Goal: Communication & Community: Ask a question

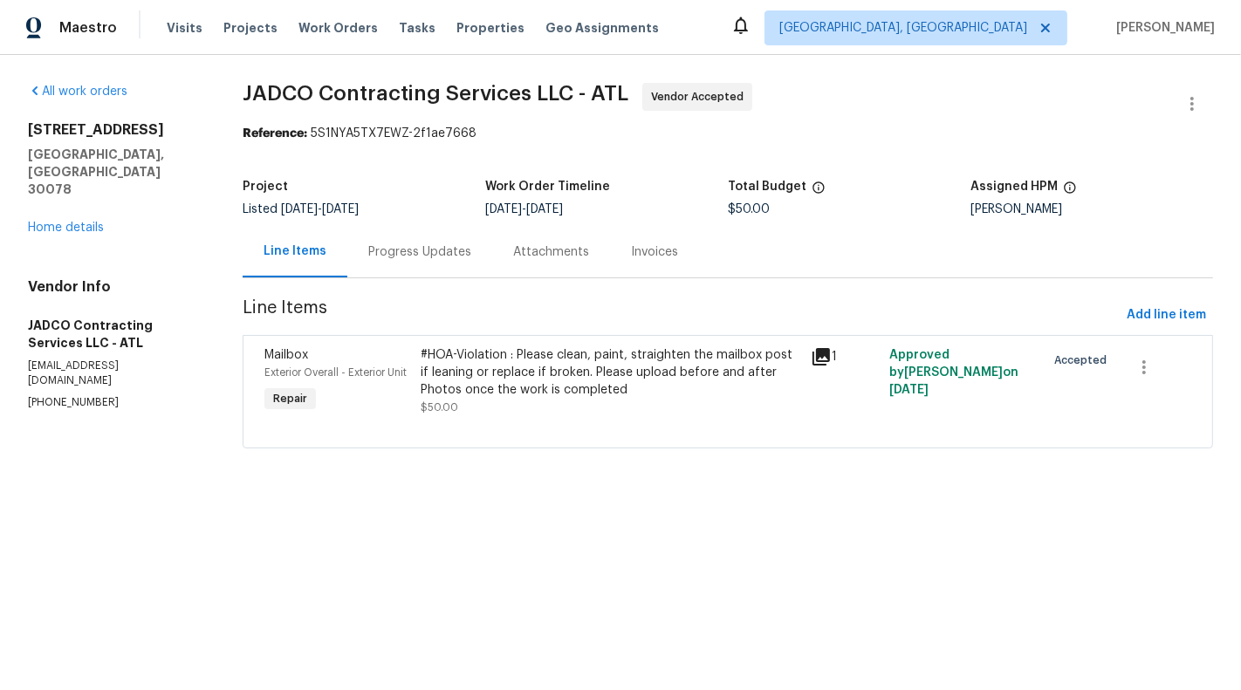
click at [390, 247] on div "Progress Updates" at bounding box center [419, 251] width 103 height 17
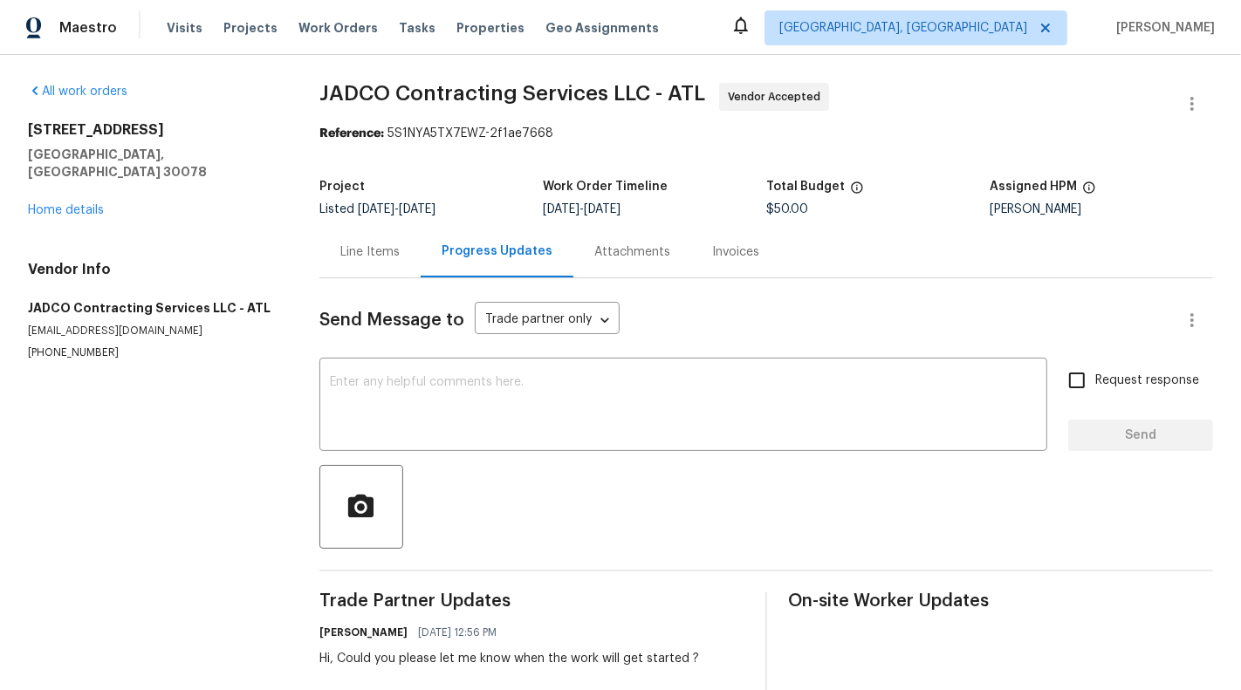
click at [85, 324] on p "construction@jadcocontracting.com" at bounding box center [153, 331] width 250 height 15
click at [85, 346] on p "(404) 392-1494" at bounding box center [153, 353] width 250 height 15
copy p "(404) 392-1494"
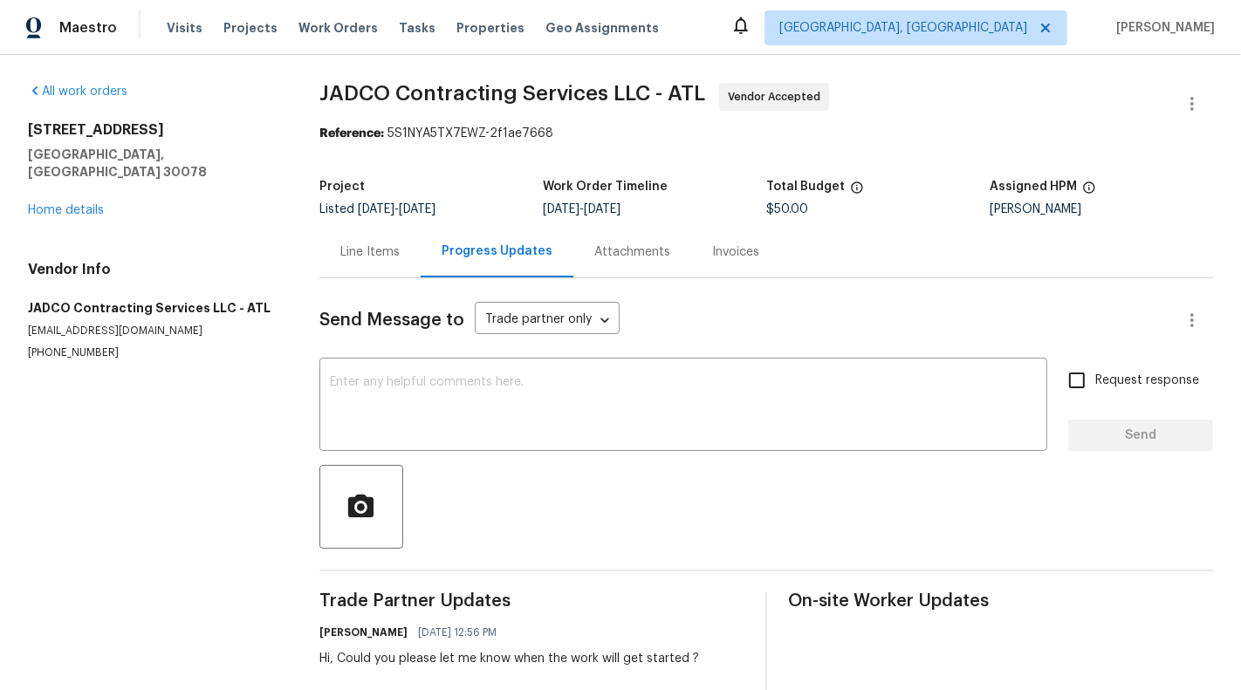
click at [376, 272] on div "Line Items" at bounding box center [369, 251] width 101 height 51
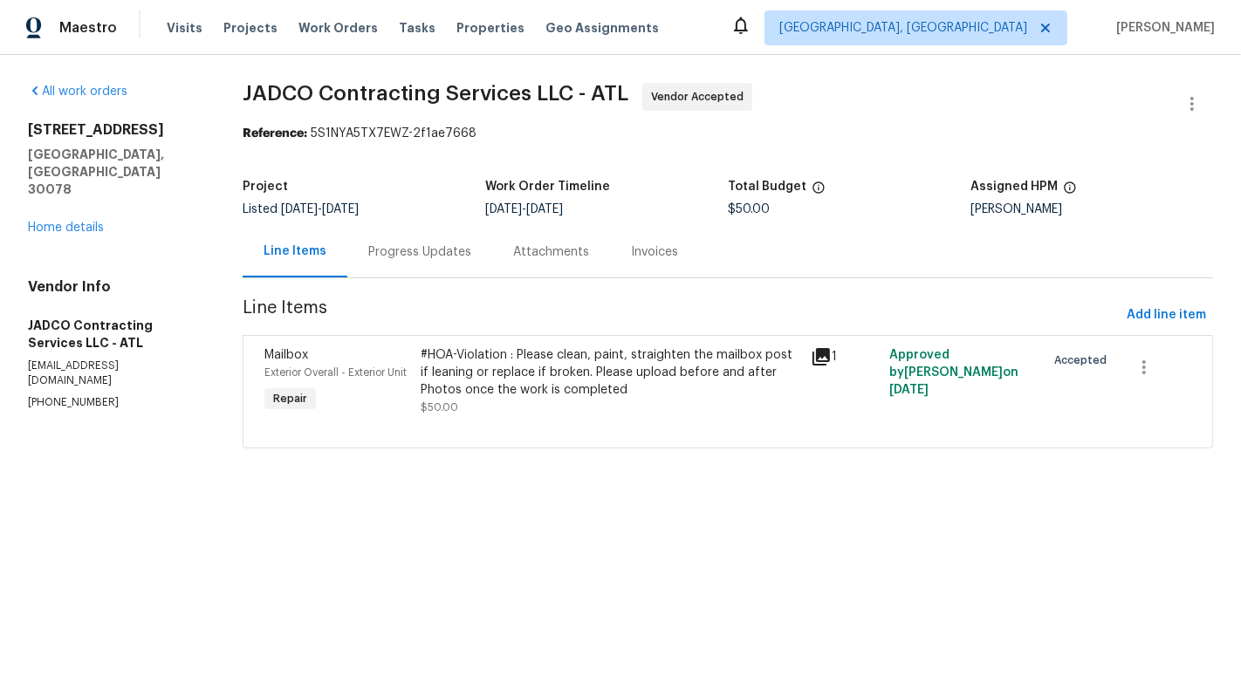
click at [455, 270] on div "Progress Updates" at bounding box center [419, 251] width 145 height 51
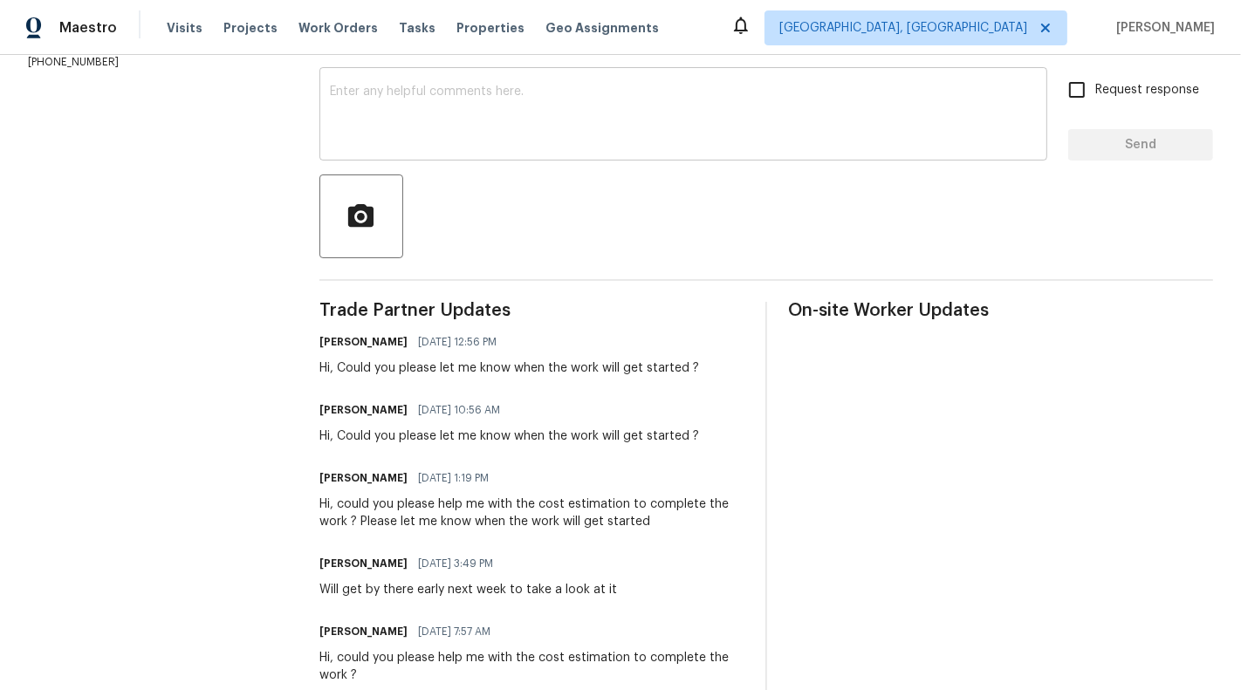
scroll to position [332, 0]
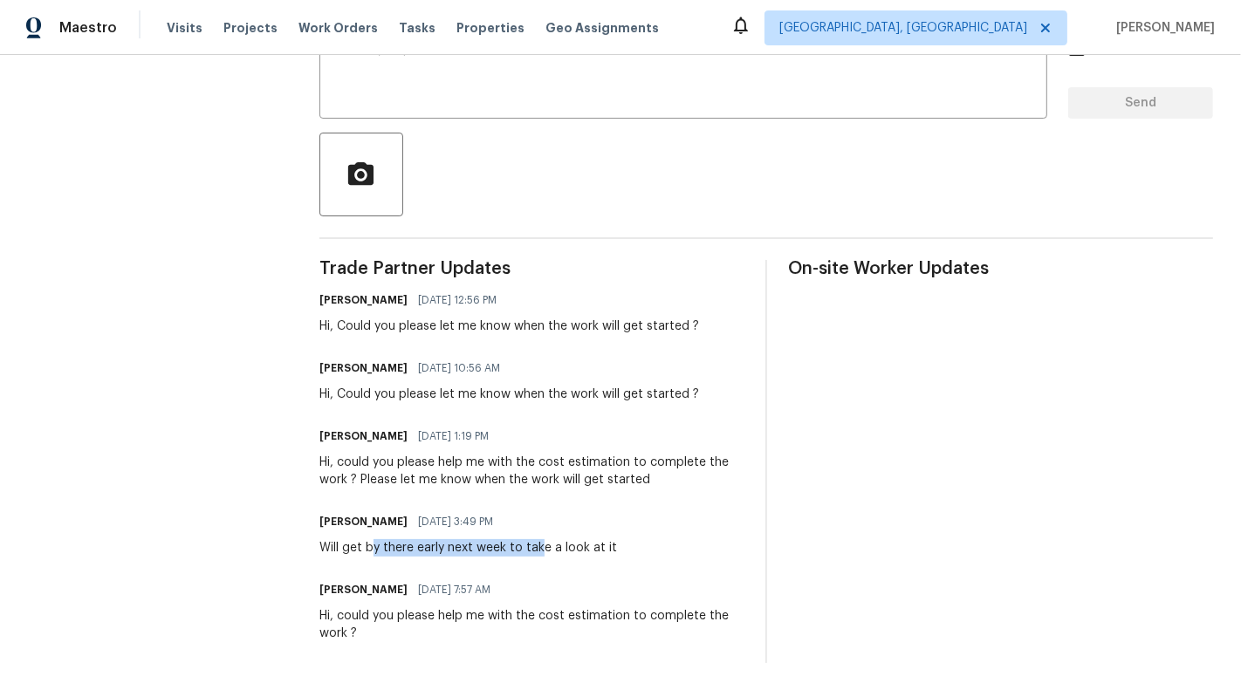
drag, startPoint x: 376, startPoint y: 551, endPoint x: 542, endPoint y: 551, distance: 165.8
click at [542, 551] on div "Will get by there early next week to take a look at it" at bounding box center [468, 547] width 298 height 17
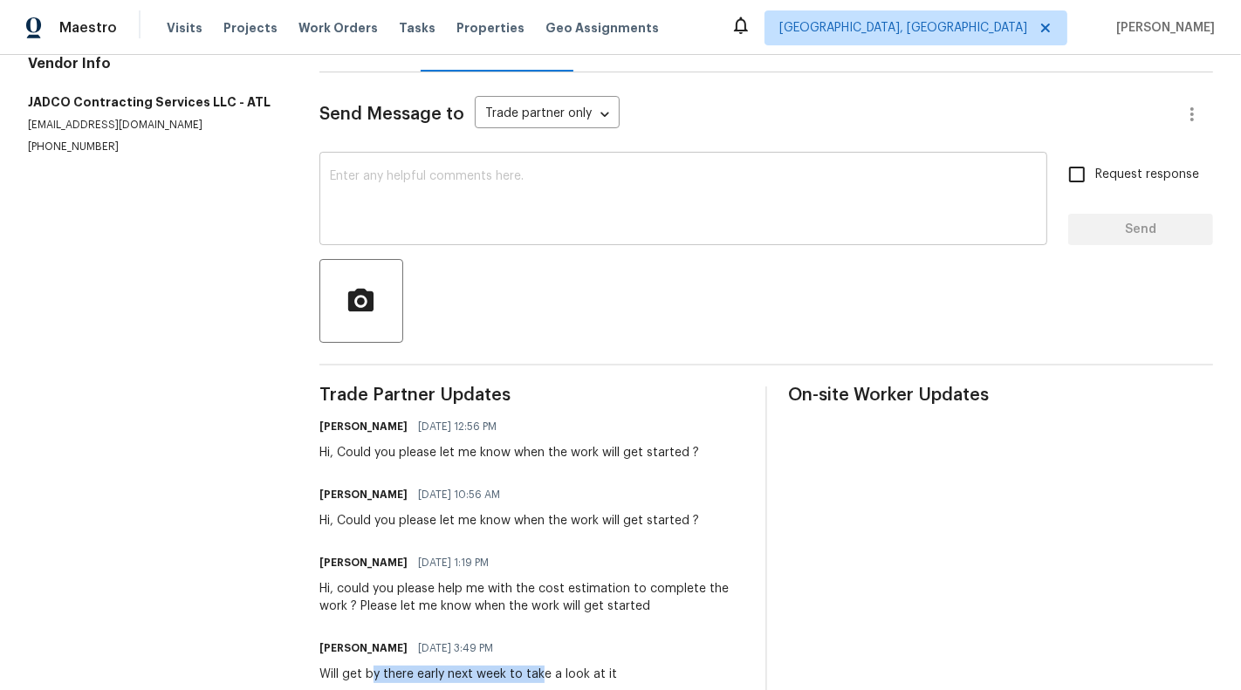
scroll to position [0, 0]
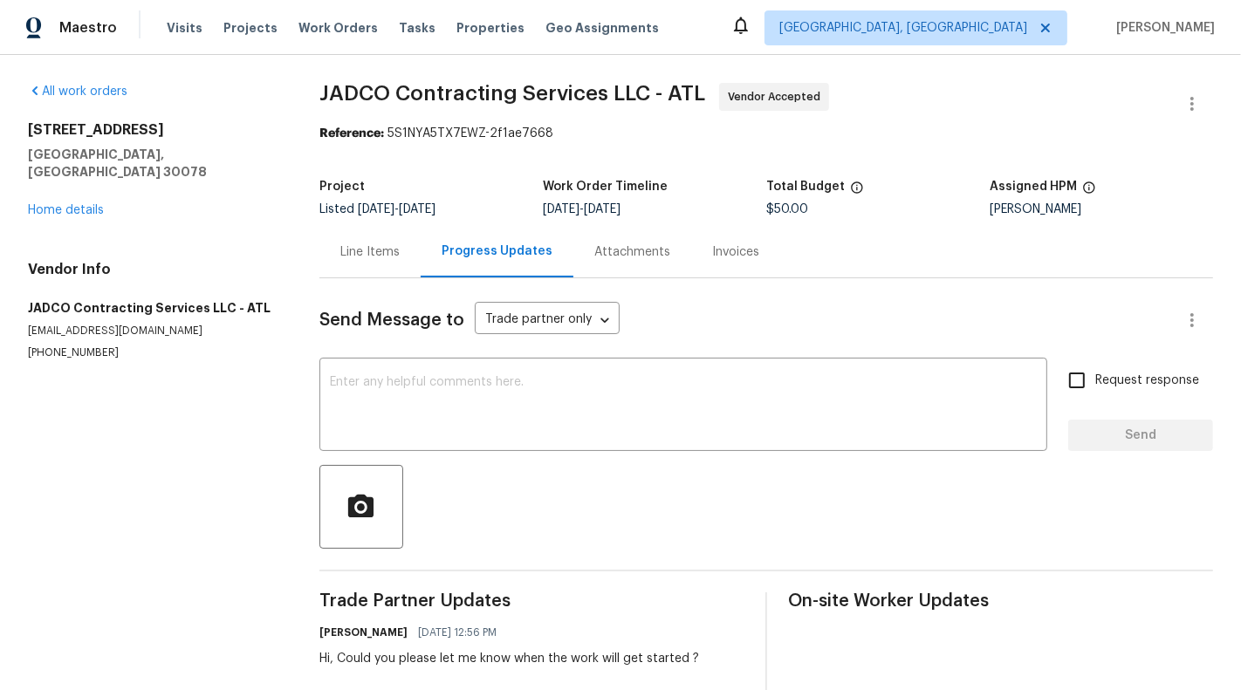
click at [360, 264] on div "Line Items" at bounding box center [369, 251] width 101 height 51
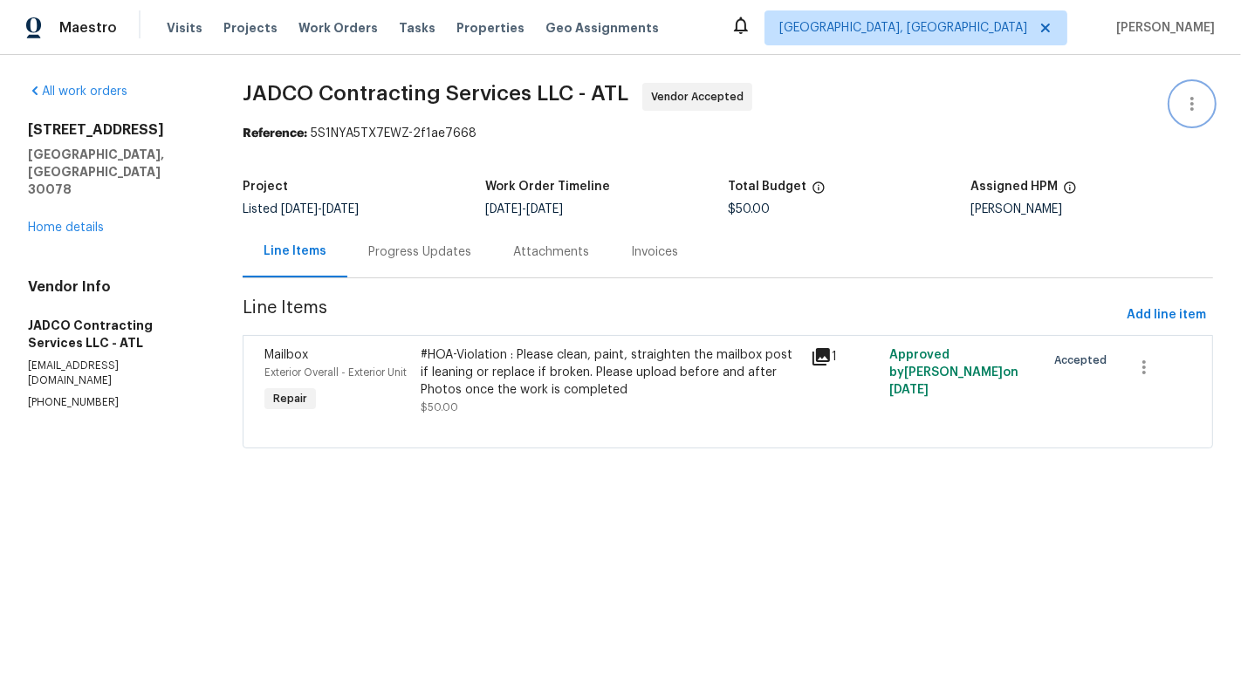
click at [1199, 103] on icon "button" at bounding box center [1192, 103] width 21 height 21
click at [1129, 103] on li "Edit" at bounding box center [1135, 103] width 188 height 29
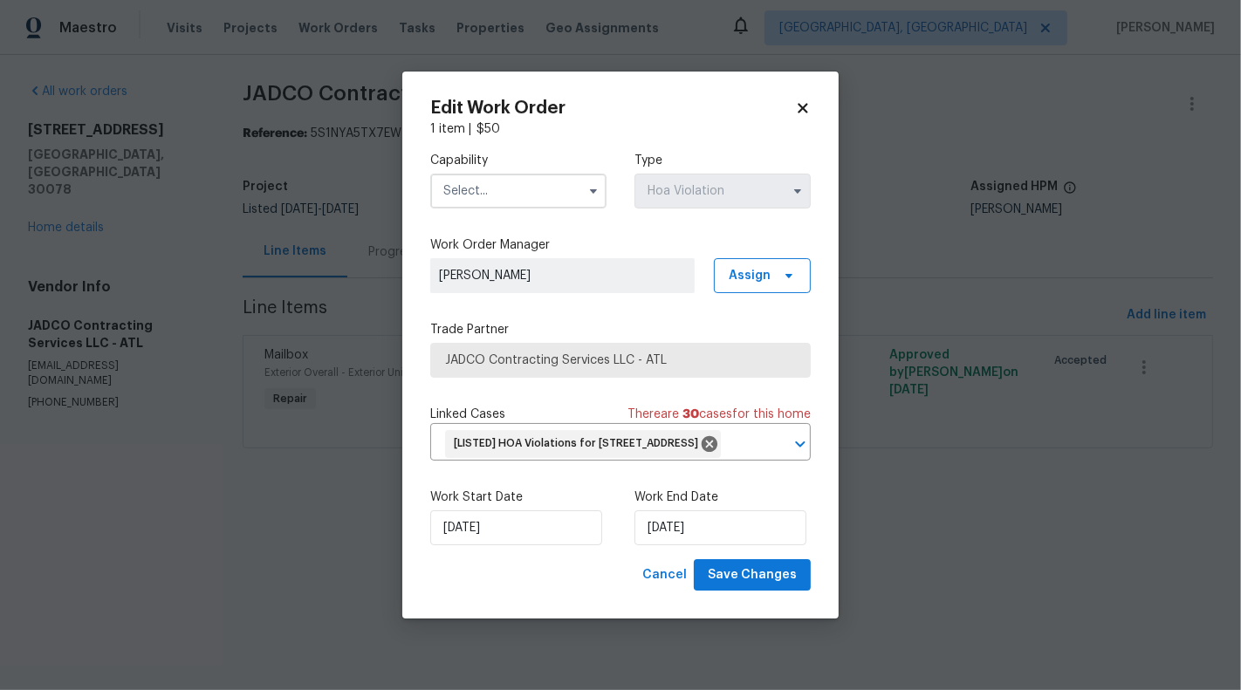
click at [598, 178] on span at bounding box center [593, 191] width 26 height 26
click at [582, 188] on span at bounding box center [593, 191] width 26 height 26
click at [589, 184] on button "button" at bounding box center [593, 191] width 21 height 21
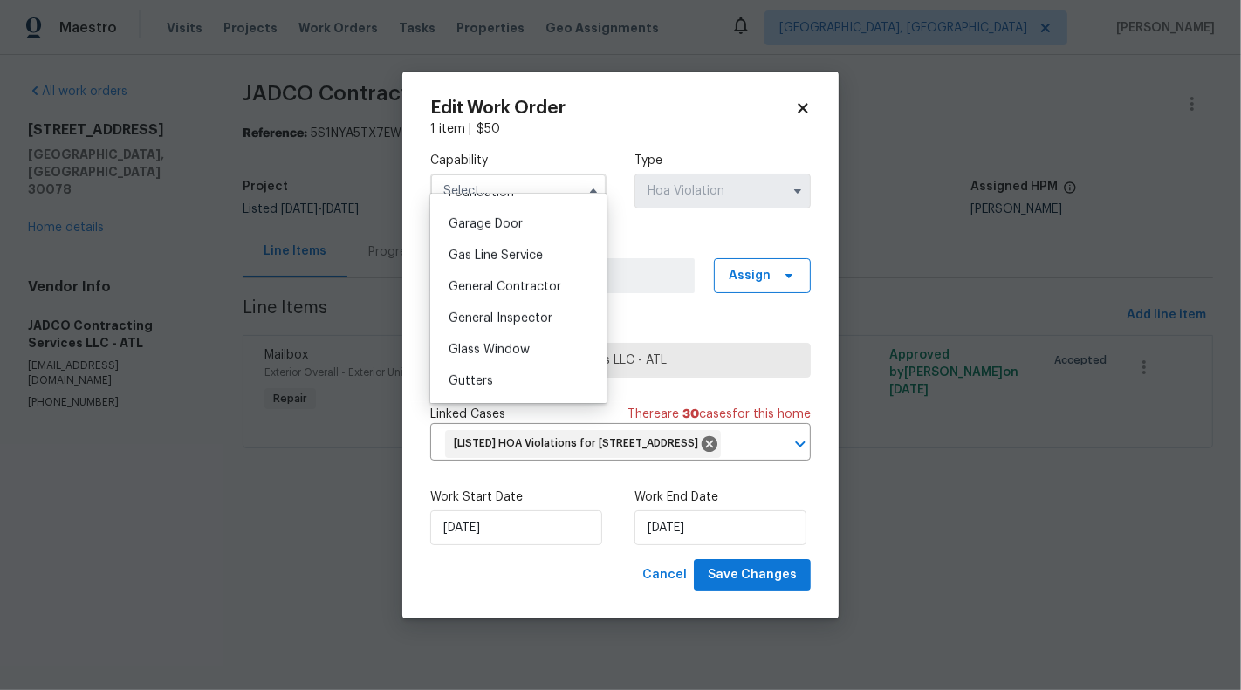
scroll to position [764, 0]
click at [528, 269] on div "General Contractor" at bounding box center [519, 284] width 168 height 31
type input "General Contractor"
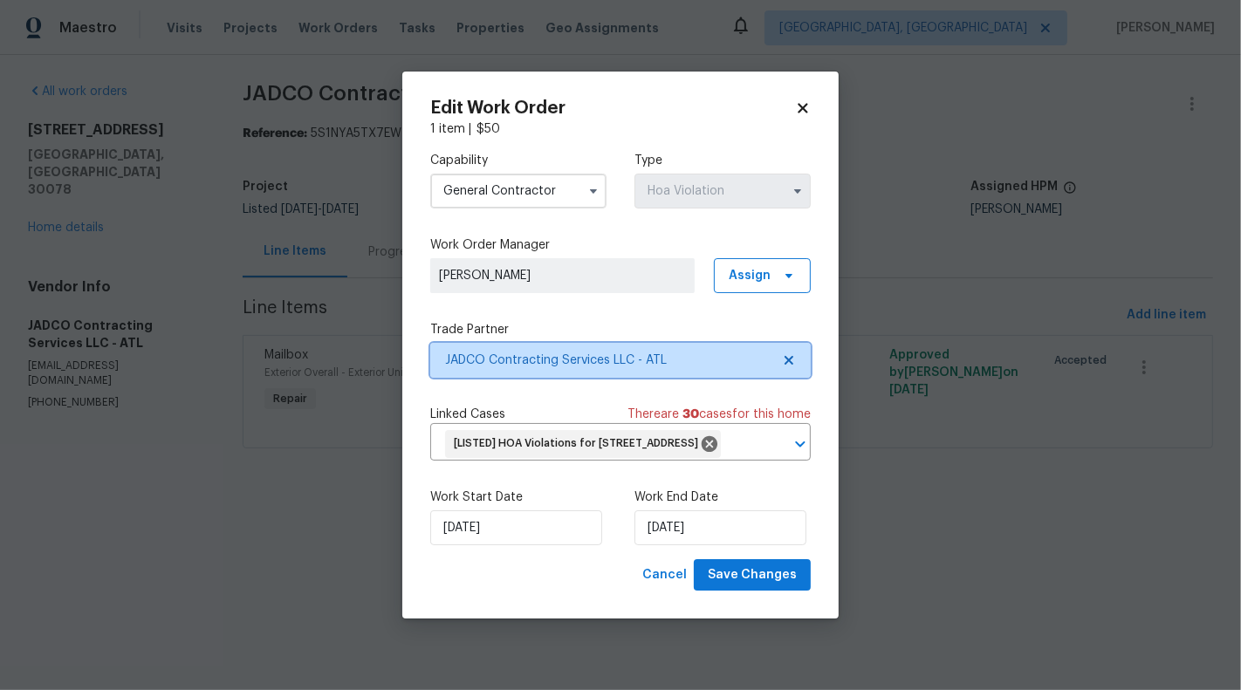
click at [806, 343] on span "JADCO Contracting Services LLC - ATL" at bounding box center [620, 360] width 380 height 35
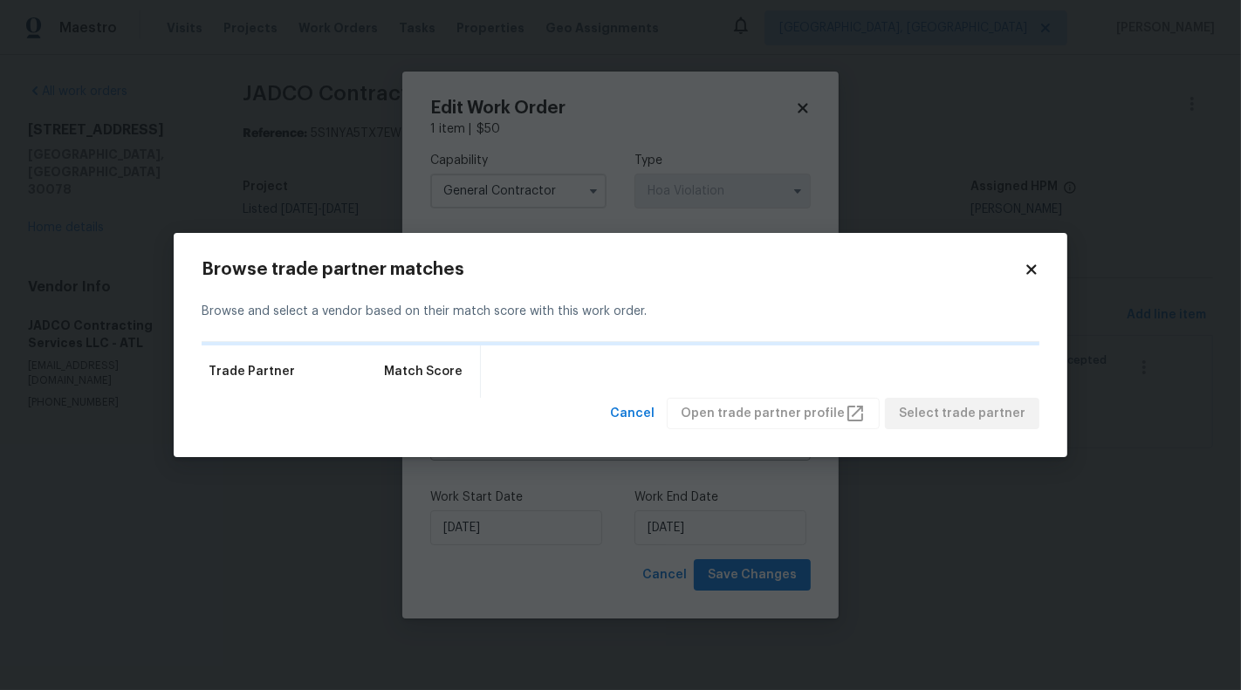
click at [803, 342] on div at bounding box center [621, 343] width 838 height 3
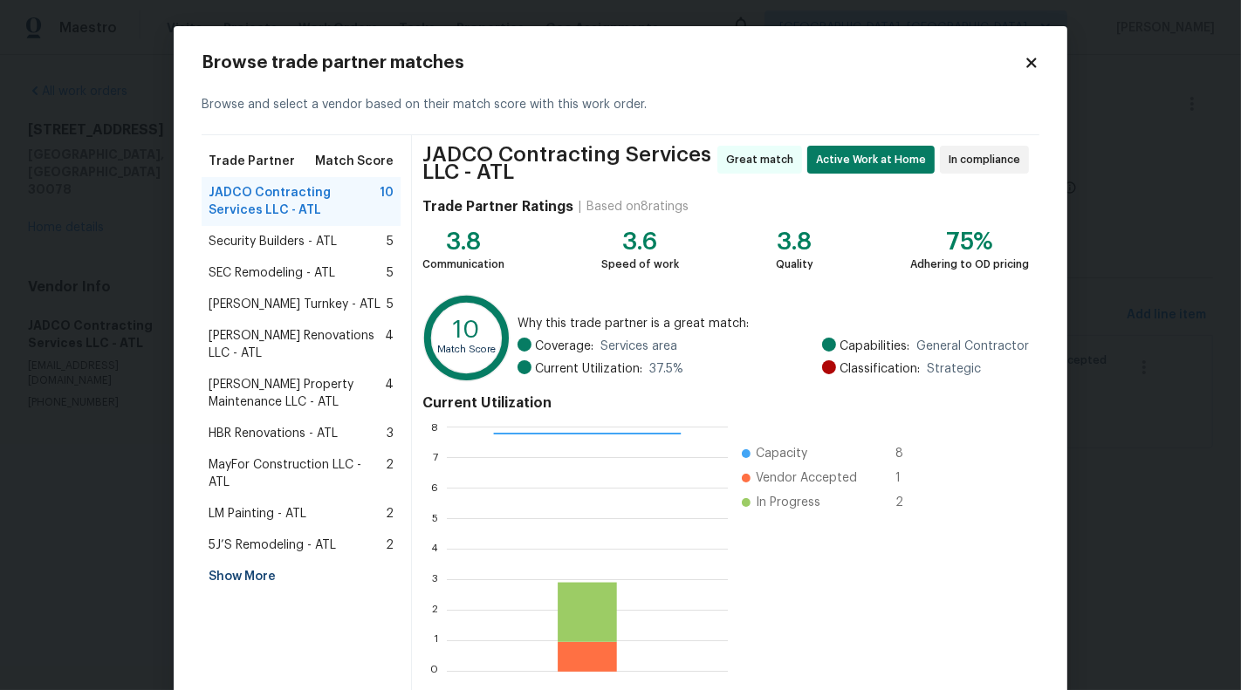
scroll to position [63, 0]
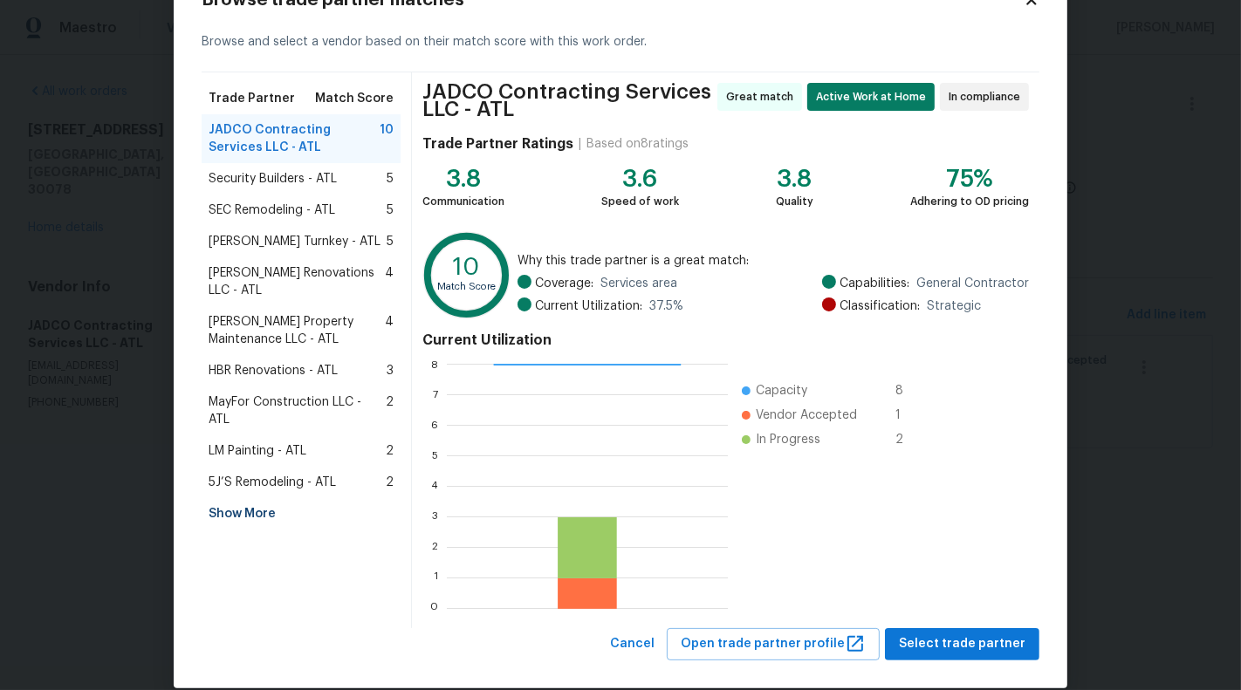
click at [285, 187] on span "Security Builders - ATL" at bounding box center [273, 178] width 128 height 17
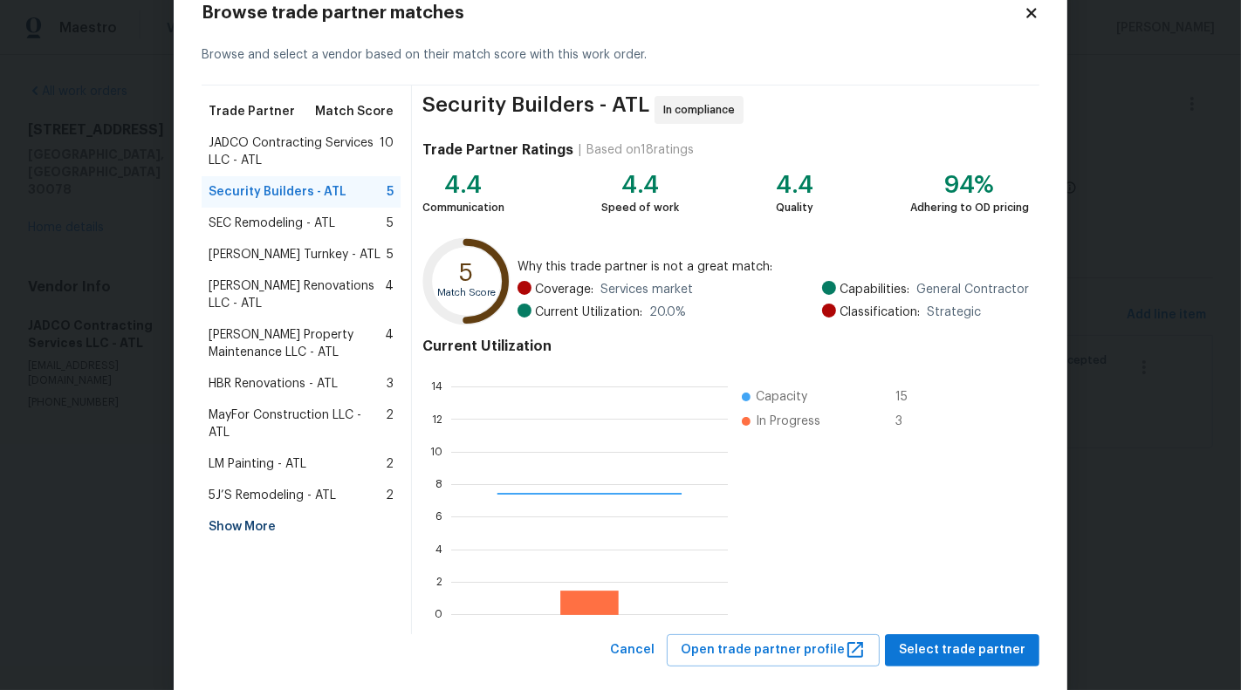
scroll to position [244, 276]
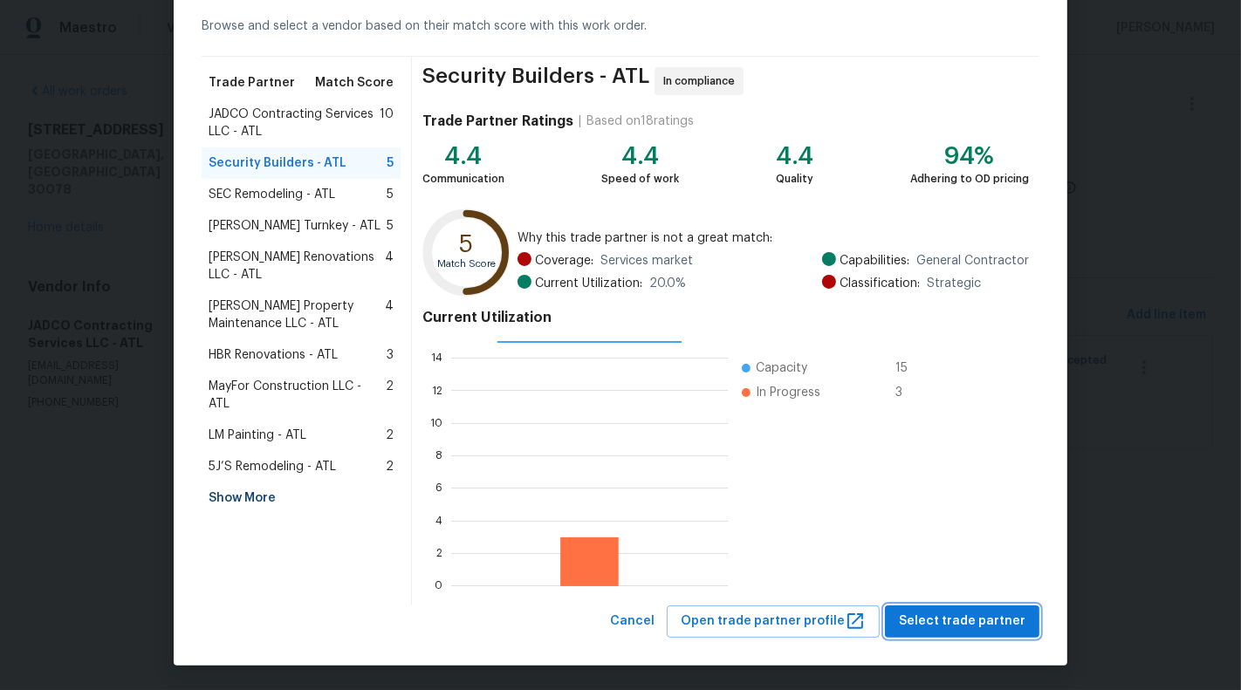
click at [990, 627] on span "Select trade partner" at bounding box center [962, 622] width 127 height 22
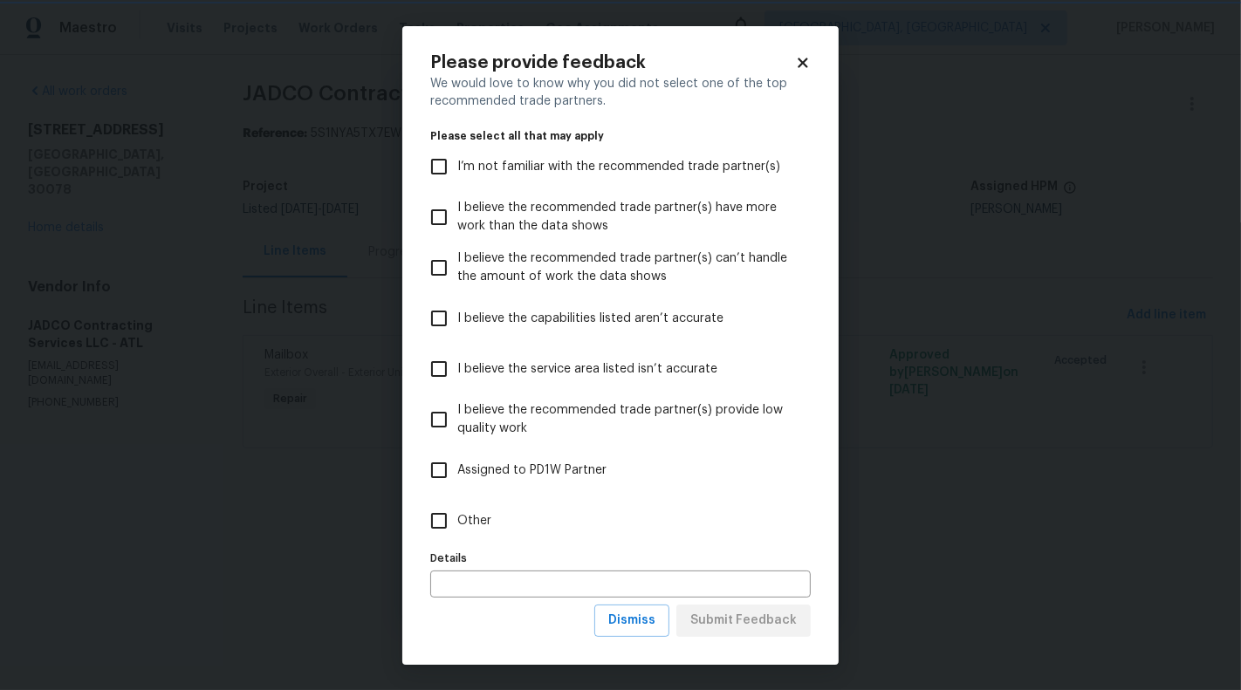
scroll to position [0, 0]
click at [484, 537] on label "Other" at bounding box center [609, 521] width 376 height 51
click at [457, 537] on input "Other" at bounding box center [439, 521] width 37 height 37
checkbox input "true"
click at [785, 616] on span "Submit Feedback" at bounding box center [743, 621] width 106 height 22
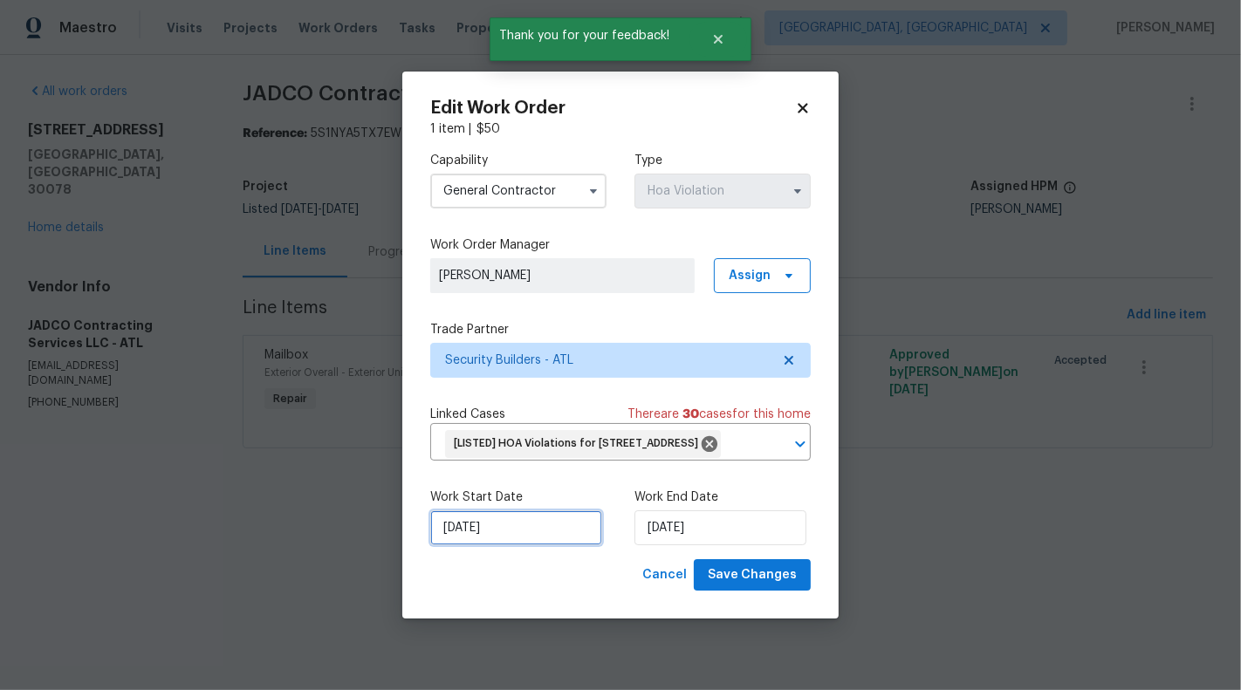
click at [473, 537] on input "22/08/2025" at bounding box center [516, 527] width 172 height 35
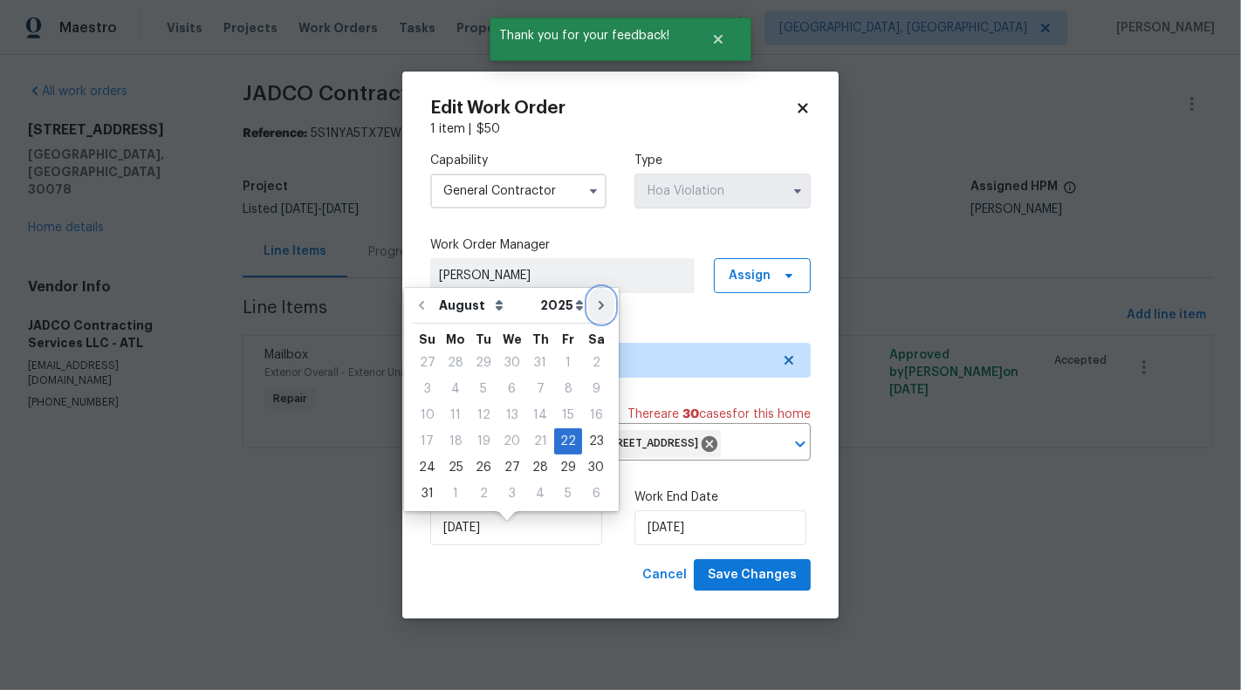
click at [596, 305] on icon "Go to next month" at bounding box center [601, 305] width 14 height 14
type input "22/09/2025"
select select "8"
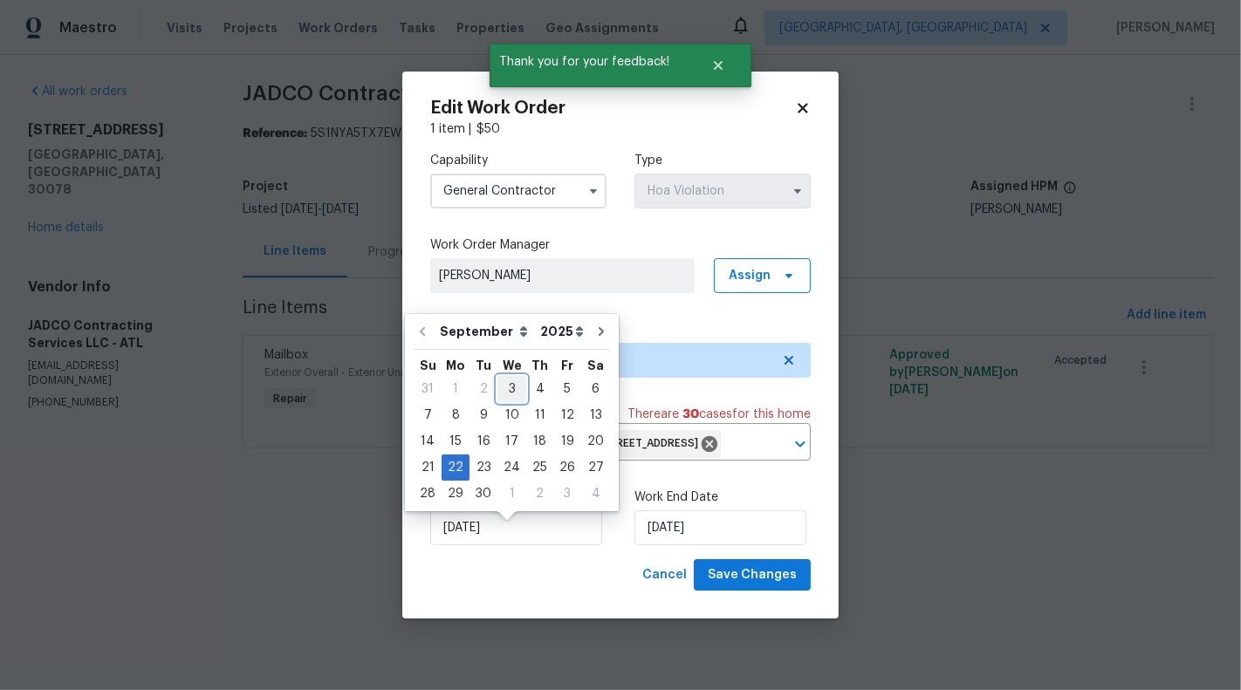
click at [503, 394] on div "3" at bounding box center [511, 389] width 29 height 24
type input "03/09/2025"
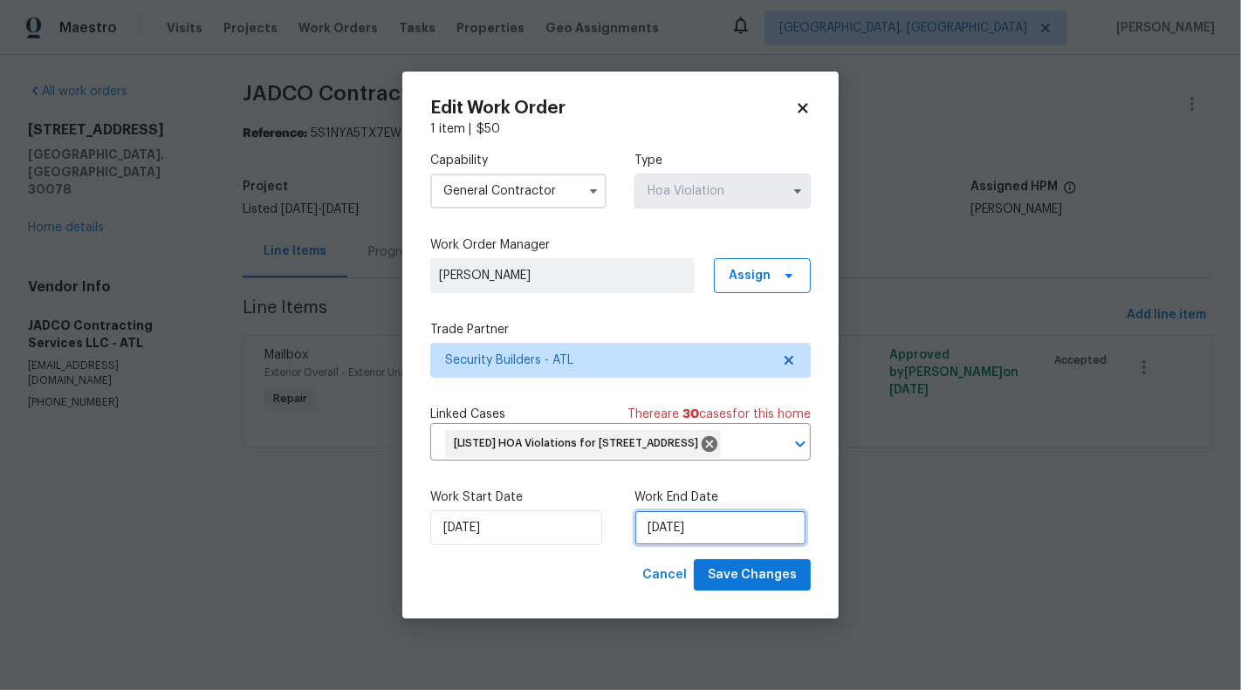
click at [700, 543] on input "22/09/2025" at bounding box center [720, 527] width 172 height 35
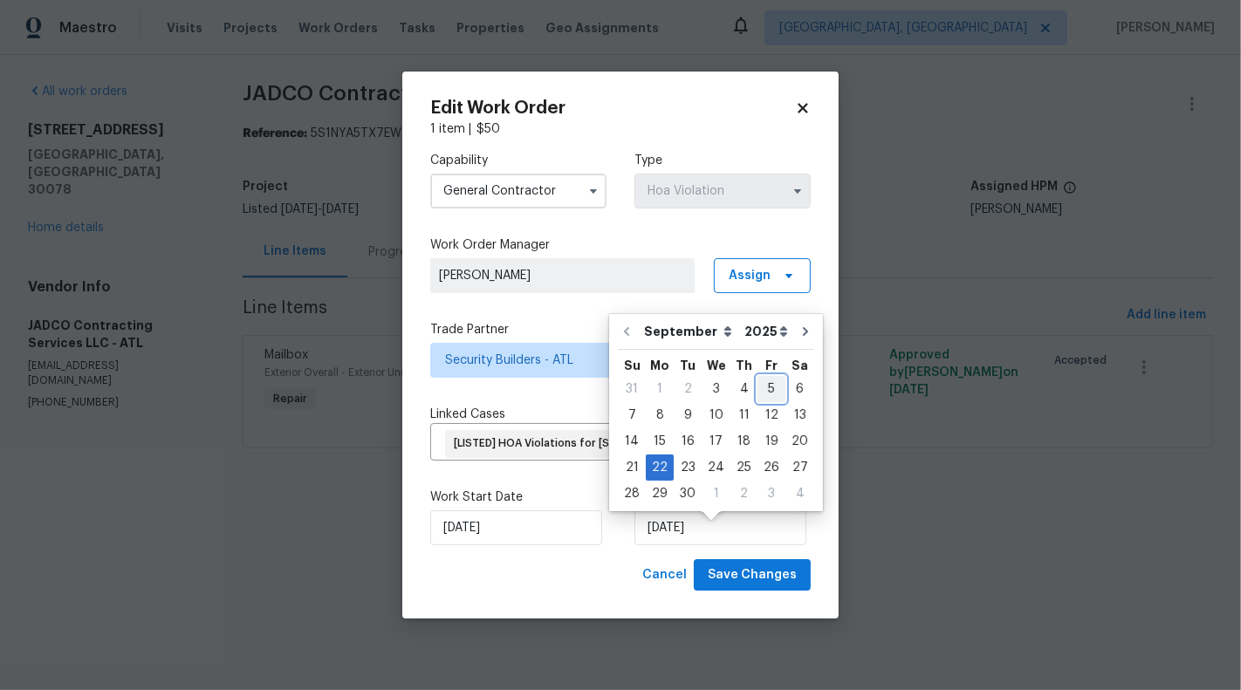
click at [772, 386] on div "5" at bounding box center [771, 389] width 28 height 24
type input "05/09/2025"
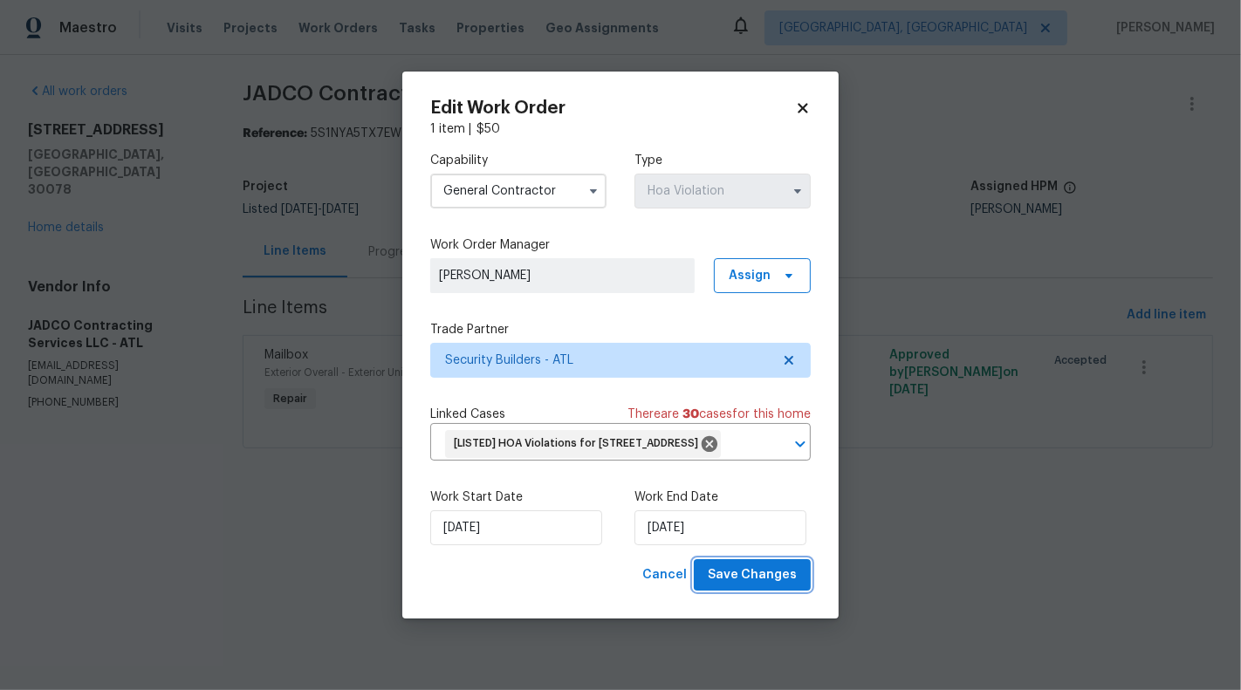
click at [760, 586] on span "Save Changes" at bounding box center [752, 576] width 89 height 22
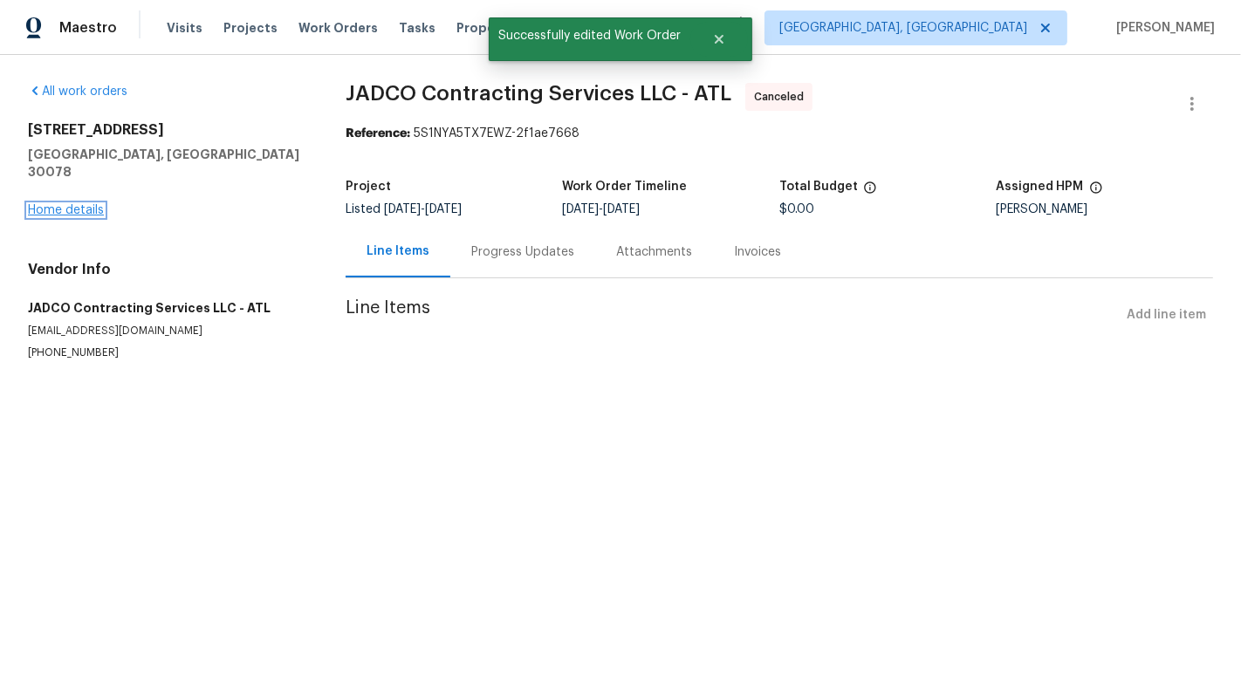
click at [51, 204] on link "Home details" at bounding box center [66, 210] width 76 height 12
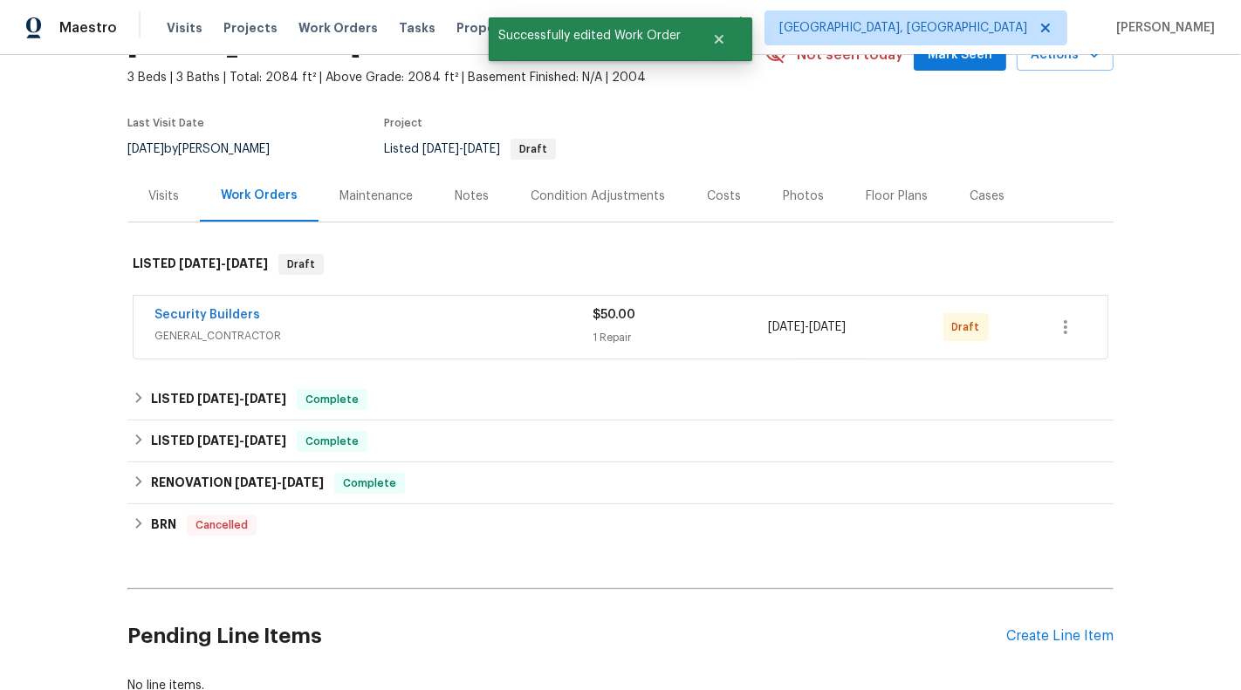
scroll to position [102, 0]
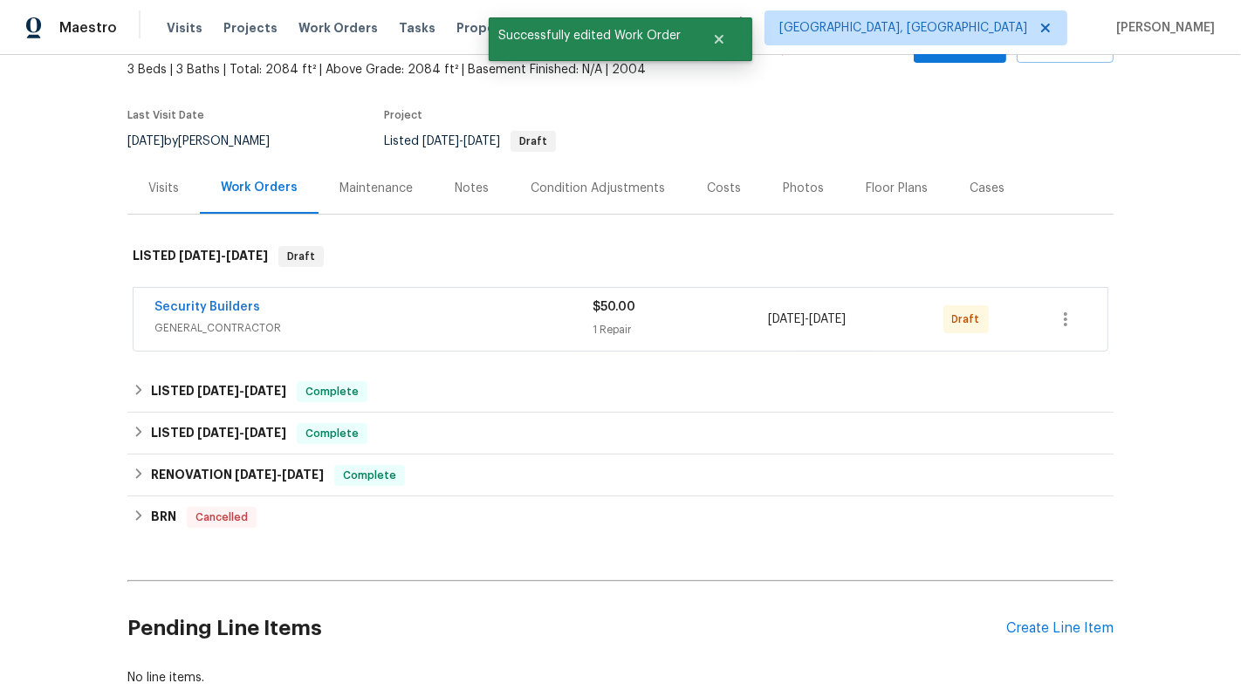
click at [471, 293] on div "Security Builders GENERAL_CONTRACTOR $50.00 1 Repair 9/3/2025 - 9/5/2025 Draft" at bounding box center [621, 319] width 974 height 63
click at [746, 324] on div "1 Repair" at bounding box center [679, 329] width 175 height 17
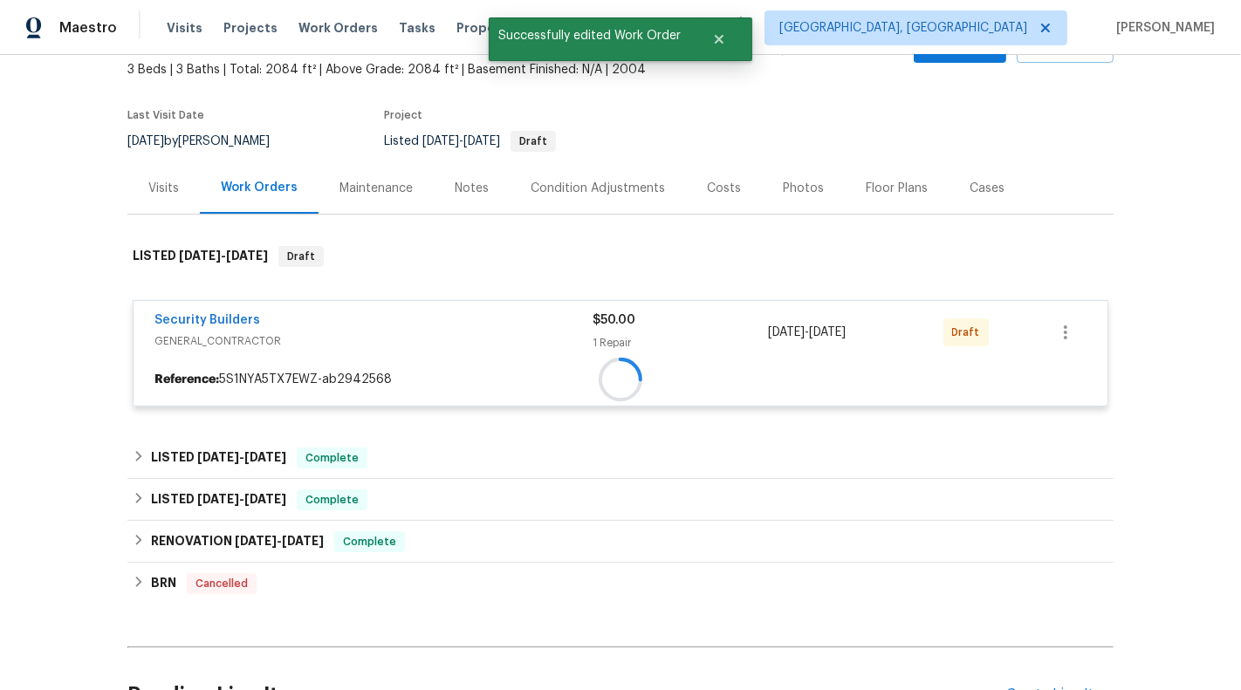
scroll to position [227, 0]
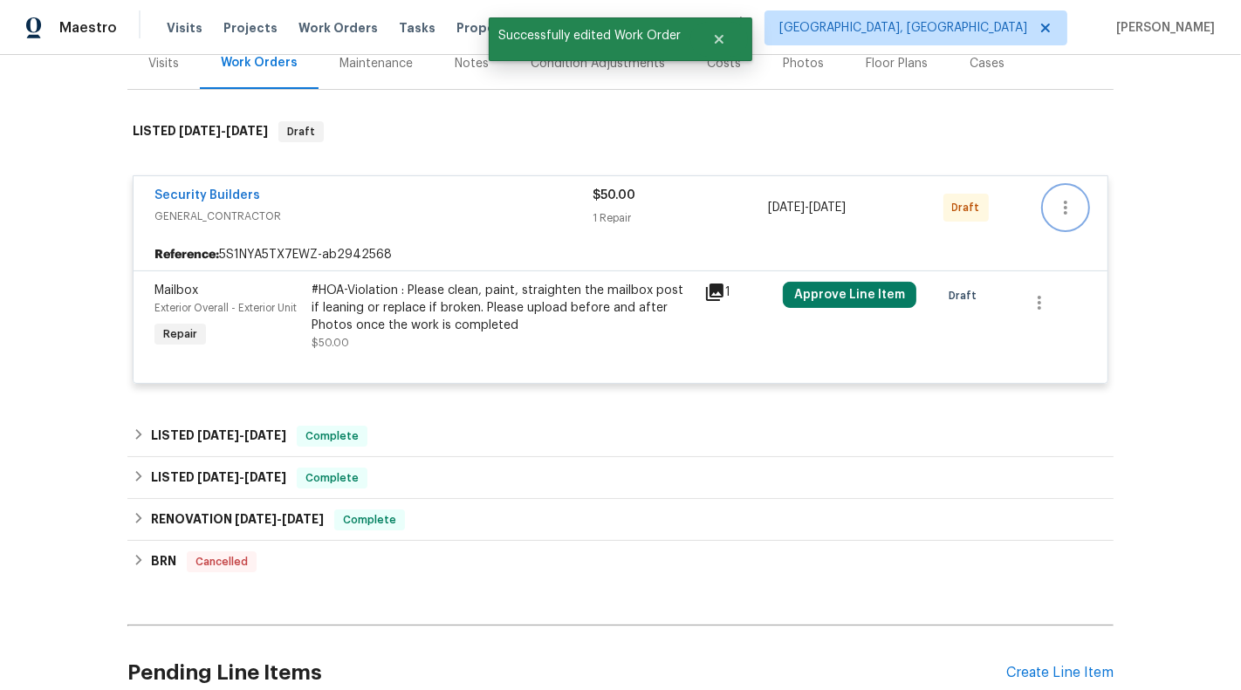
click at [1065, 206] on icon "button" at bounding box center [1065, 208] width 3 height 14
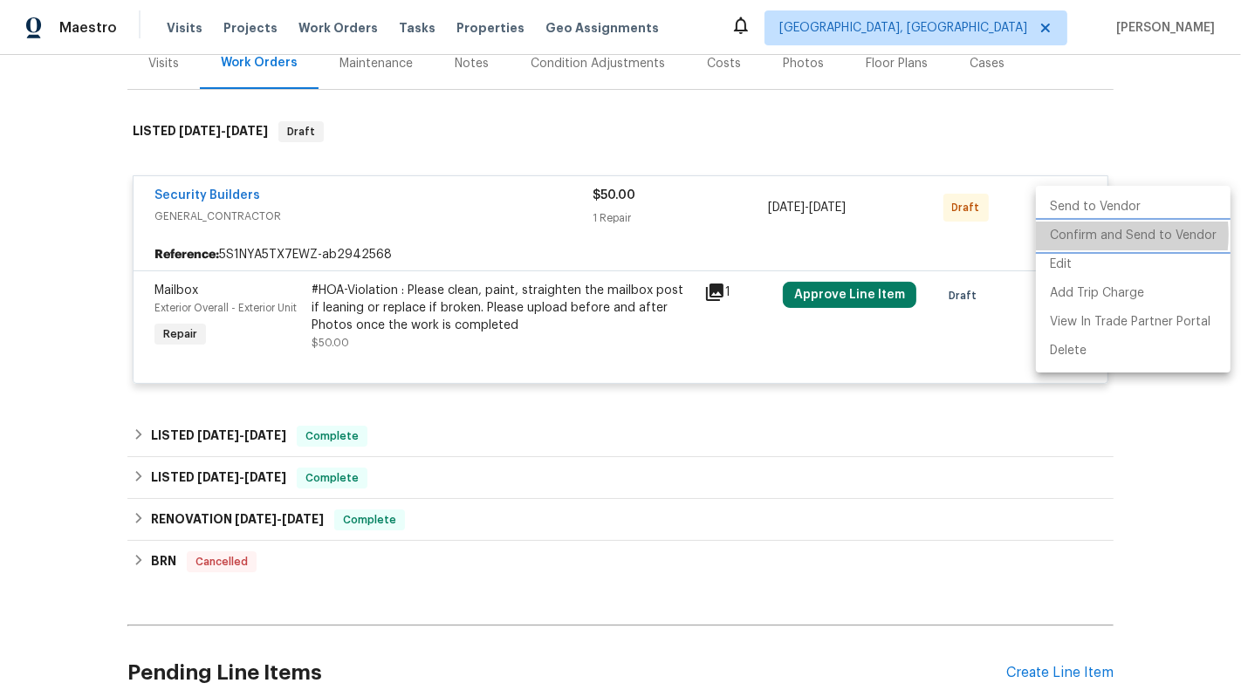
click at [1097, 235] on li "Confirm and Send to Vendor" at bounding box center [1133, 236] width 195 height 29
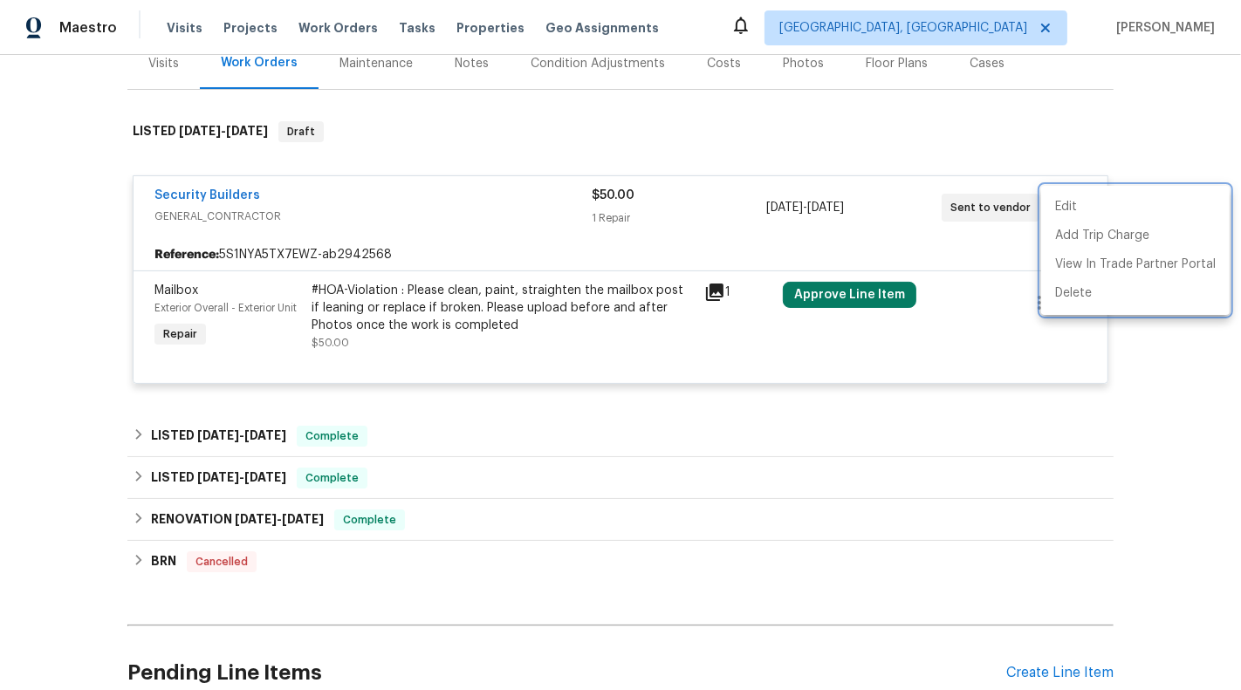
click at [825, 298] on div at bounding box center [620, 345] width 1241 height 690
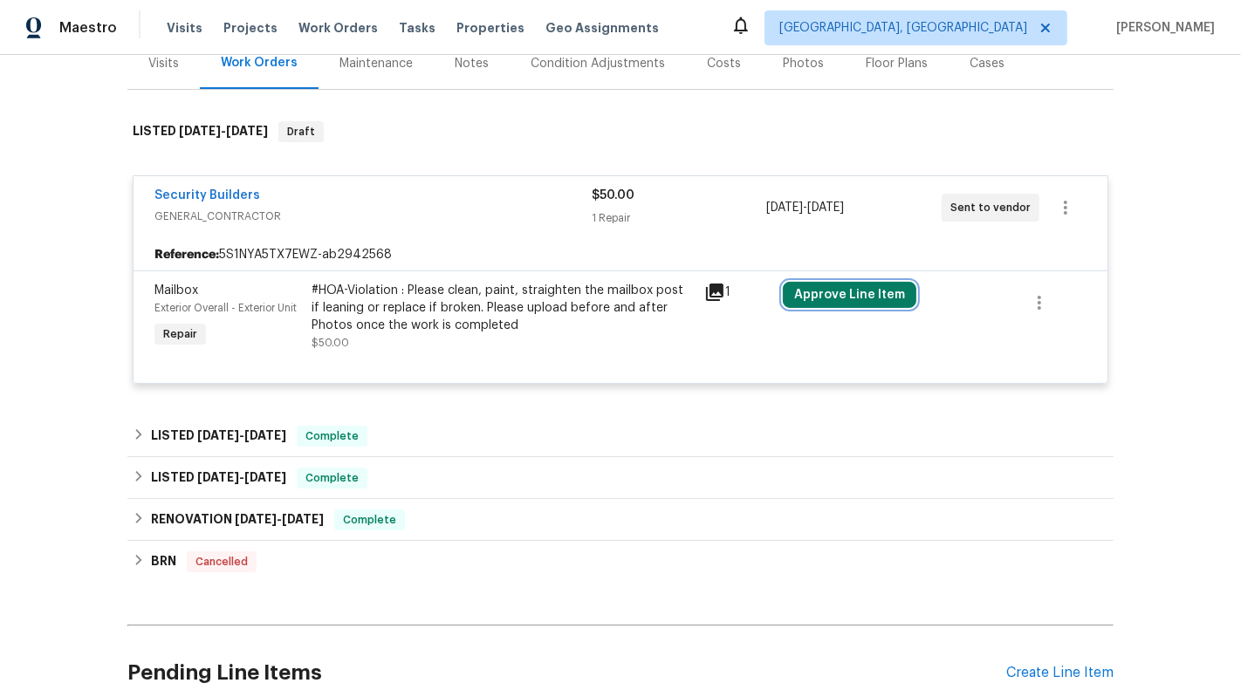
click at [811, 294] on button "Approve Line Item" at bounding box center [850, 295] width 134 height 26
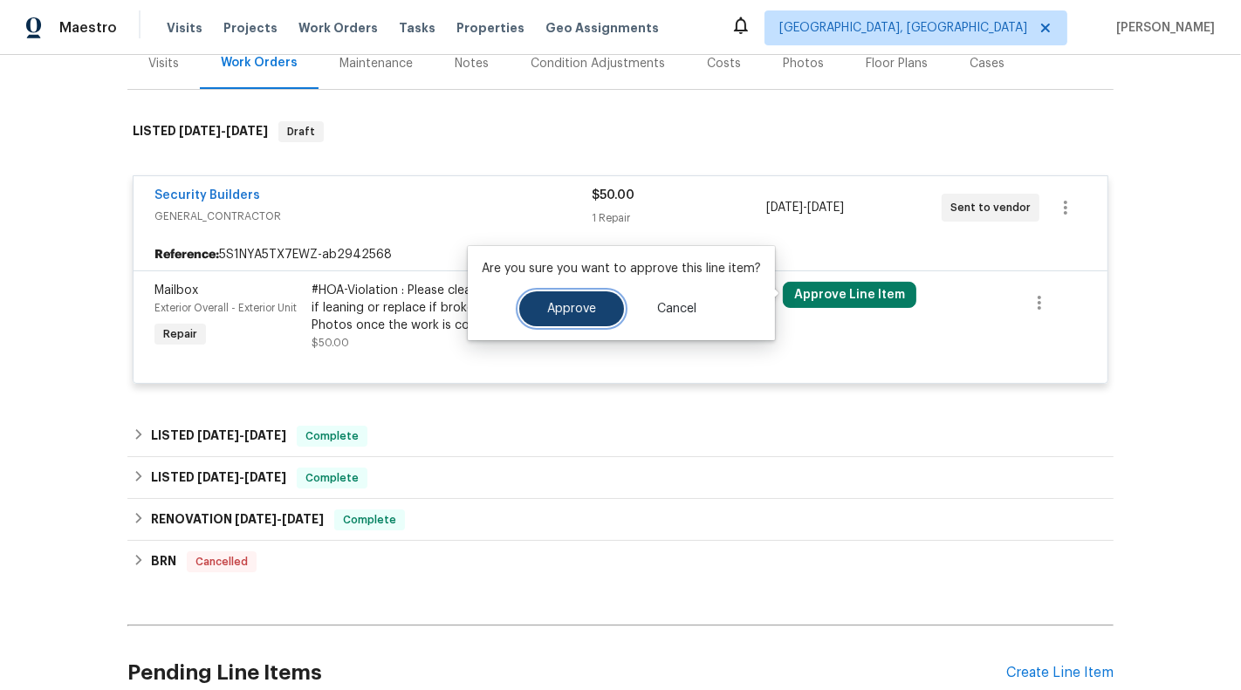
click at [547, 307] on span "Approve" at bounding box center [571, 309] width 49 height 13
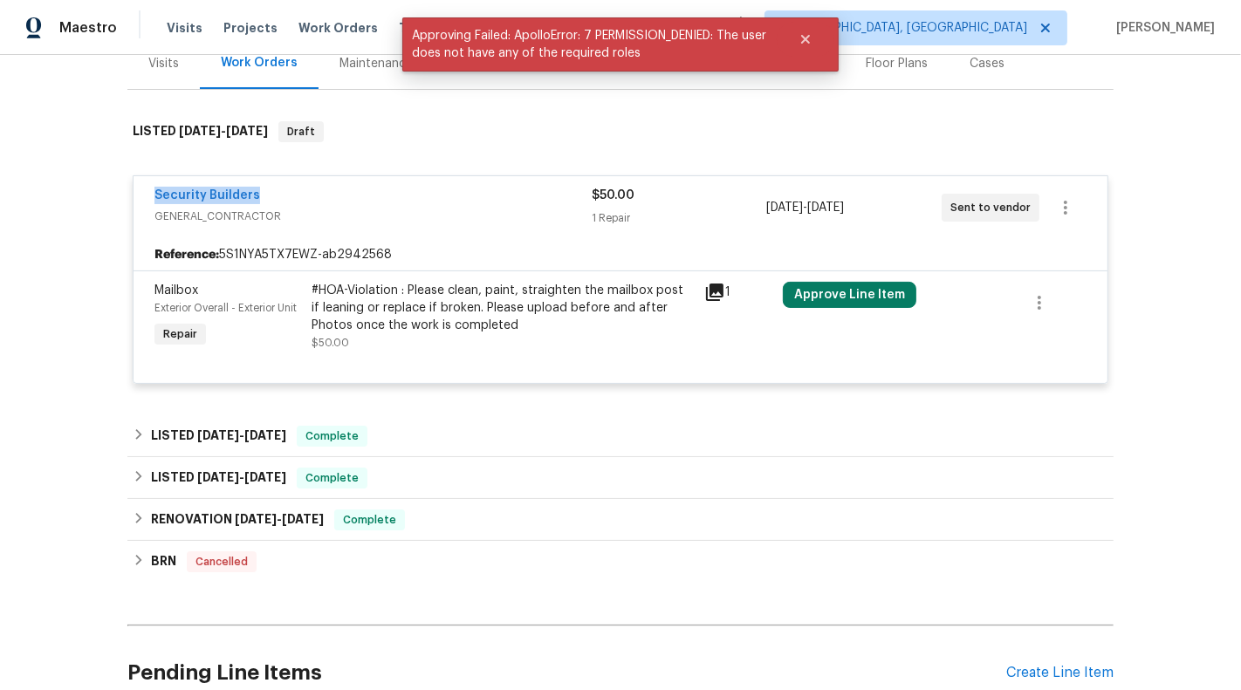
drag, startPoint x: 291, startPoint y: 189, endPoint x: 134, endPoint y: 191, distance: 156.2
click at [134, 191] on div "Security Builders GENERAL_CONTRACTOR $50.00 1 Repair 9/3/2025 - 9/5/2025 Sent t…" at bounding box center [621, 207] width 974 height 63
copy link "Security Builders"
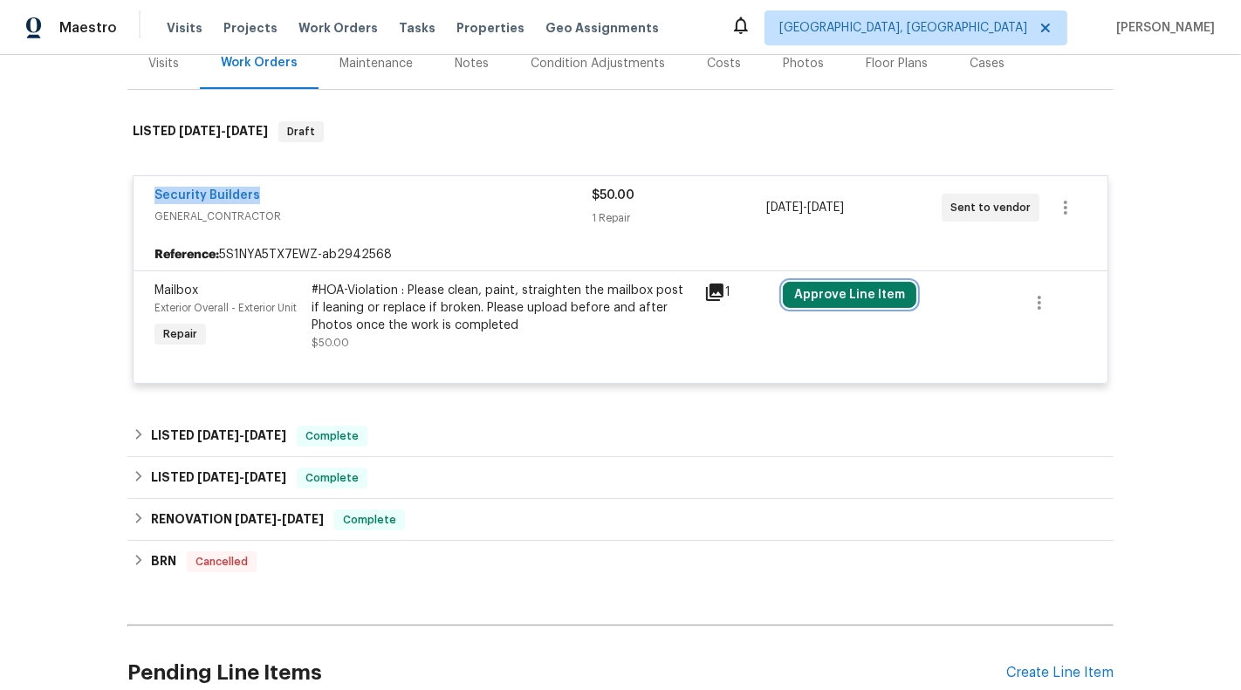
click at [833, 289] on button "Approve Line Item" at bounding box center [850, 295] width 134 height 26
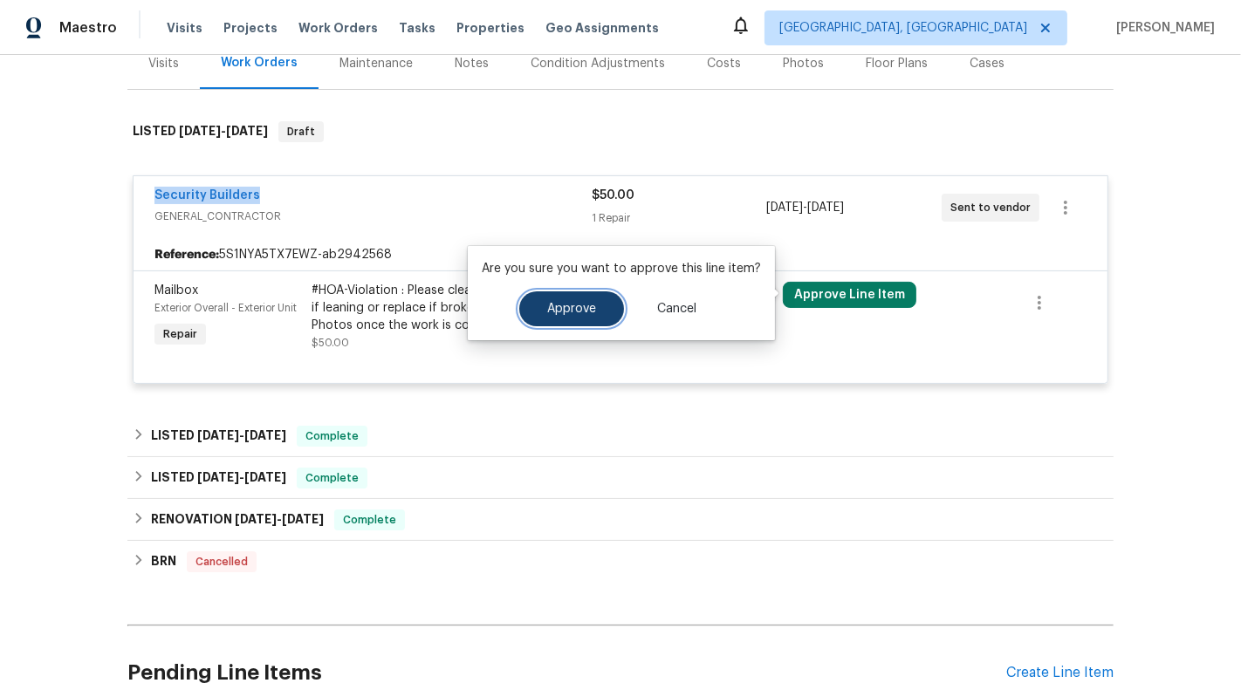
click at [594, 296] on button "Approve" at bounding box center [571, 308] width 105 height 35
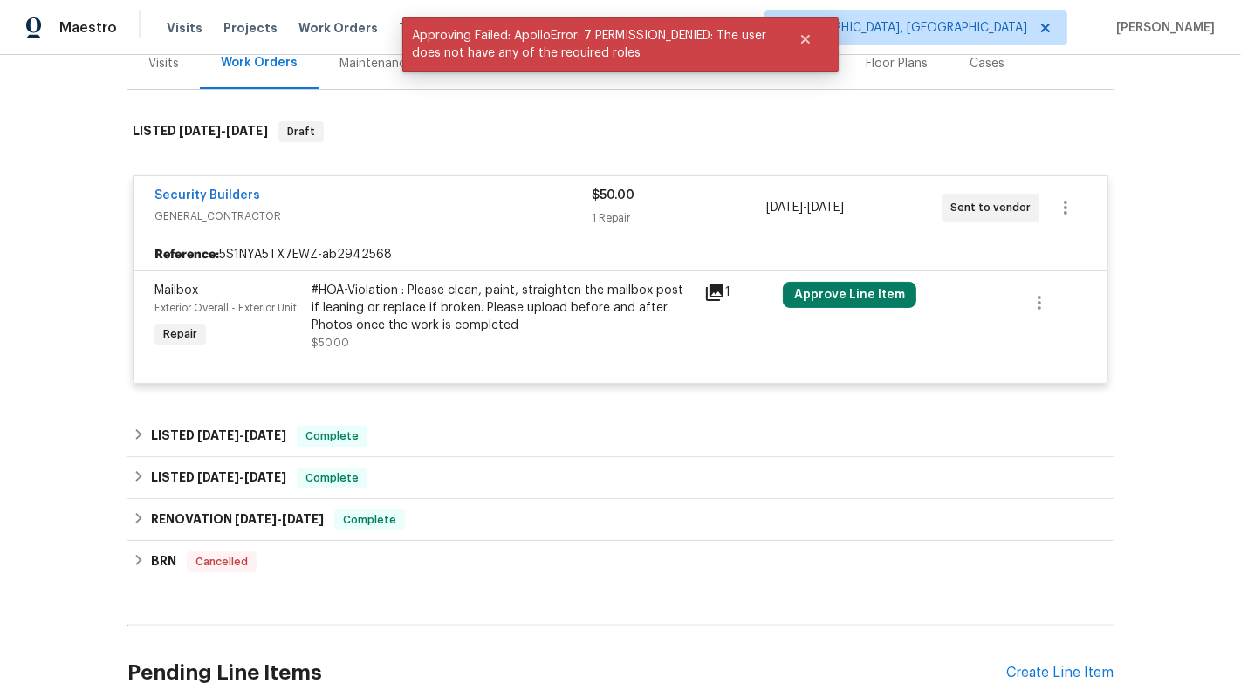
click at [1068, 228] on div "Security Builders GENERAL_CONTRACTOR $50.00 1 Repair 9/3/2025 - 9/5/2025 Sent t…" at bounding box center [621, 207] width 974 height 63
click at [1068, 209] on icon "button" at bounding box center [1065, 207] width 21 height 21
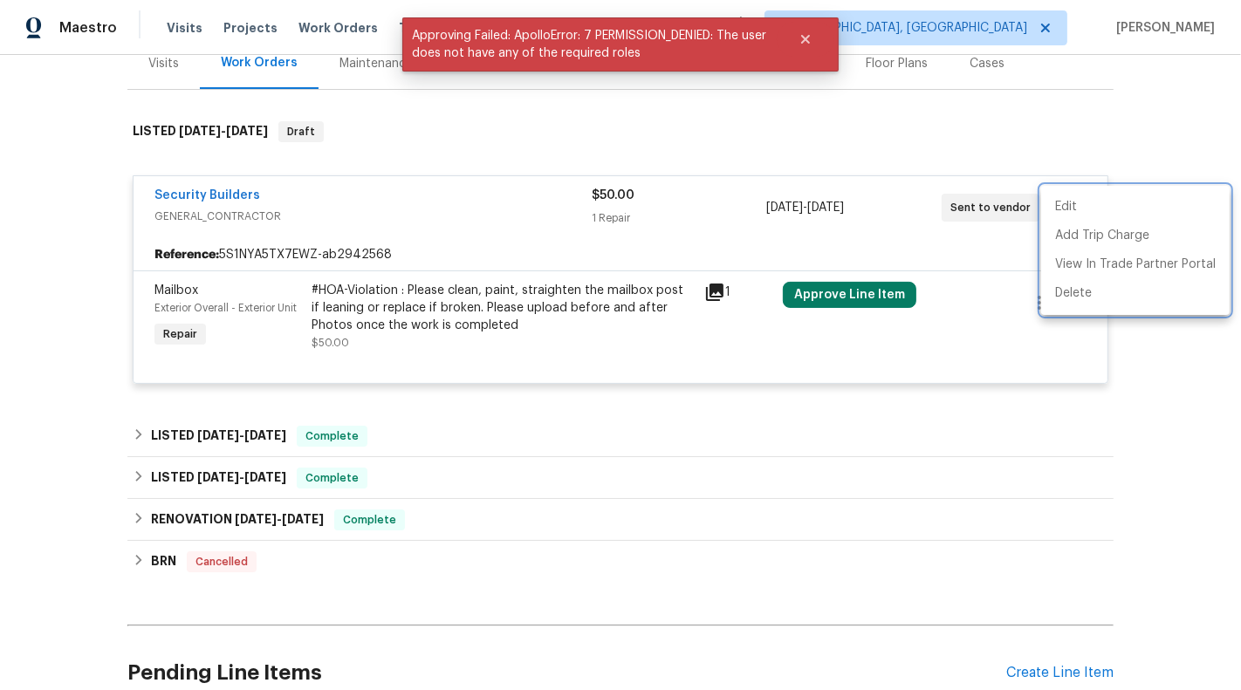
click at [228, 193] on div at bounding box center [620, 345] width 1241 height 690
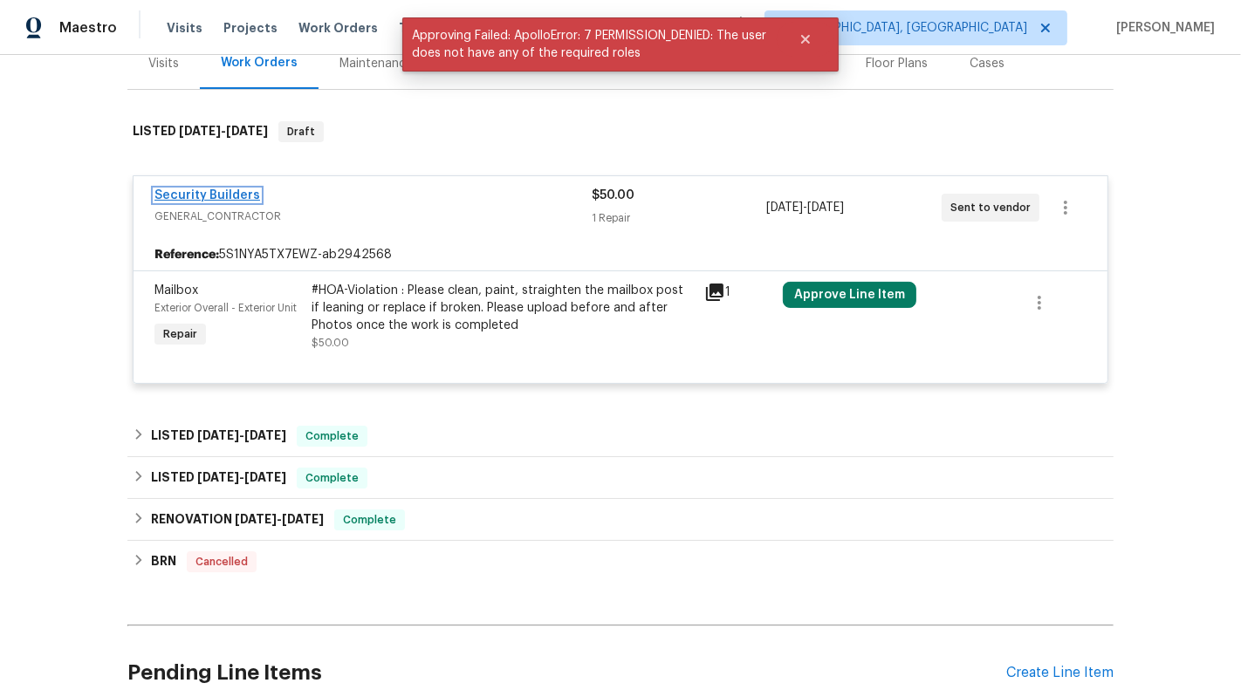
click at [191, 195] on link "Security Builders" at bounding box center [207, 195] width 106 height 12
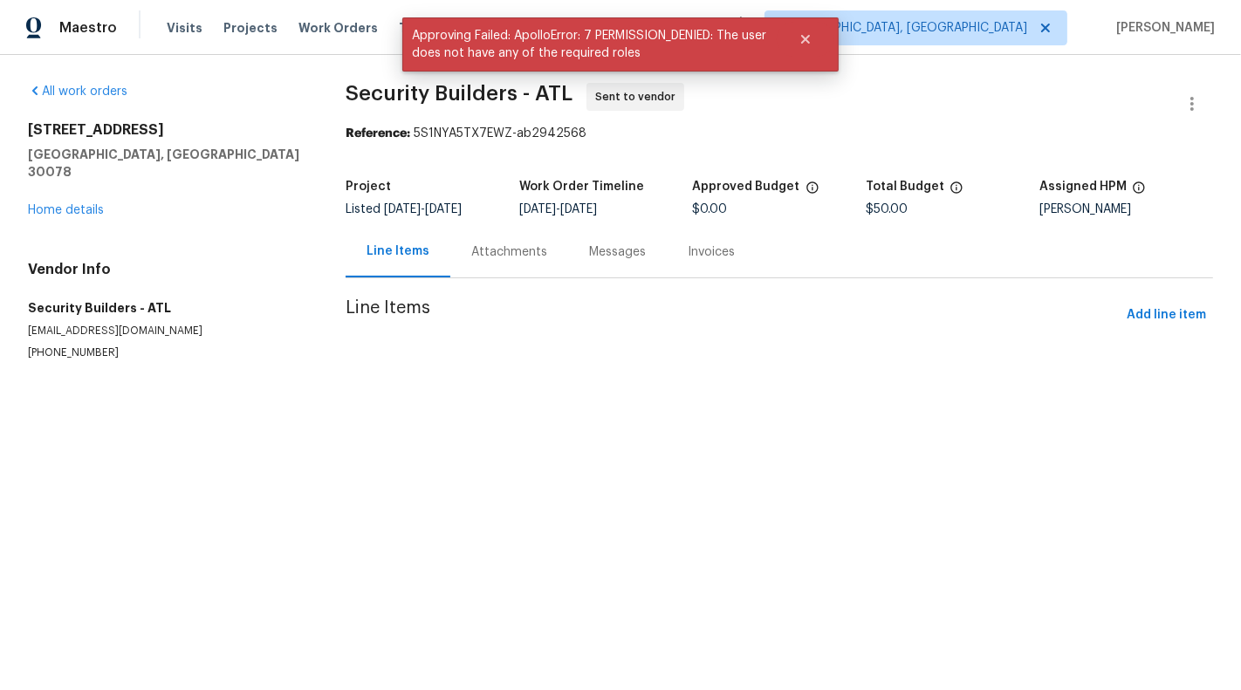
click at [568, 253] on div "Messages" at bounding box center [617, 251] width 99 height 51
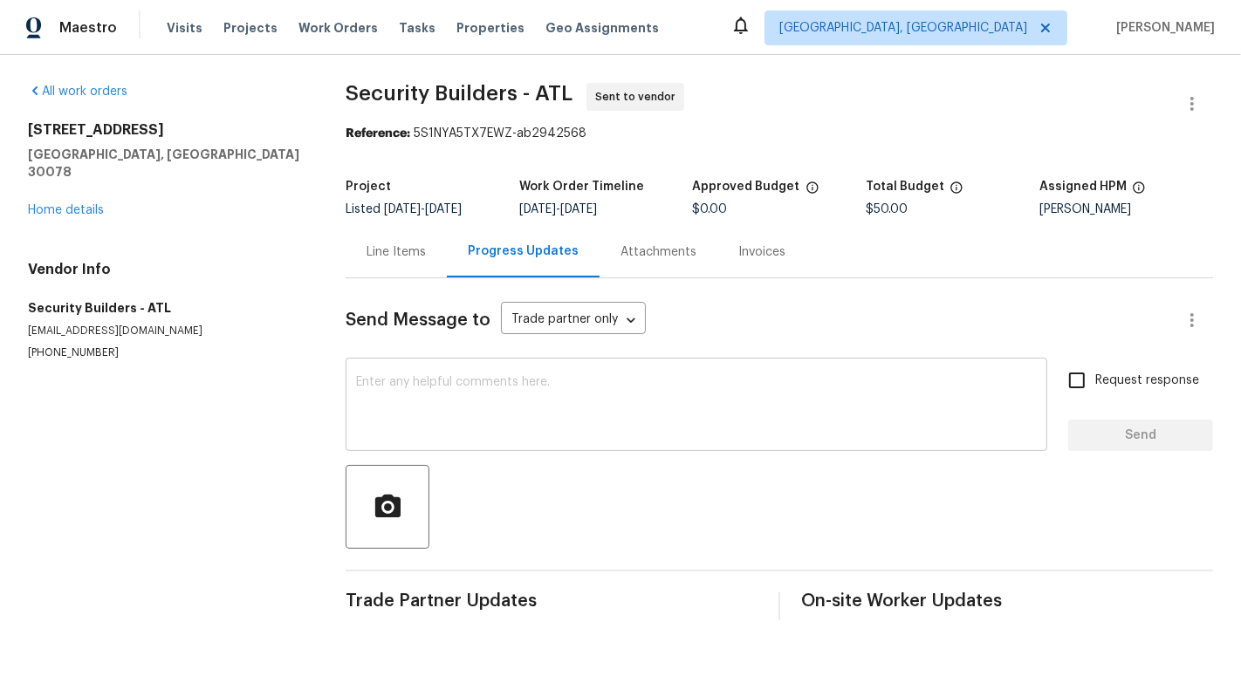
click at [534, 402] on textarea at bounding box center [696, 406] width 681 height 61
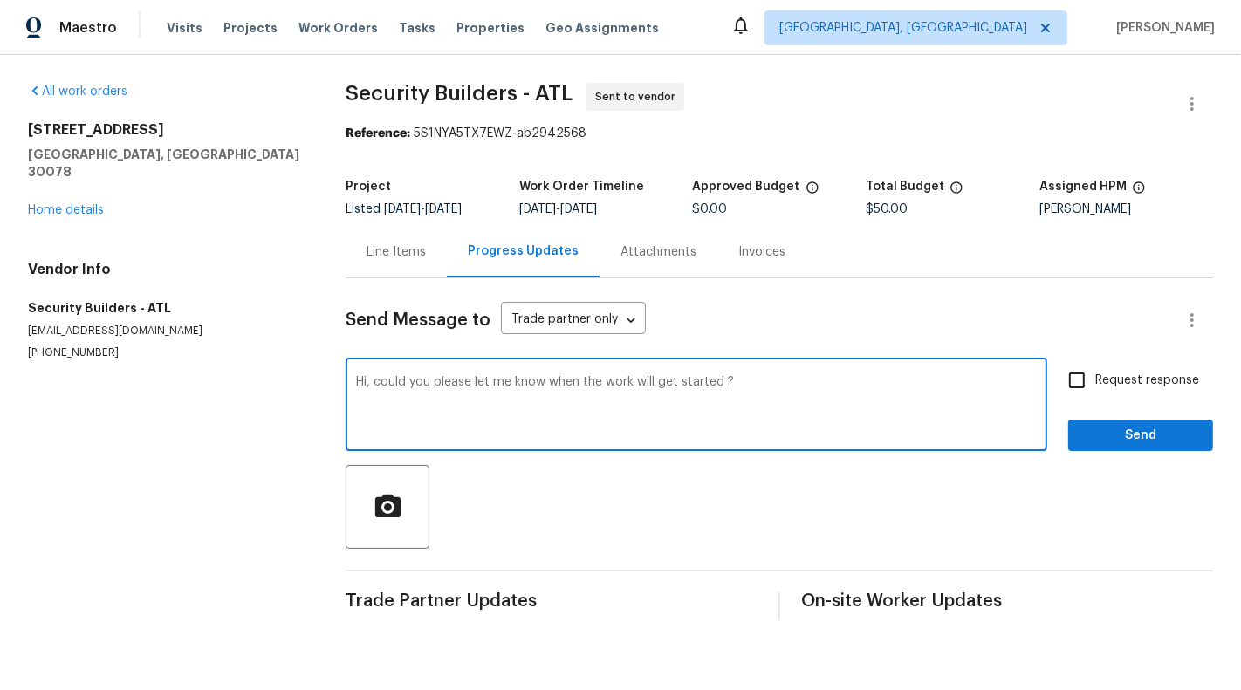
type textarea "Hi, could you please let me know when the work will get started ?"
click at [1197, 367] on label "Request response" at bounding box center [1128, 380] width 140 height 37
click at [1095, 367] on input "Request response" at bounding box center [1076, 380] width 37 height 37
checkbox input "true"
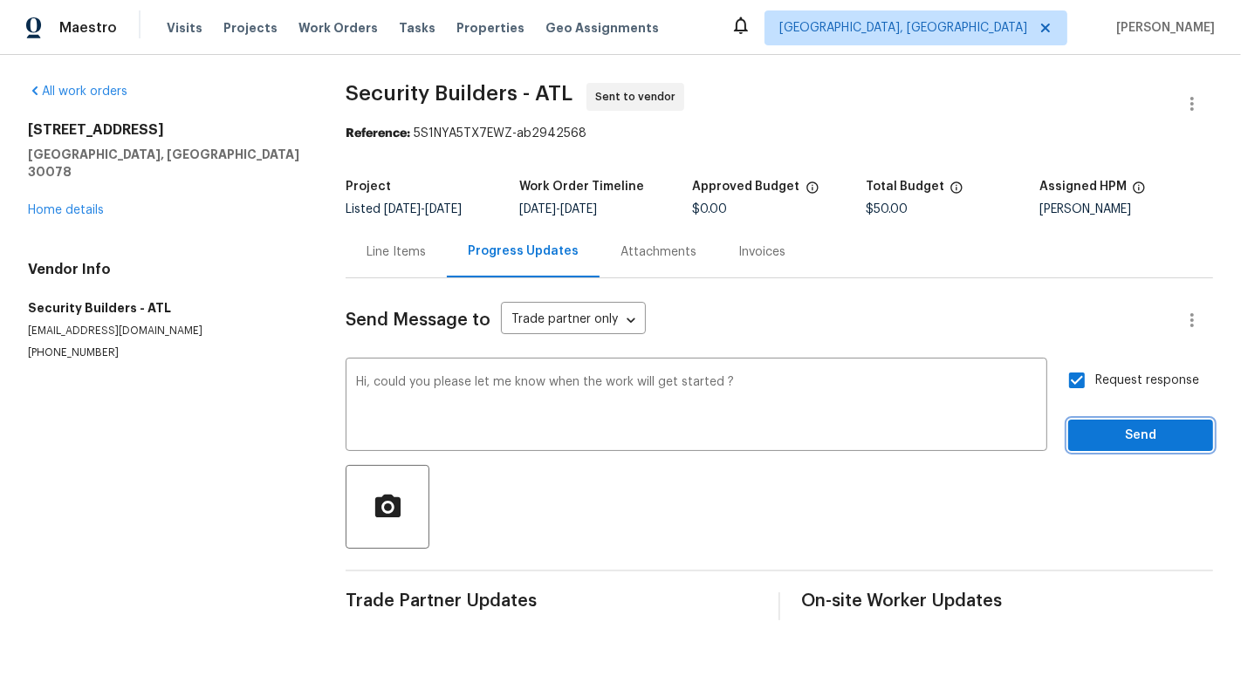
click at [1180, 451] on button "Send" at bounding box center [1140, 436] width 145 height 32
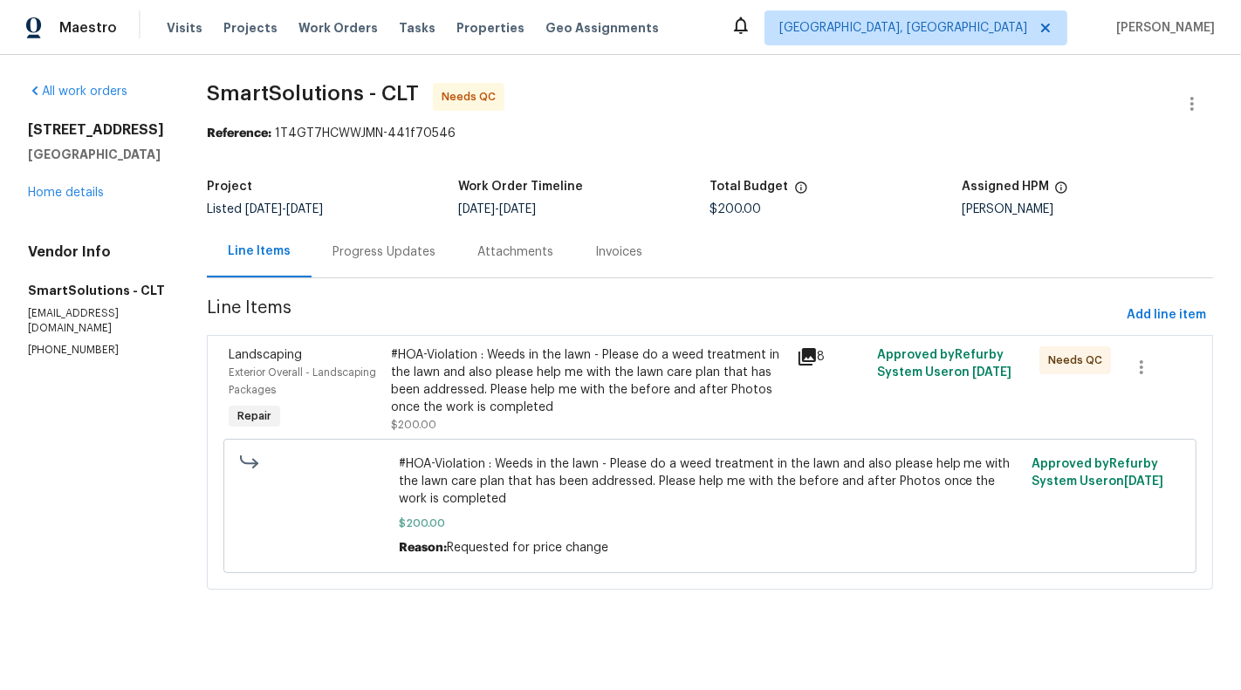
click at [384, 253] on div "Progress Updates" at bounding box center [383, 251] width 103 height 17
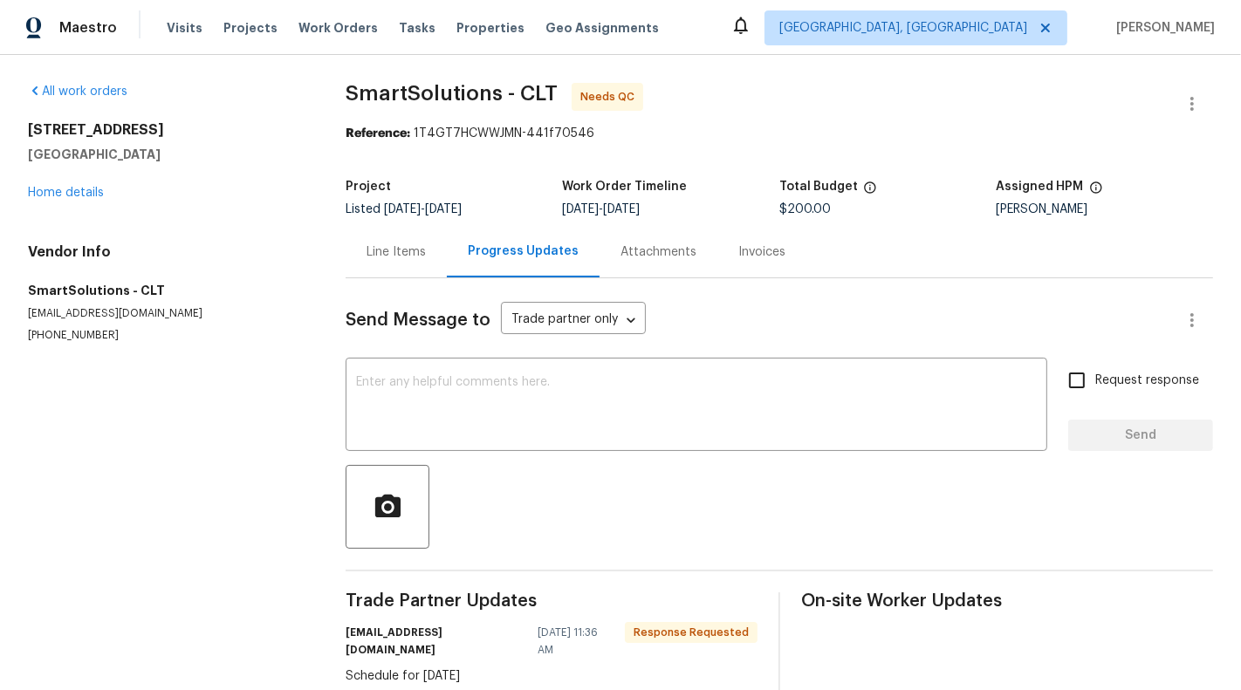
click at [358, 262] on div "Line Items" at bounding box center [396, 251] width 101 height 51
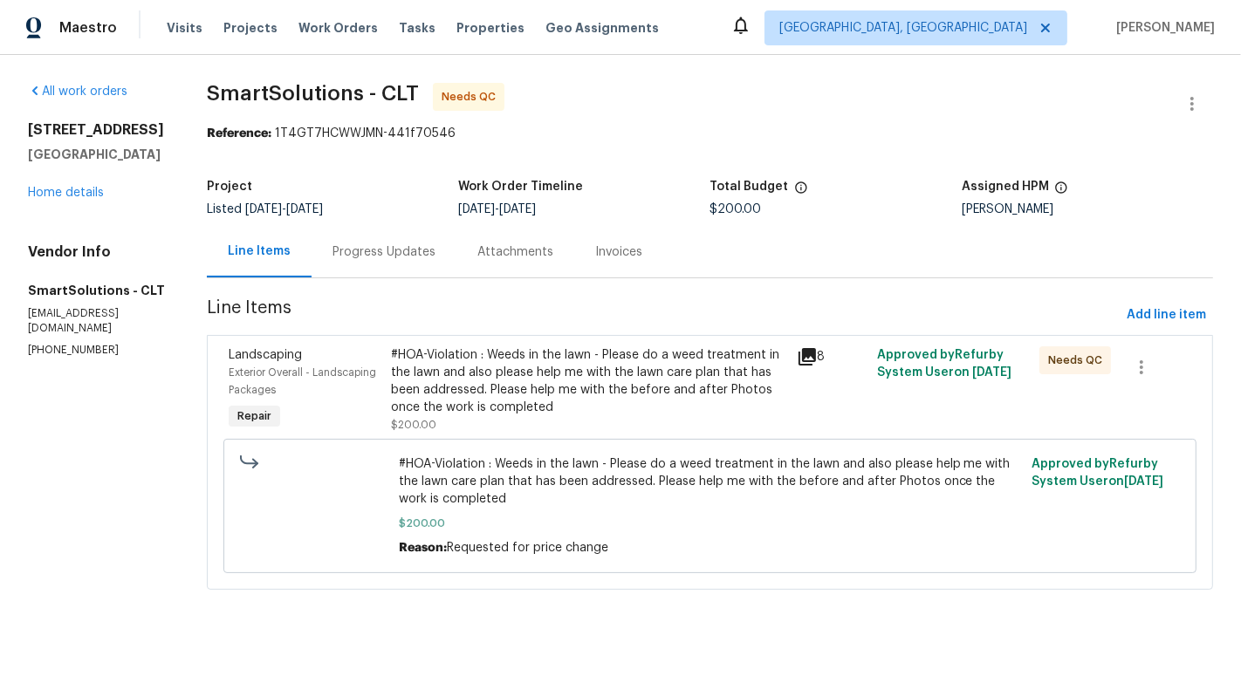
click at [529, 376] on div "#HOA-Violation : Weeds in the lawn - Please do a weed treatment in the lawn and…" at bounding box center [588, 381] width 394 height 70
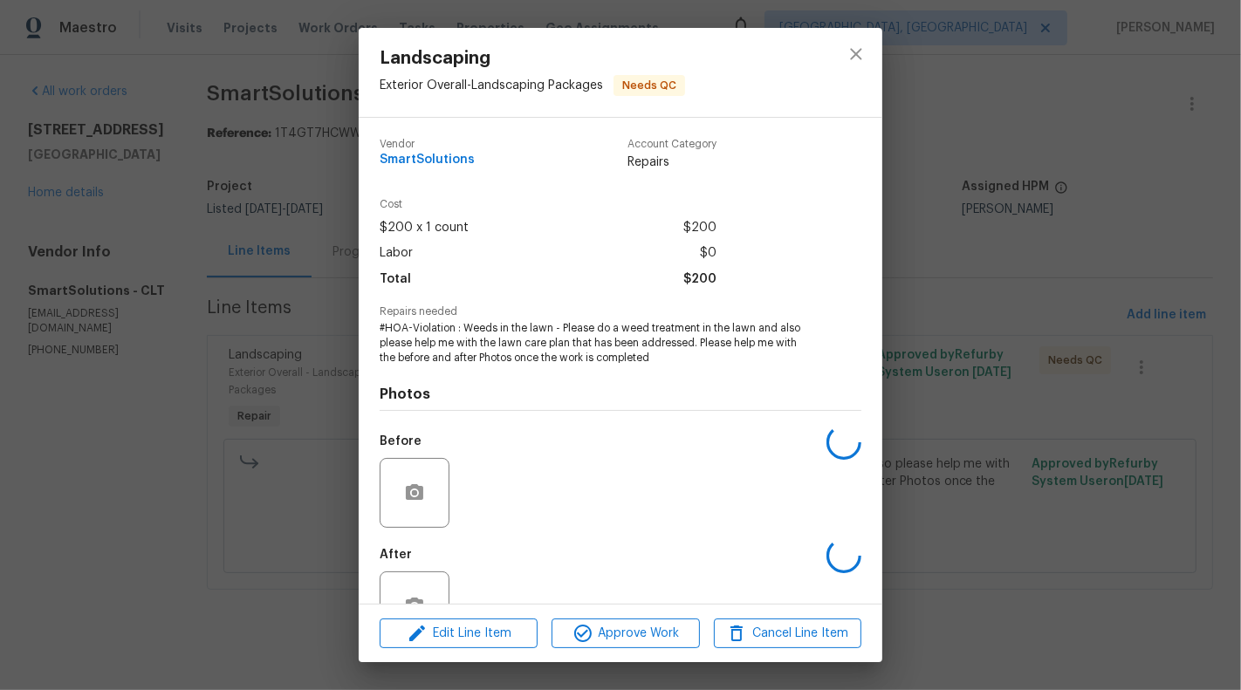
scroll to position [55, 0]
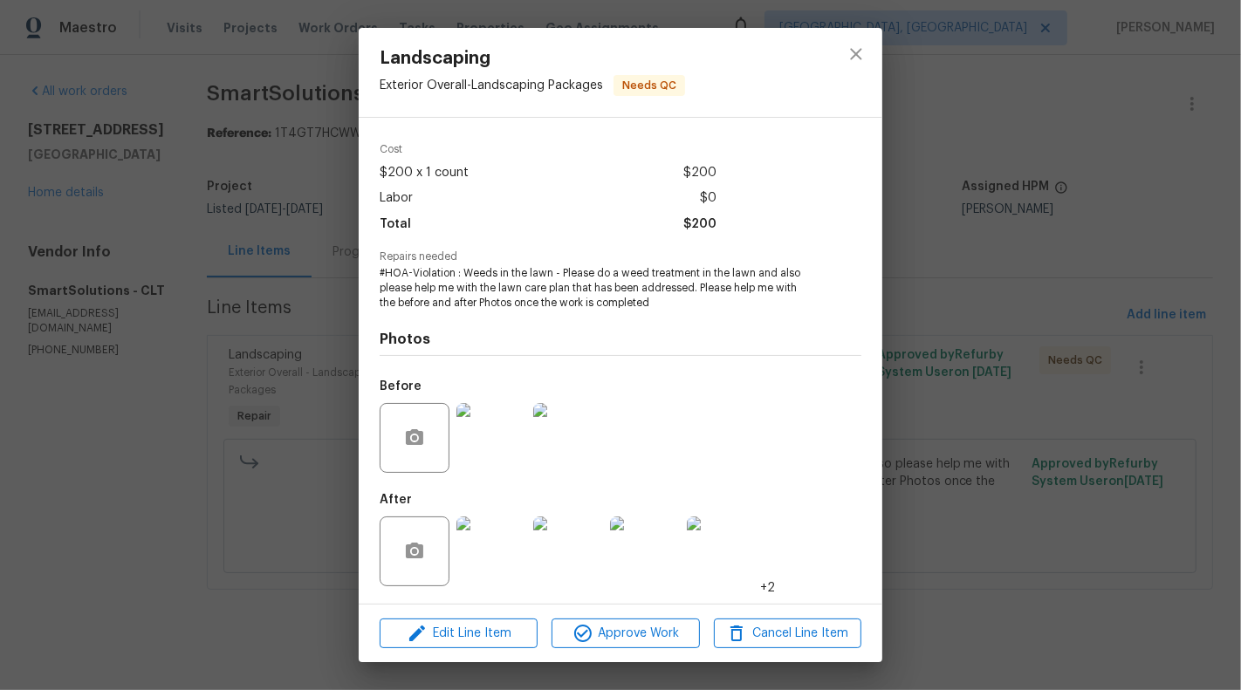
click at [493, 556] on img at bounding box center [491, 552] width 70 height 70
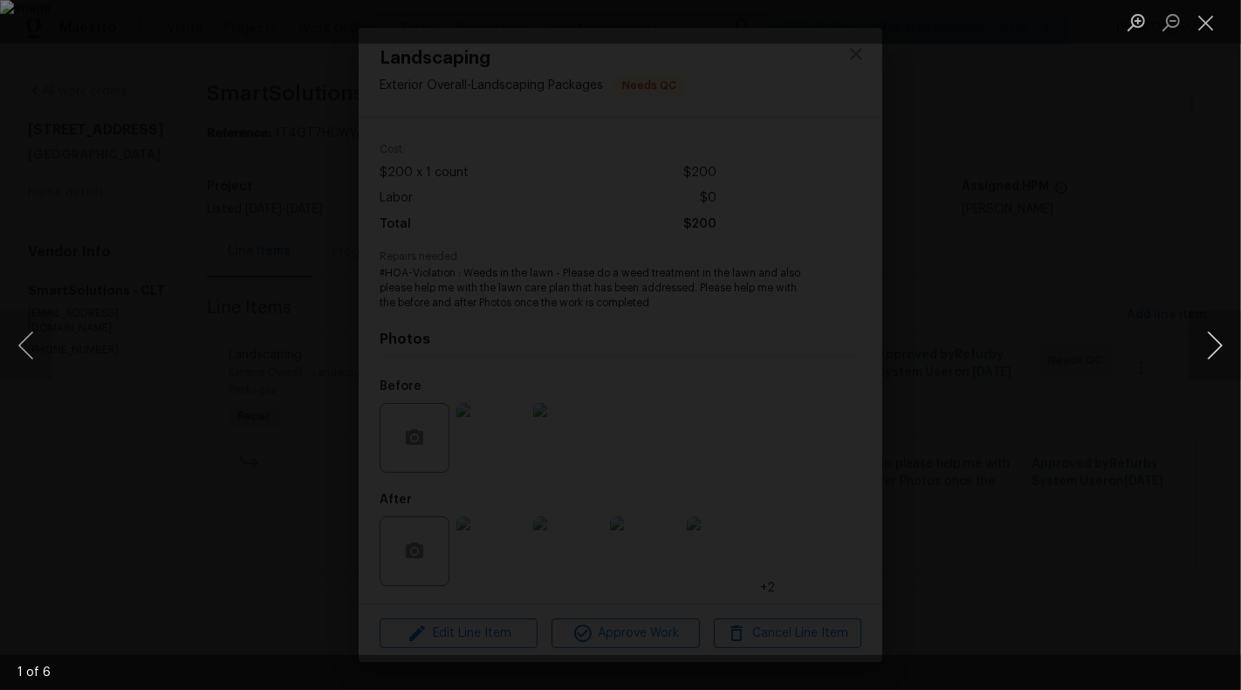
click at [1239, 344] on button "Next image" at bounding box center [1214, 346] width 52 height 70
click at [1219, 346] on button "Next image" at bounding box center [1214, 346] width 52 height 70
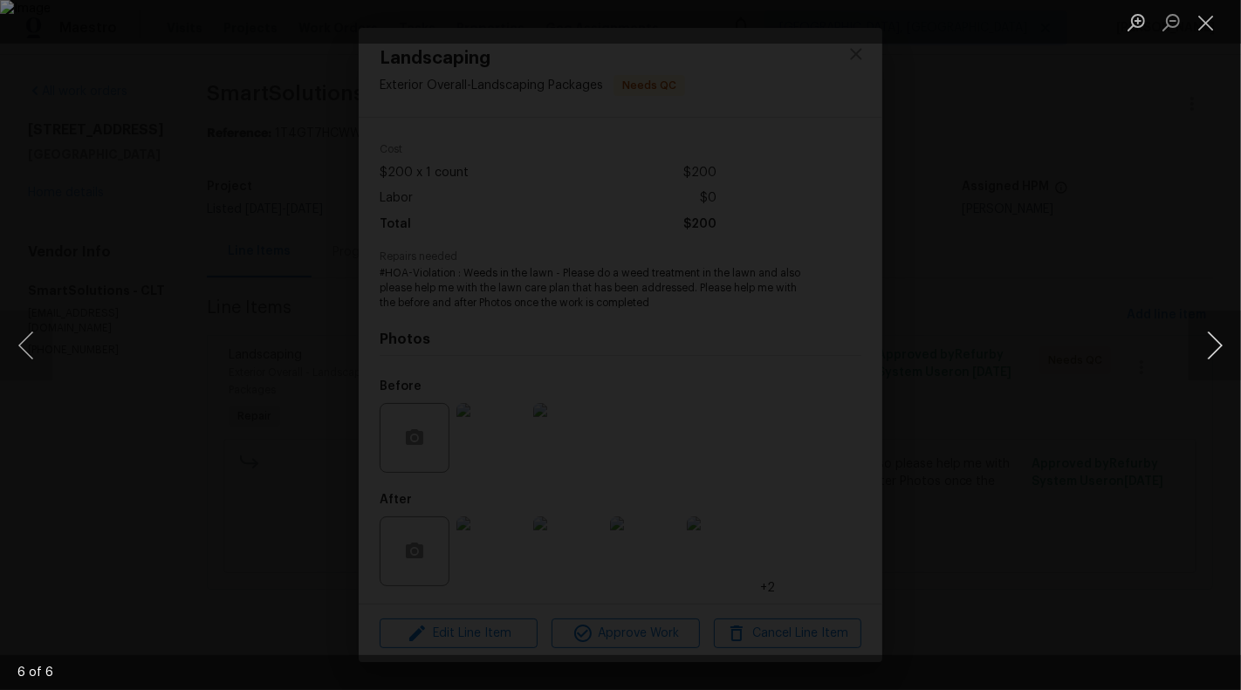
click at [1219, 346] on button "Next image" at bounding box center [1214, 346] width 52 height 70
click at [34, 358] on button "Previous image" at bounding box center [26, 346] width 52 height 70
click at [1219, 327] on button "Next image" at bounding box center [1214, 346] width 52 height 70
click at [1215, 345] on button "Next image" at bounding box center [1214, 346] width 52 height 70
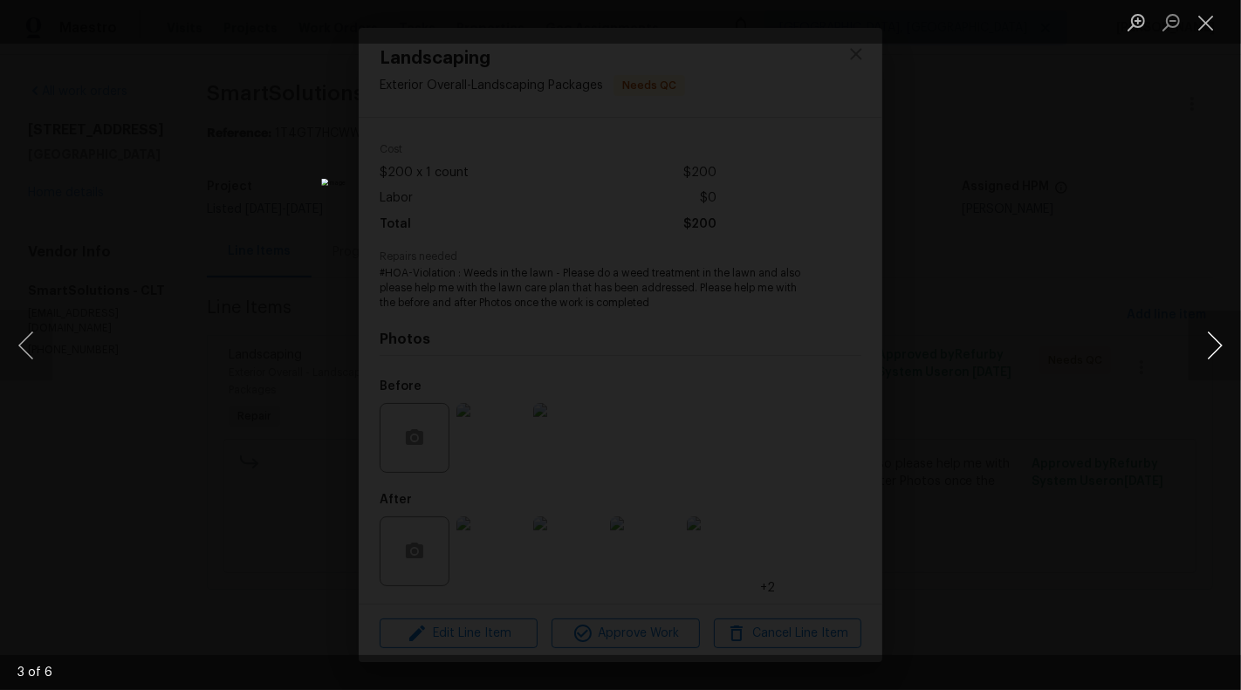
click at [1215, 345] on button "Next image" at bounding box center [1214, 346] width 52 height 70
click at [1213, 346] on button "Next image" at bounding box center [1214, 346] width 52 height 70
click at [1210, 341] on button "Next image" at bounding box center [1214, 346] width 52 height 70
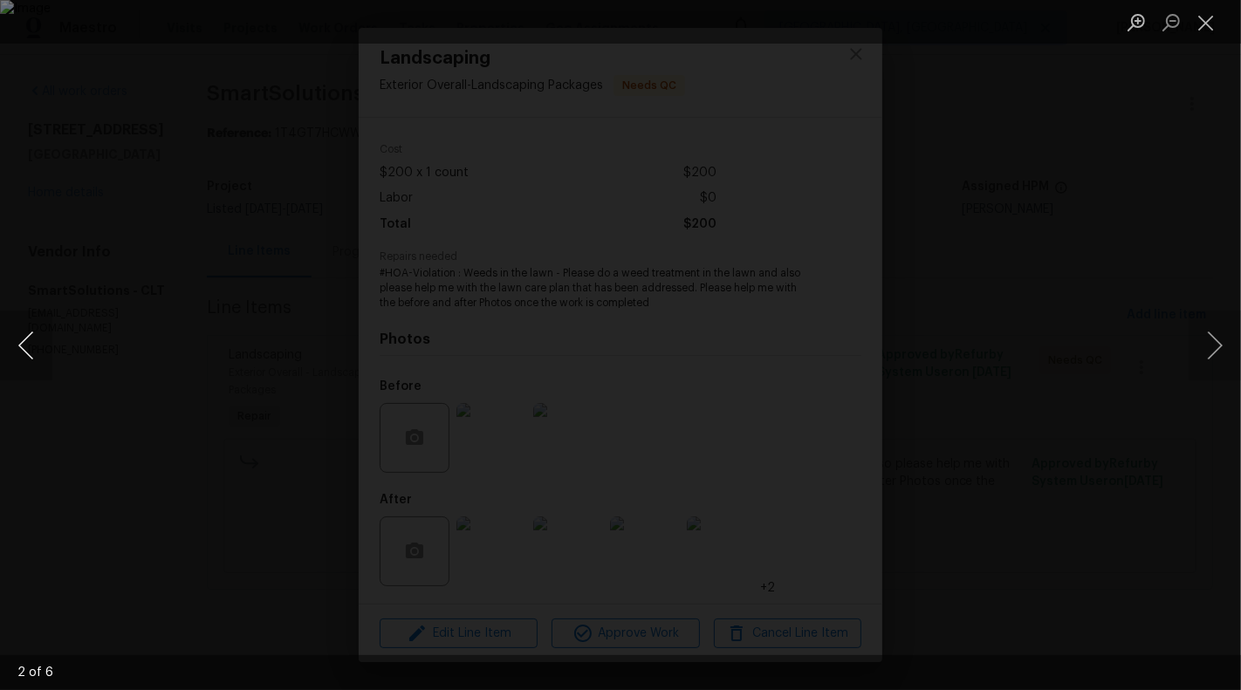
click at [7, 356] on button "Previous image" at bounding box center [26, 346] width 52 height 70
click at [1216, 333] on button "Next image" at bounding box center [1214, 346] width 52 height 70
click at [1217, 16] on button "Close lightbox" at bounding box center [1205, 22] width 35 height 31
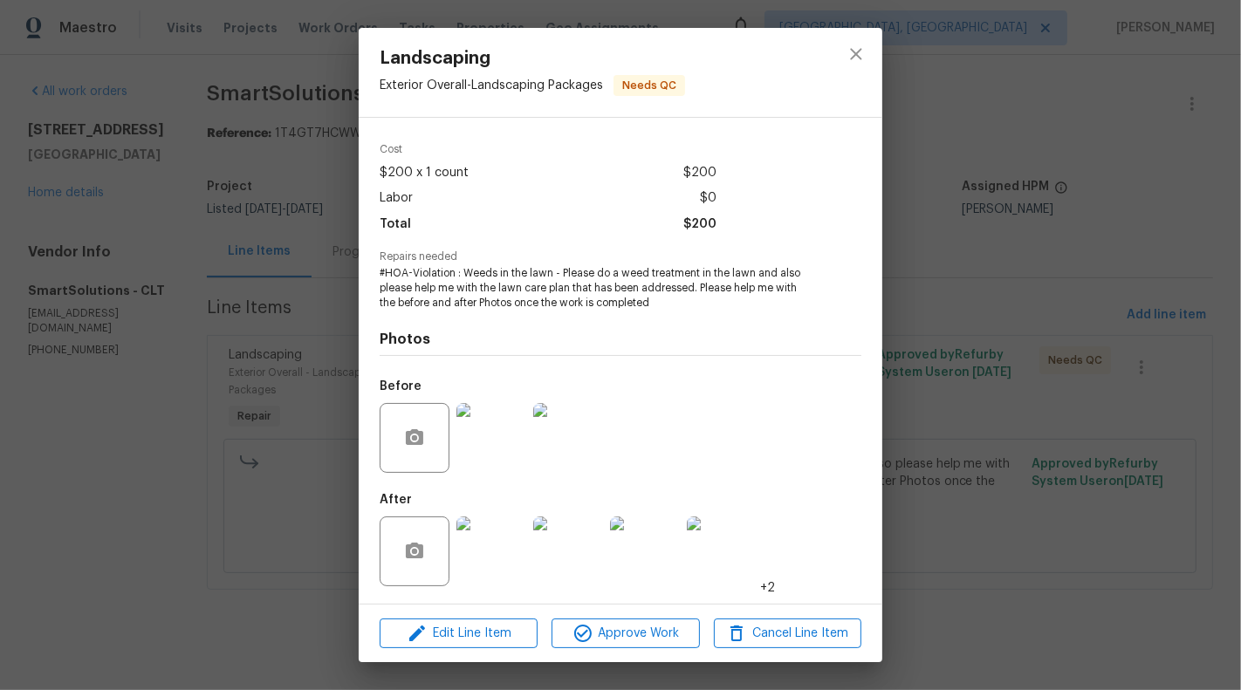
click at [1213, 277] on div "Landscaping Exterior Overall - Landscaping Packages Needs QC Vendor SmartSoluti…" at bounding box center [620, 345] width 1241 height 690
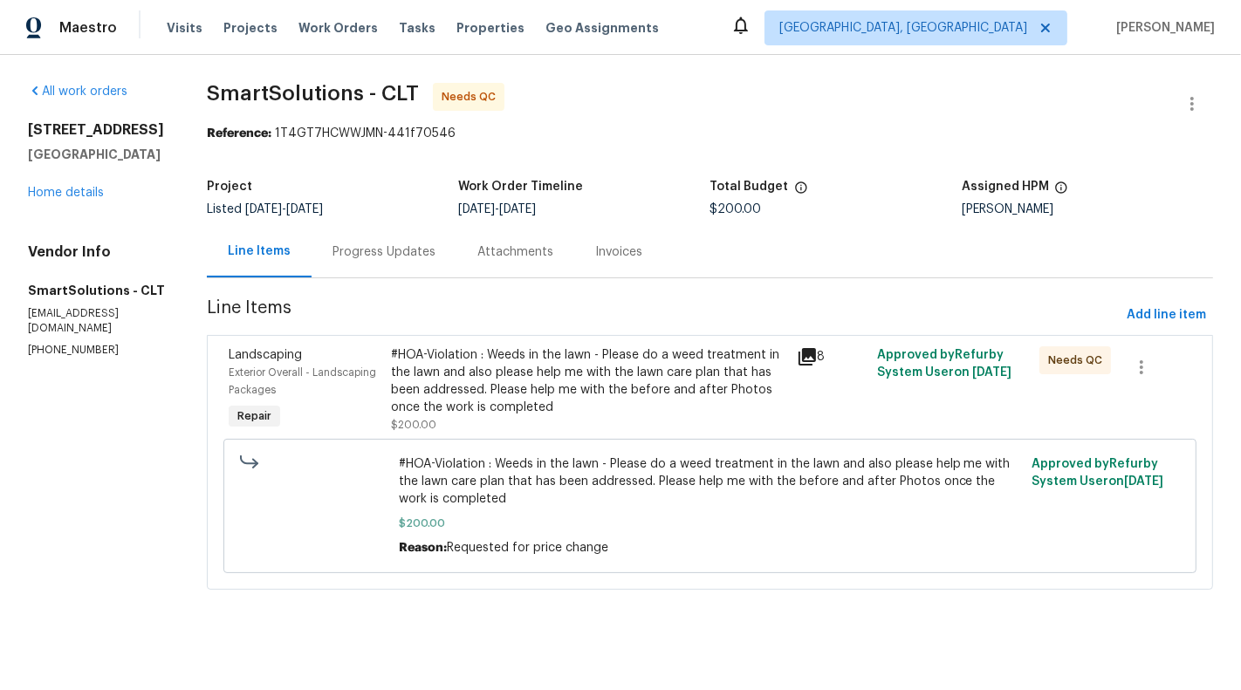
click at [387, 248] on div "Progress Updates" at bounding box center [383, 251] width 103 height 17
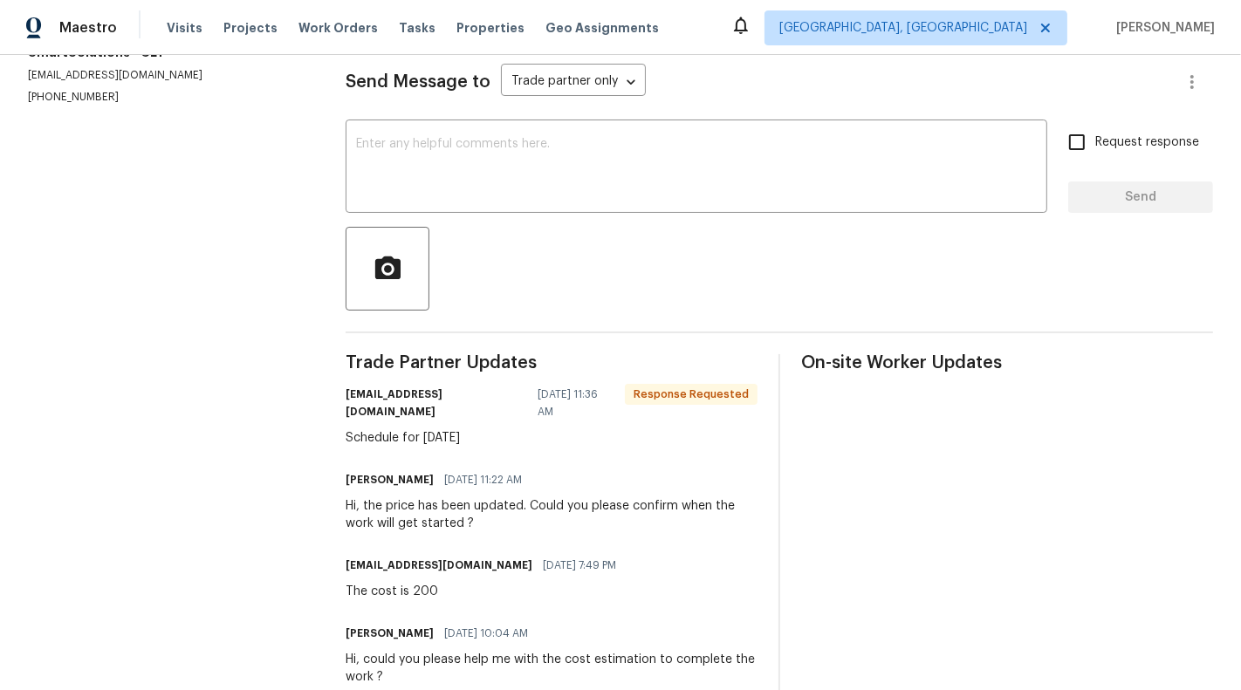
scroll to position [264, 0]
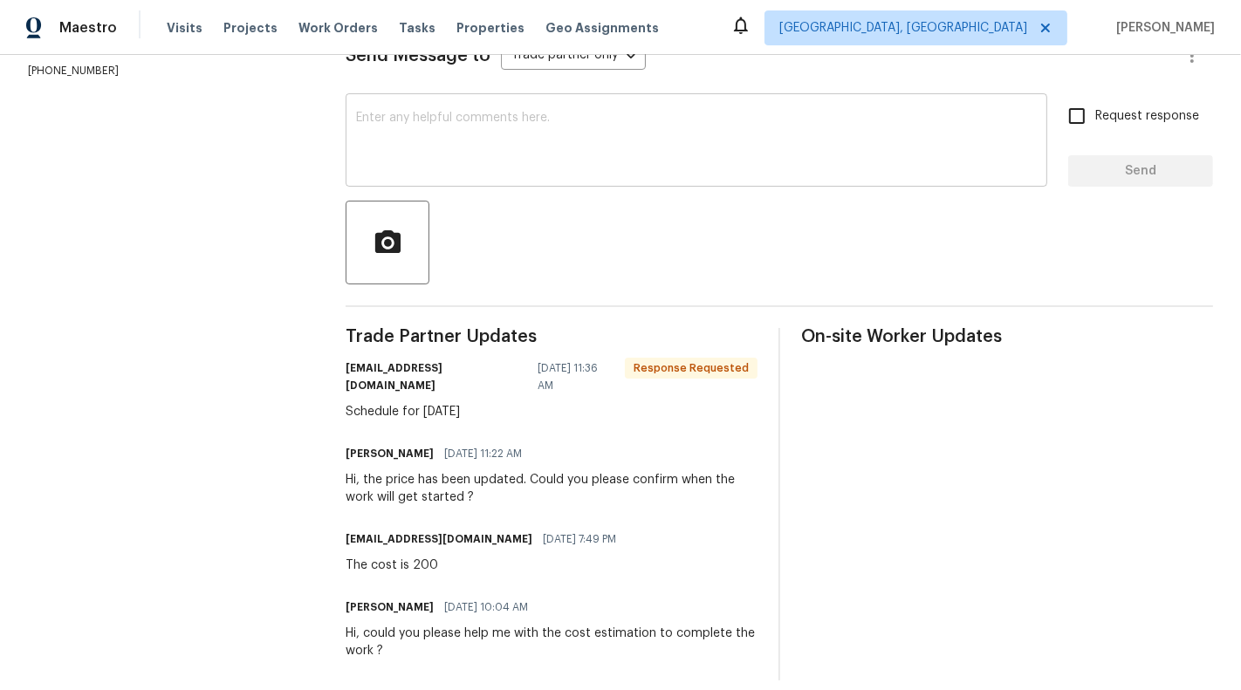
click at [497, 162] on textarea at bounding box center [696, 142] width 681 height 61
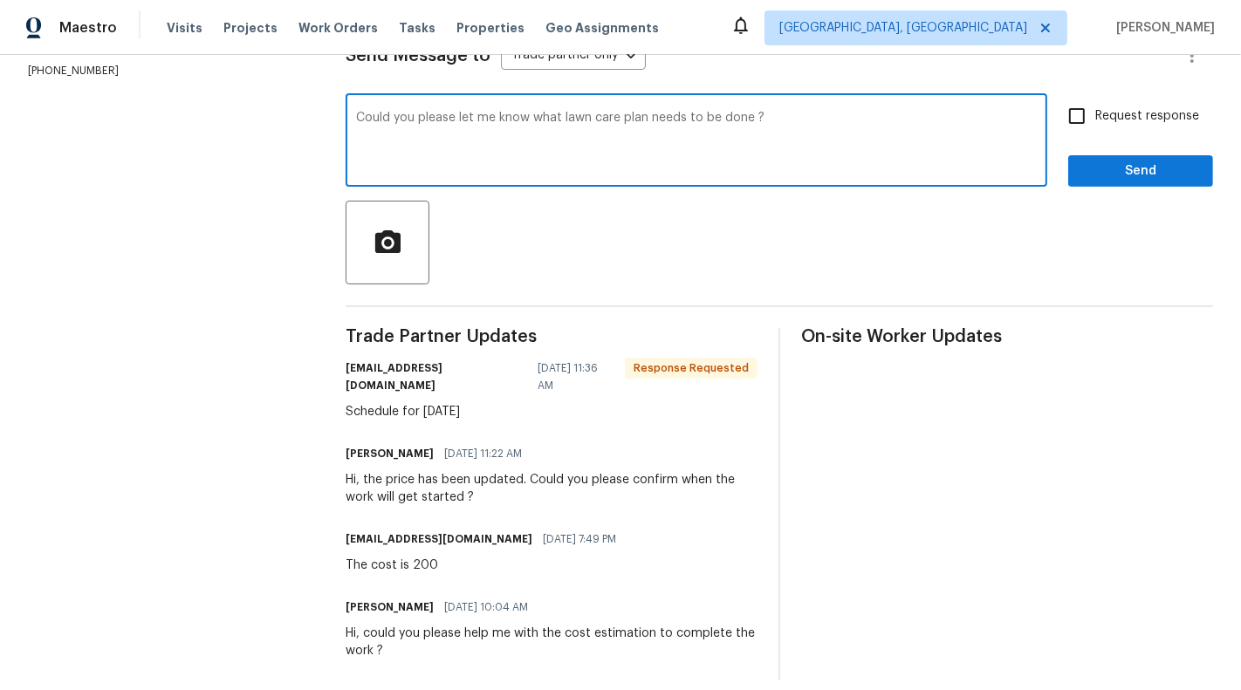
drag, startPoint x: 645, startPoint y: 115, endPoint x: 825, endPoint y: 115, distance: 179.8
click at [825, 115] on textarea "Could you please let me know what lawn care plan needs to be done ?" at bounding box center [696, 142] width 681 height 61
type textarea "Could you please let me know what lawn care plan has been done on this Property…"
click at [1155, 115] on span "Request response" at bounding box center [1147, 116] width 104 height 18
click at [1095, 115] on input "Request response" at bounding box center [1076, 116] width 37 height 37
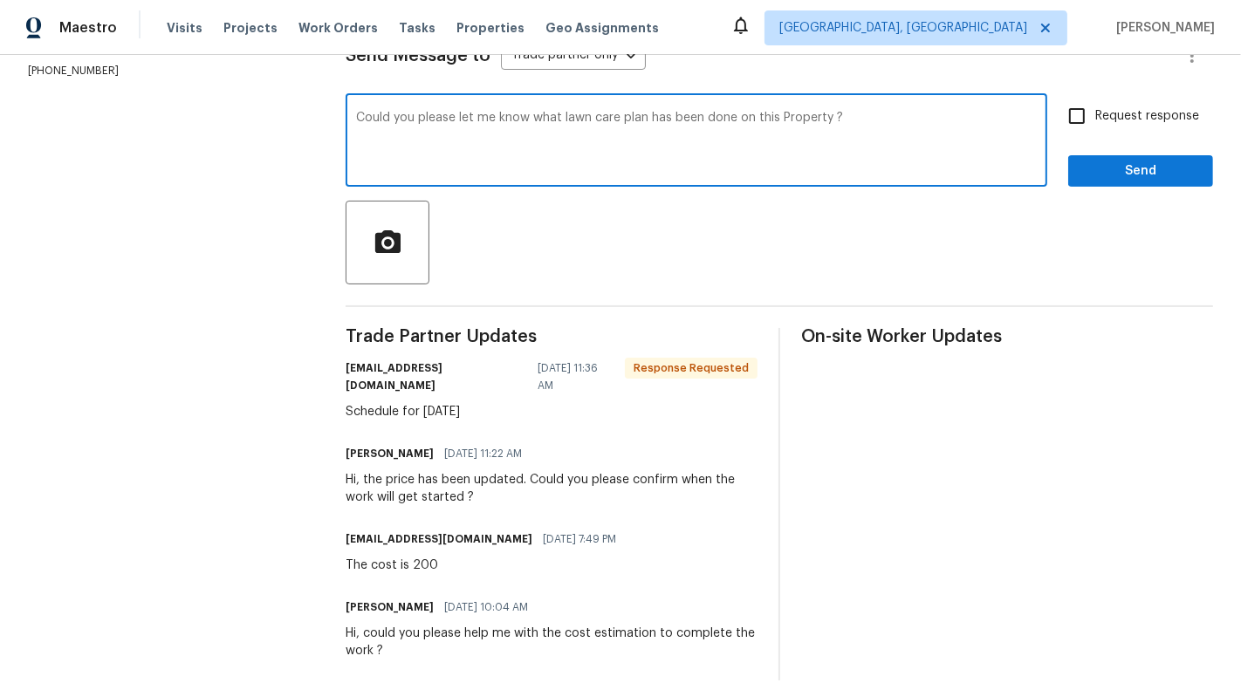
checkbox input "true"
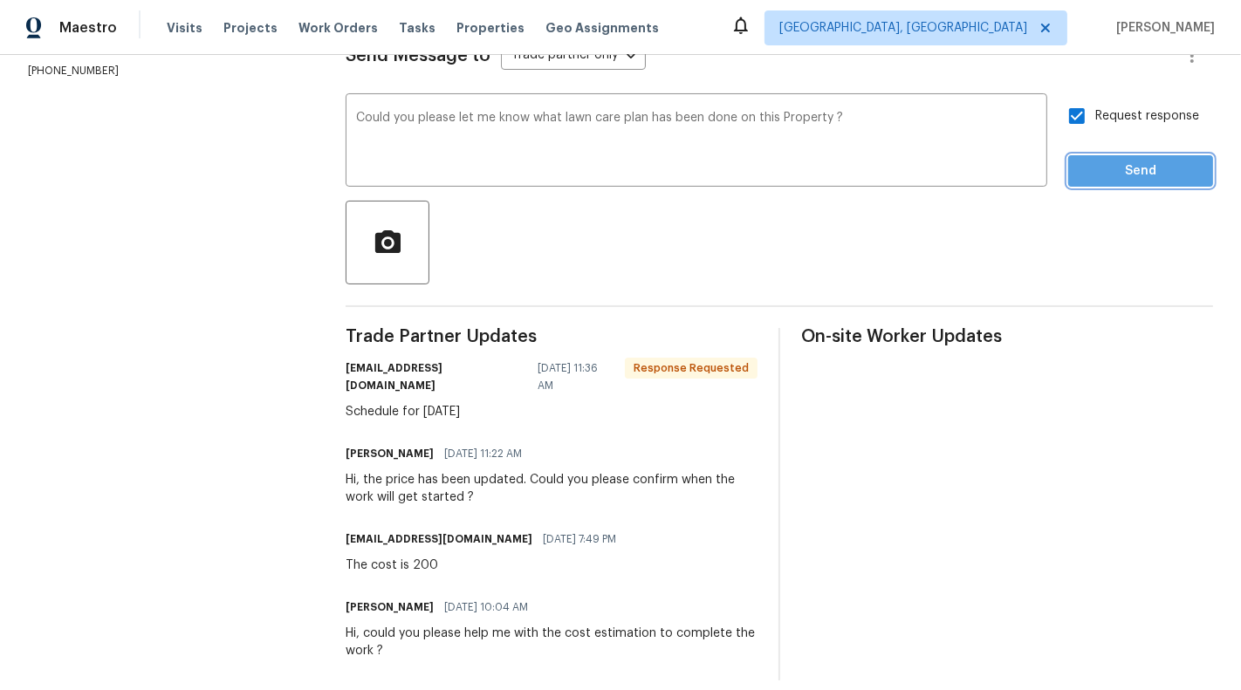
click at [1155, 179] on span "Send" at bounding box center [1140, 172] width 117 height 22
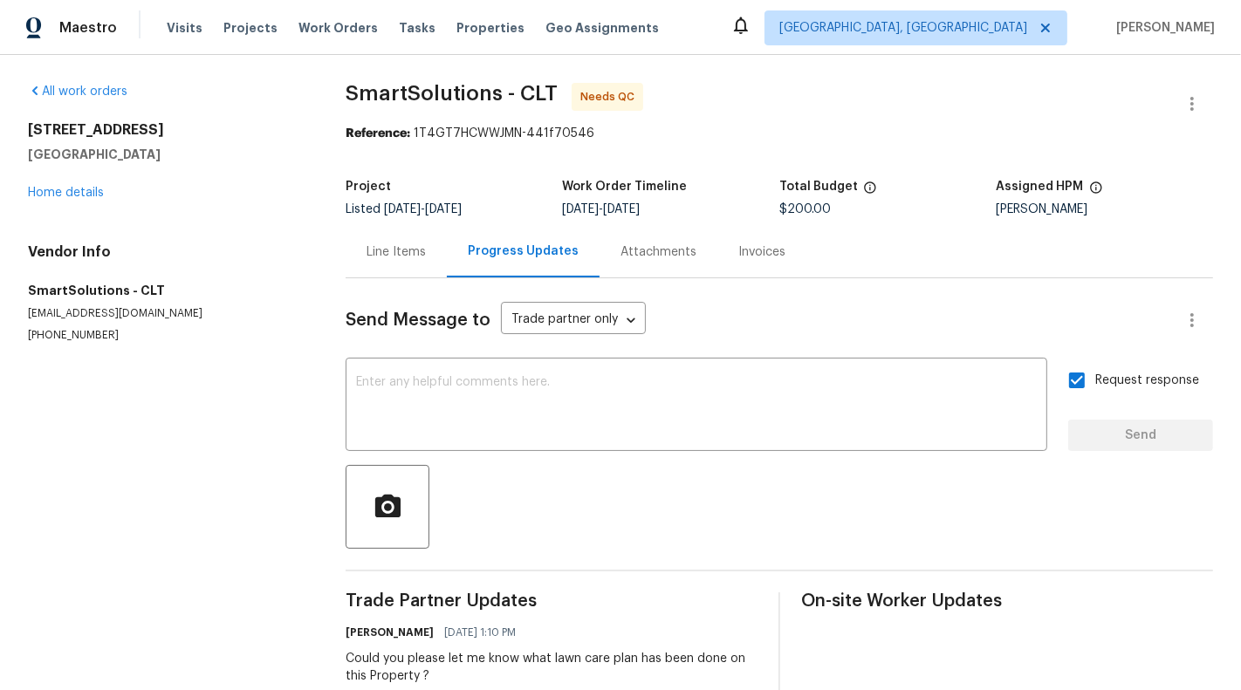
click at [387, 228] on div "Line Items" at bounding box center [396, 251] width 101 height 51
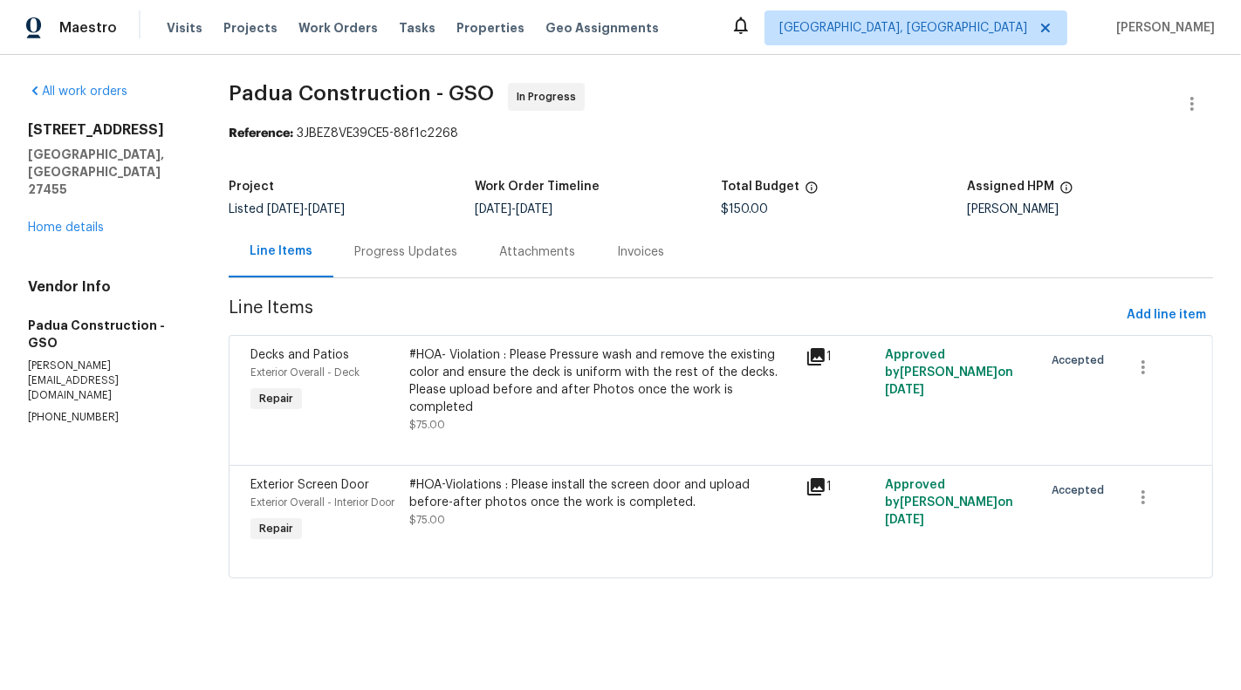
click at [623, 411] on div "#HOA- Violation : Please Pressure wash and remove the existing color and ensure…" at bounding box center [602, 389] width 386 height 87
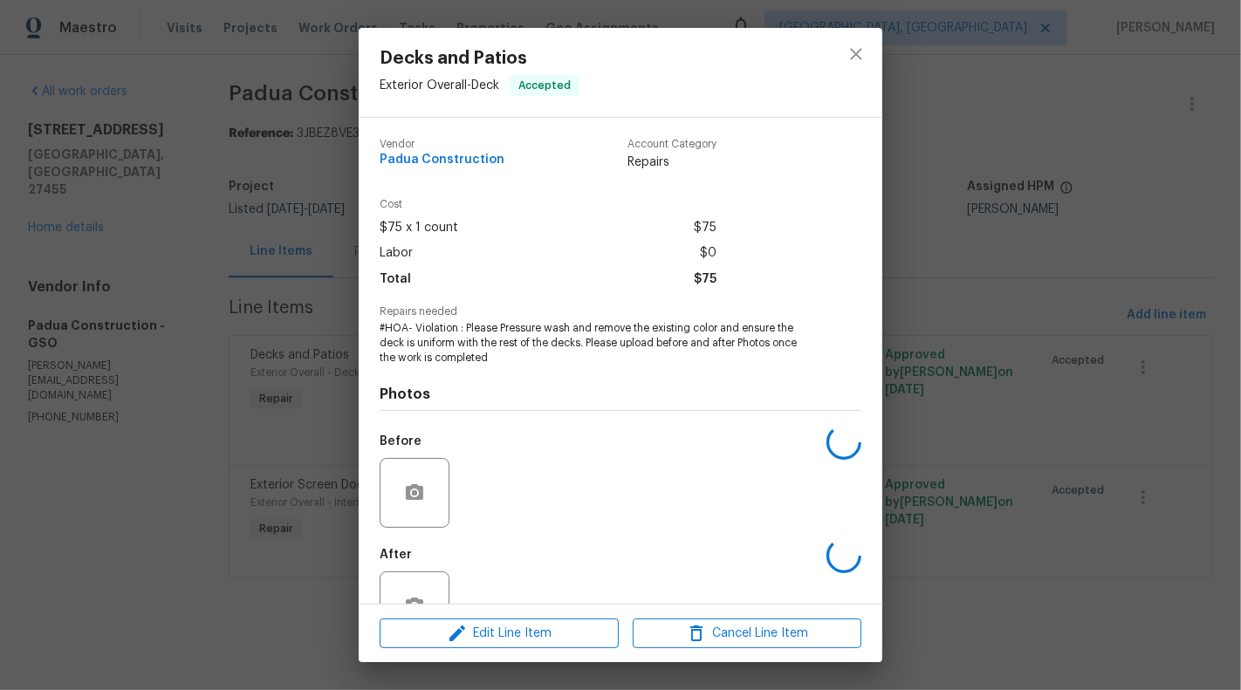
scroll to position [55, 0]
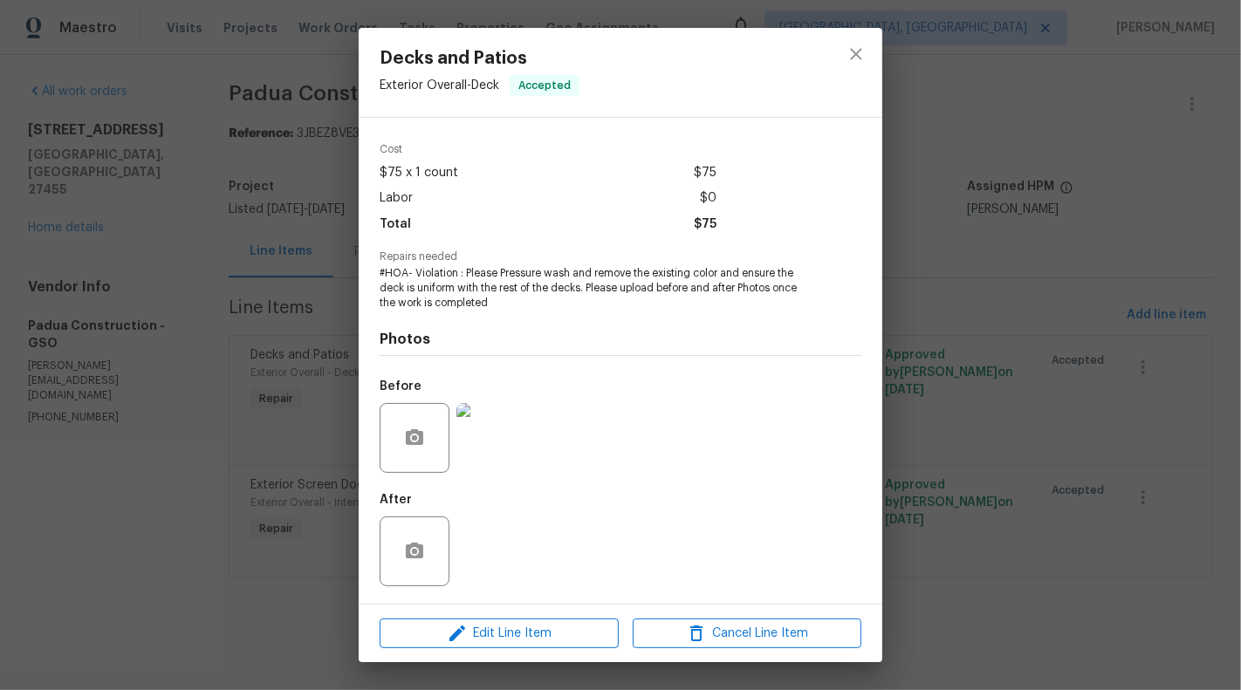
click at [162, 471] on div "Decks and Patios Exterior Overall - Deck Accepted Vendor Padua Construction Acc…" at bounding box center [620, 345] width 1241 height 690
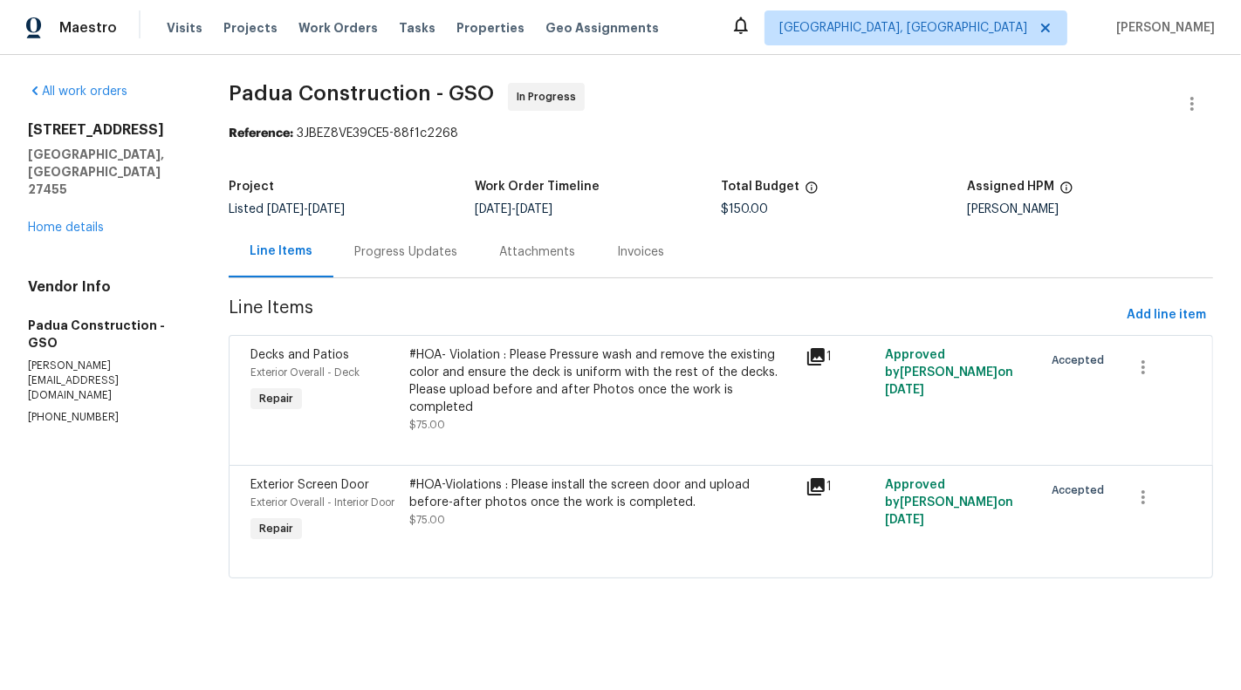
click at [308, 258] on div "Line Items" at bounding box center [281, 251] width 63 height 17
click at [403, 257] on div "Progress Updates" at bounding box center [405, 251] width 103 height 17
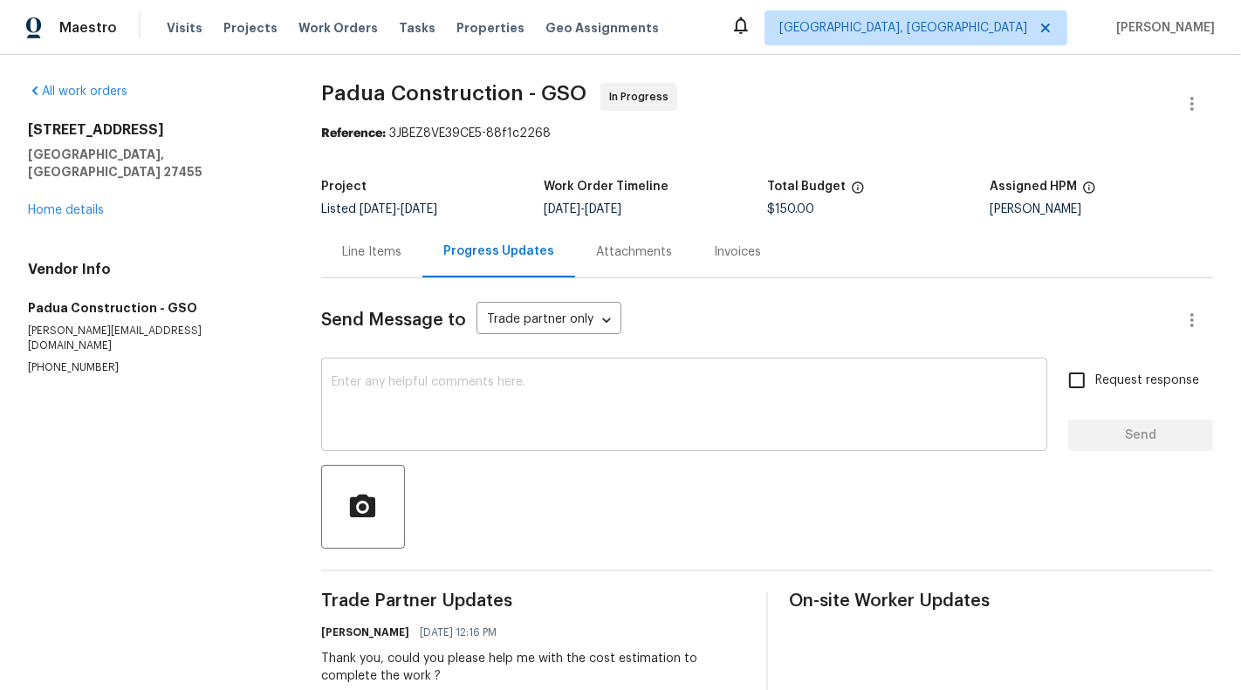
scroll to position [197, 0]
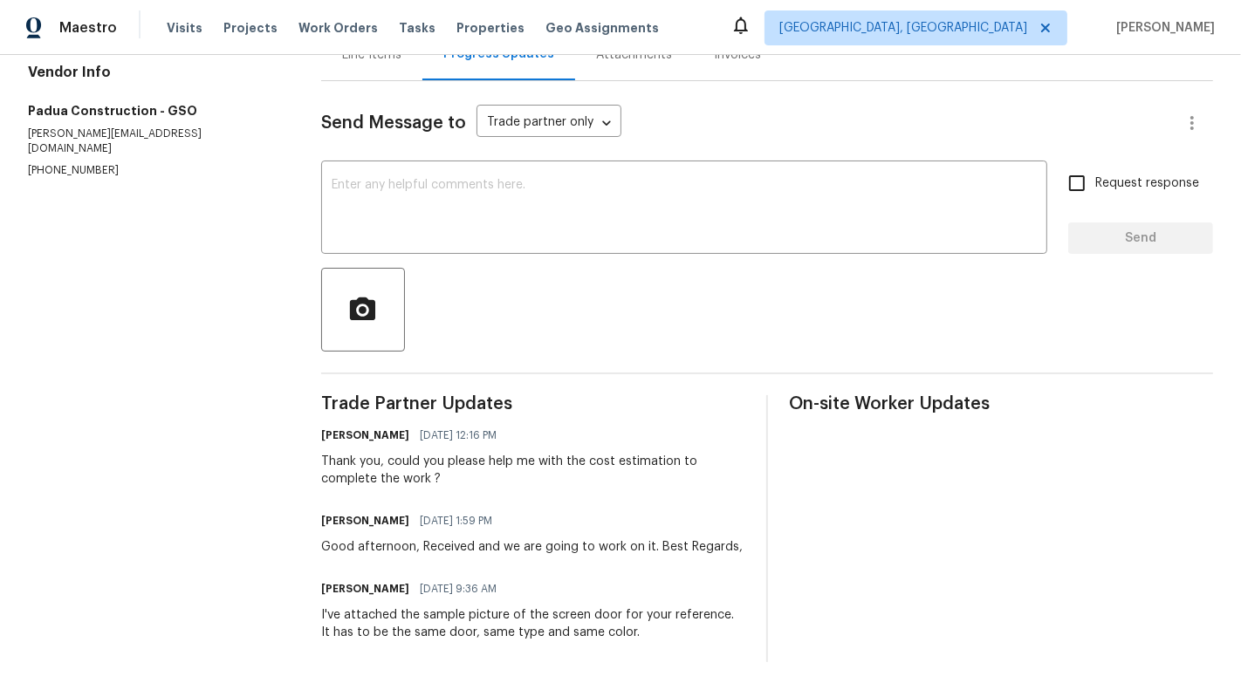
click at [540, 471] on div "Thank you, could you please help me with the cost estimation to complete the wo…" at bounding box center [533, 470] width 424 height 35
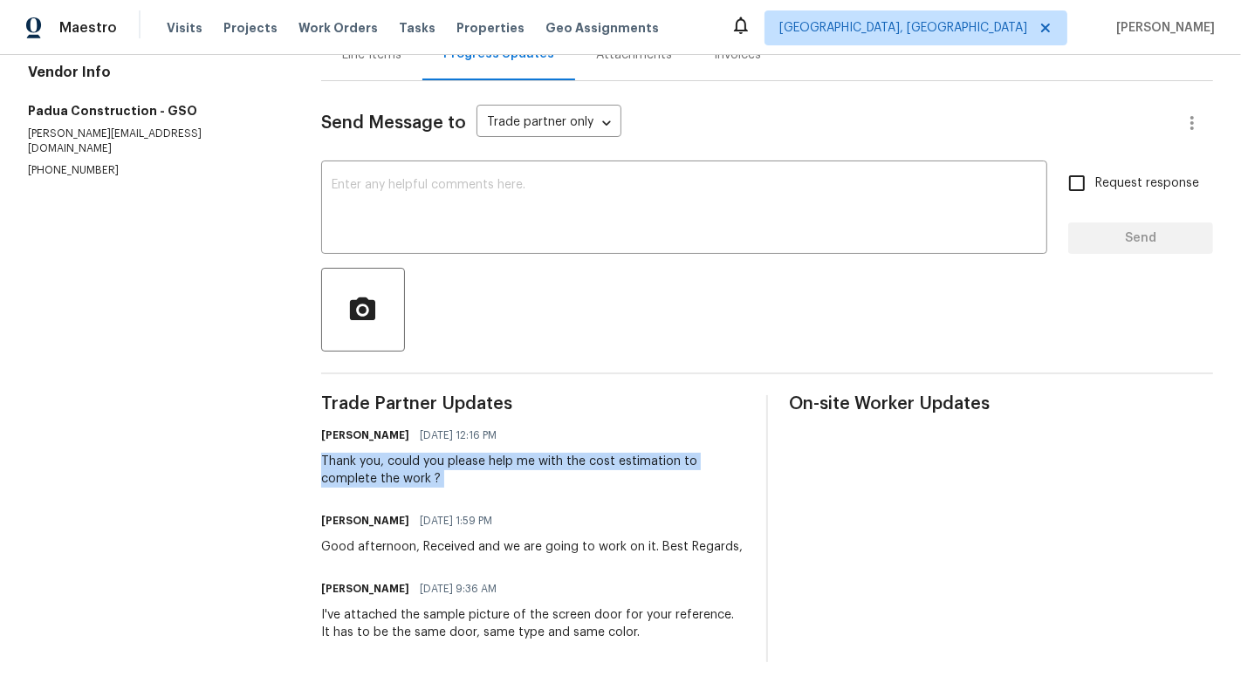
click at [540, 471] on div "Thank you, could you please help me with the cost estimation to complete the wo…" at bounding box center [533, 470] width 424 height 35
copy div "Thank you, could you please help me with the cost estimation to complete the wo…"
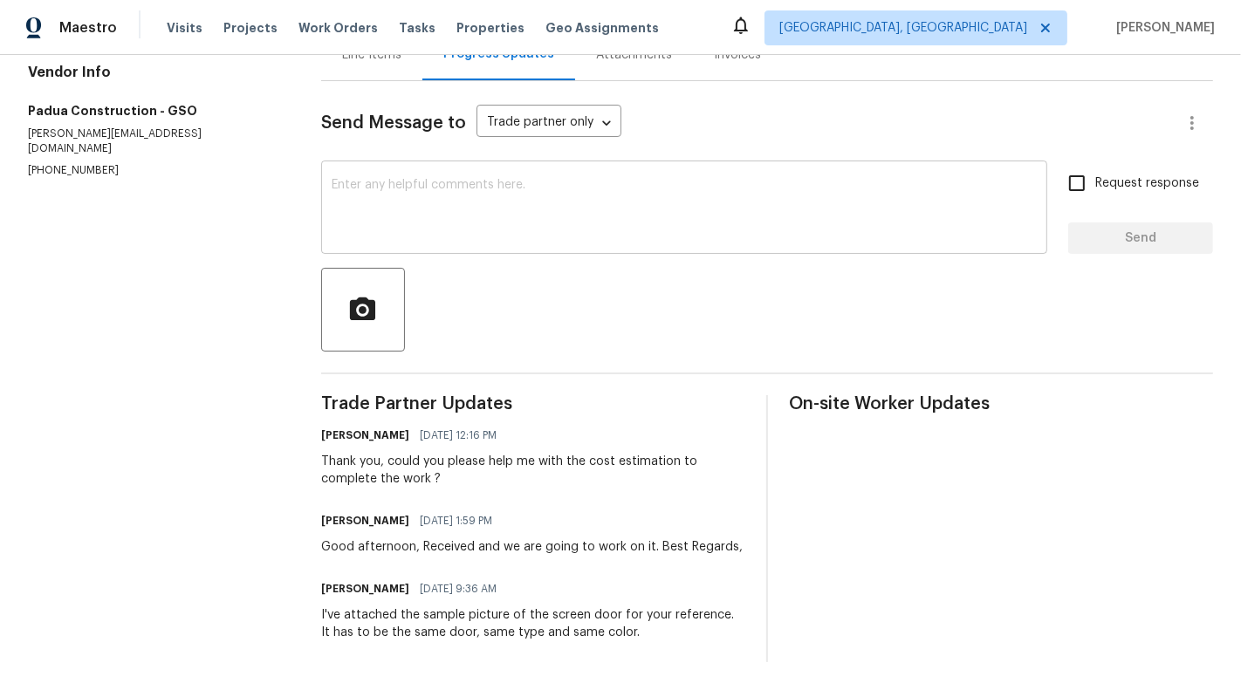
click at [624, 184] on textarea at bounding box center [684, 209] width 705 height 61
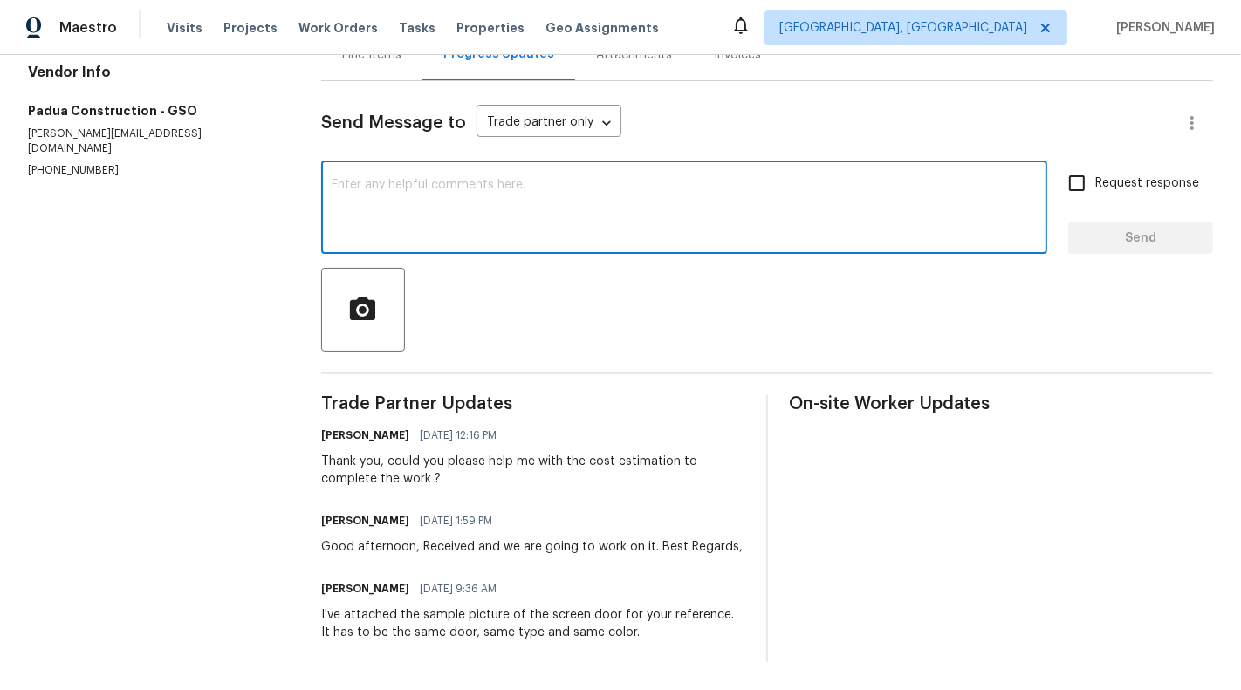
paste textarea "Thank you, could you please help me with the cost estimation to complete the wo…"
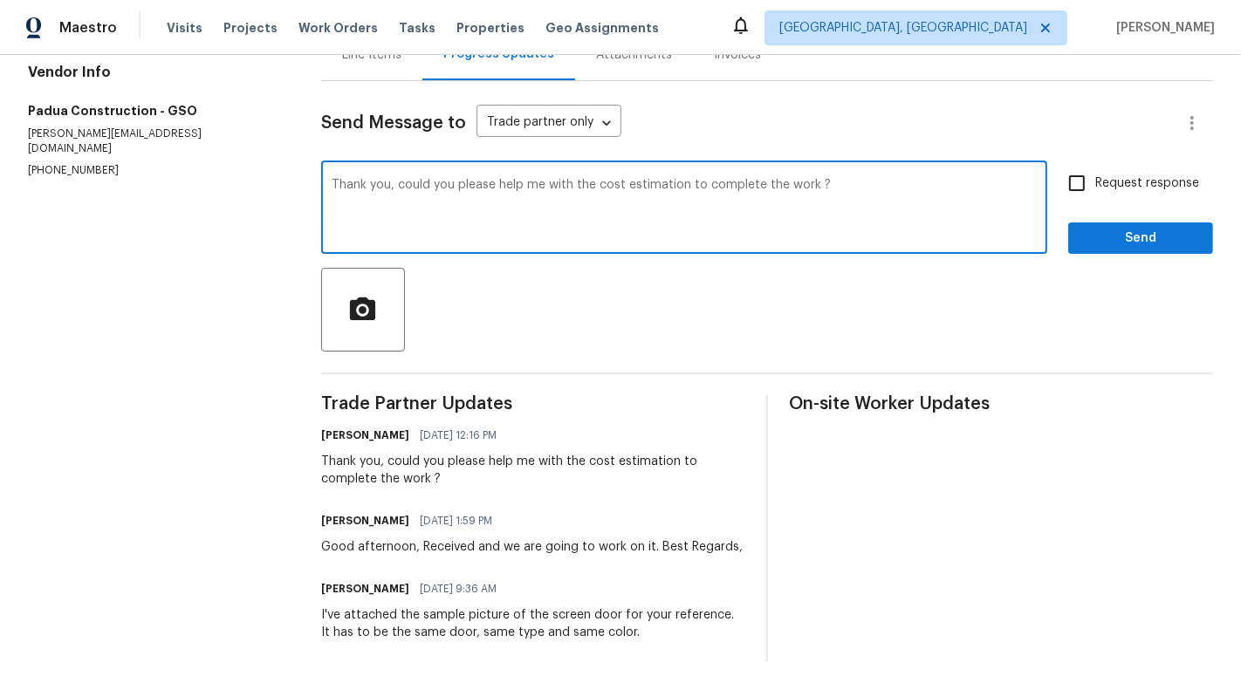
drag, startPoint x: 404, startPoint y: 182, endPoint x: 258, endPoint y: 182, distance: 145.7
click at [258, 182] on div "All work orders 17 Apple Tree Ln Greensboro, NC 27455 Home details Vendor Info …" at bounding box center [620, 274] width 1241 height 832
type textarea "could you please help me with the cost estimation to complete the work ?"
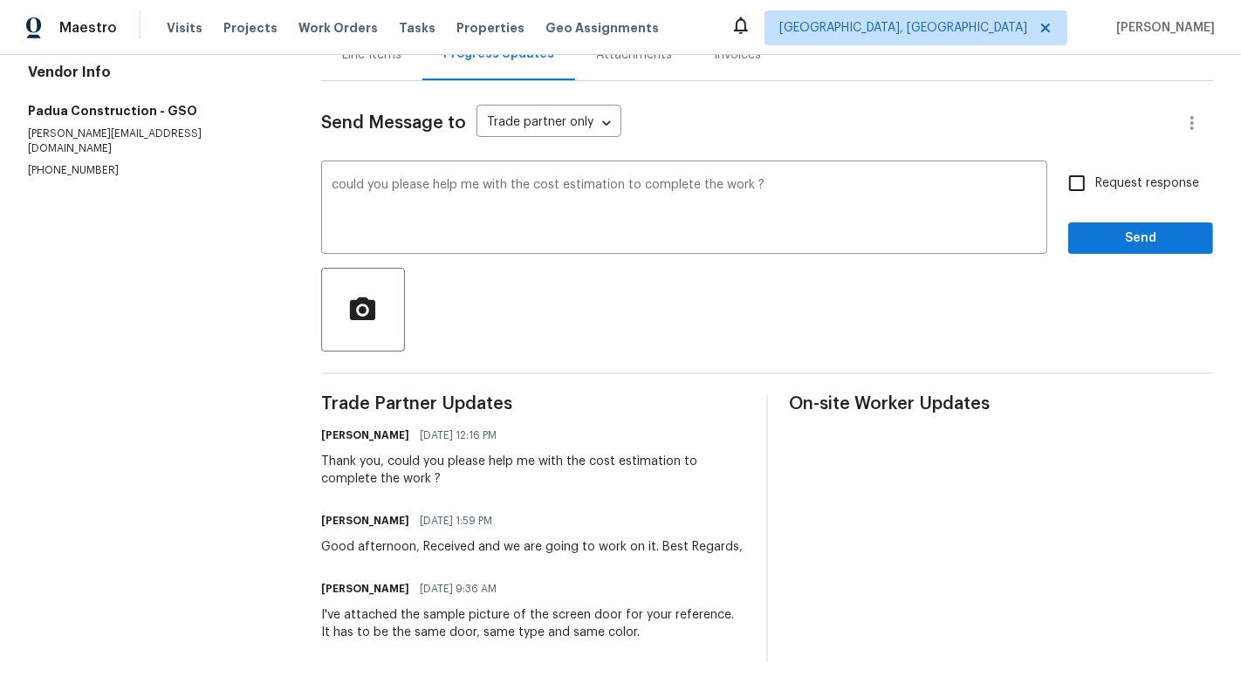
click at [1133, 188] on span "Request response" at bounding box center [1147, 184] width 104 height 18
click at [1095, 188] on input "Request response" at bounding box center [1076, 183] width 37 height 37
checkbox input "true"
click at [1152, 246] on span "Send" at bounding box center [1140, 239] width 117 height 22
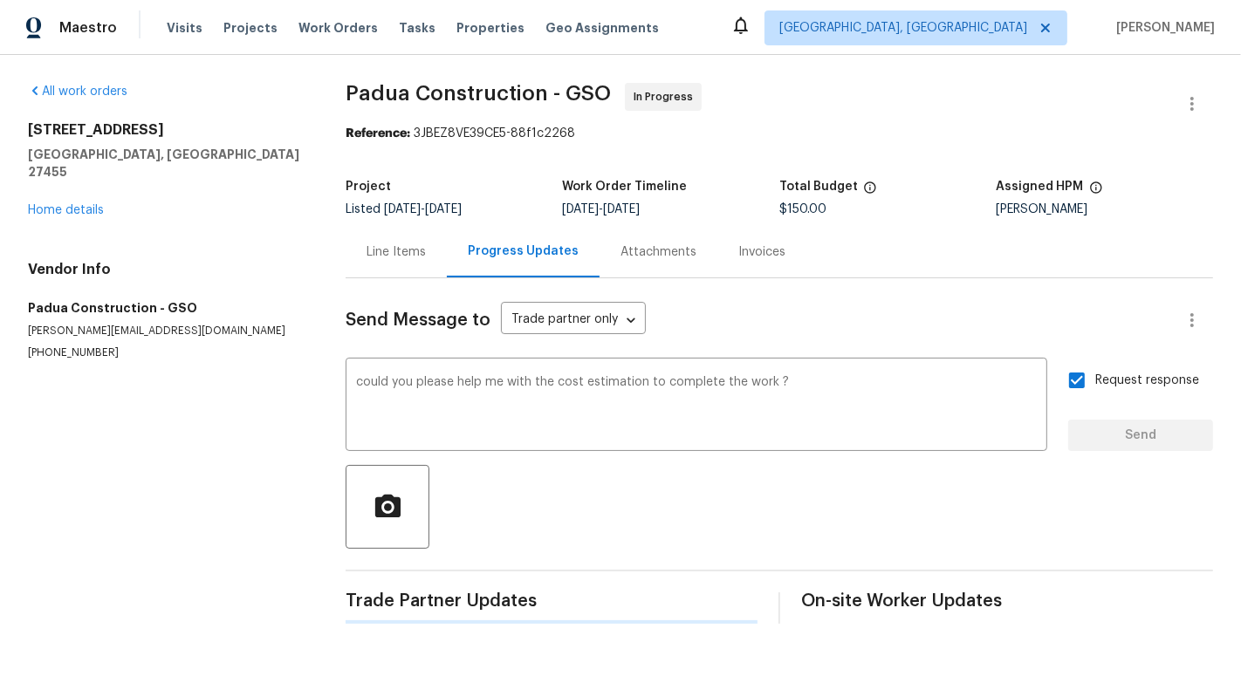
scroll to position [0, 0]
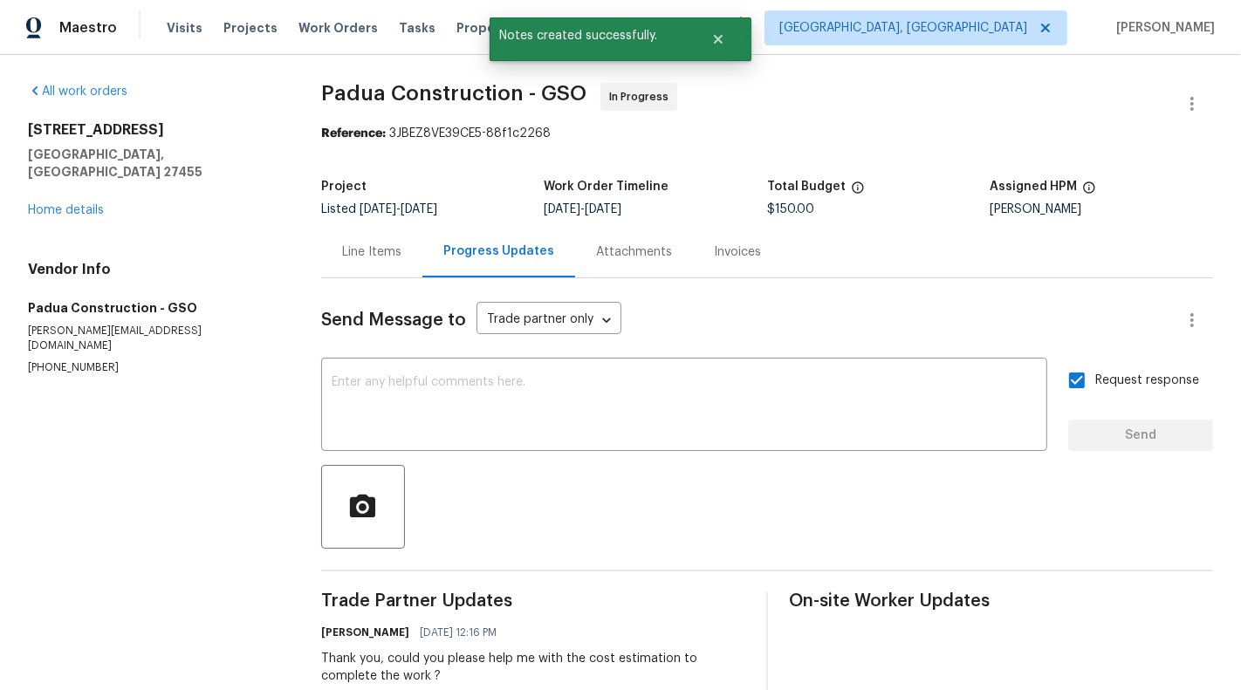
click at [114, 321] on div "Vendor Info Padua Construction - GSO juan@padcons.com (305) 319-1110" at bounding box center [153, 318] width 251 height 114
click at [114, 324] on p "juan@padcons.com" at bounding box center [153, 339] width 251 height 30
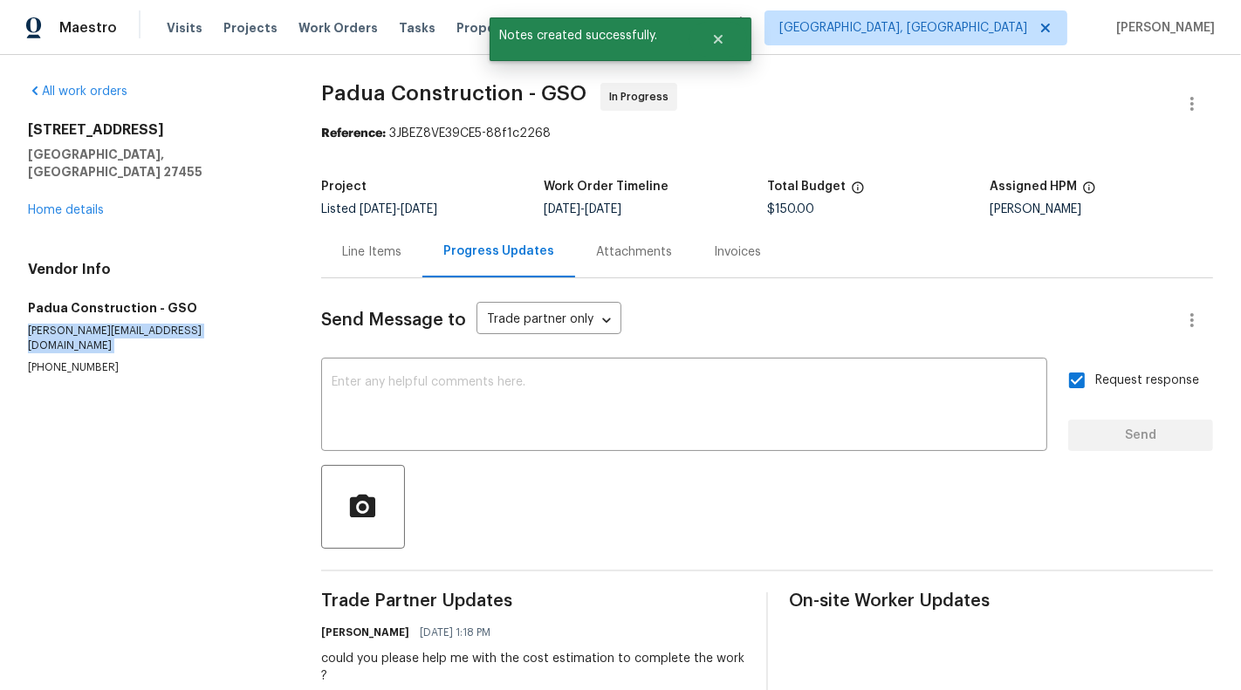
click at [114, 324] on p "juan@padcons.com" at bounding box center [153, 339] width 251 height 30
copy p "juan@padcons.com"
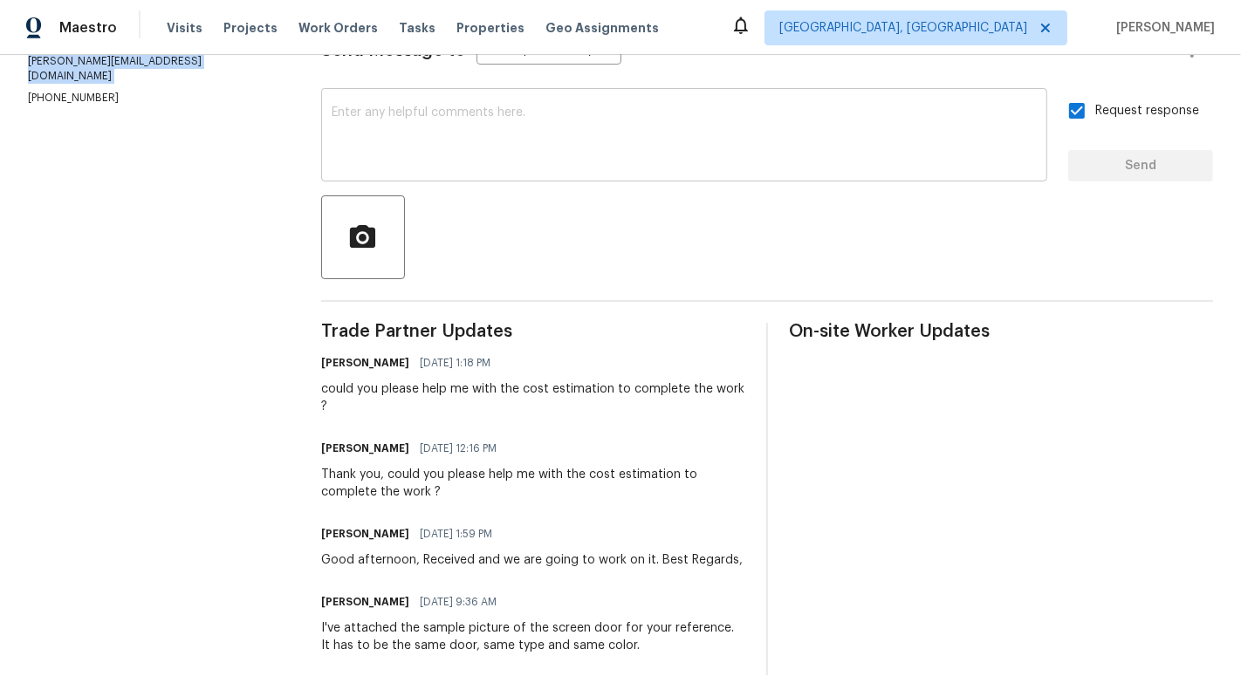
scroll to position [105, 0]
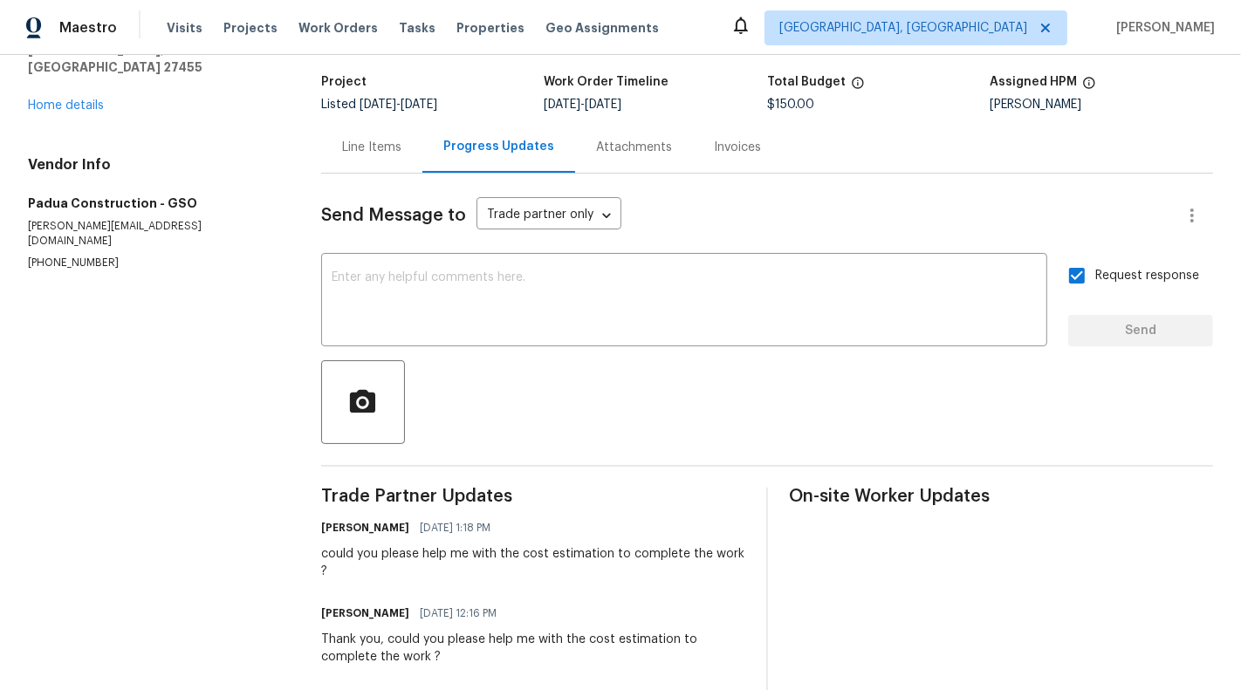
click at [373, 154] on div "Line Items" at bounding box center [371, 147] width 59 height 17
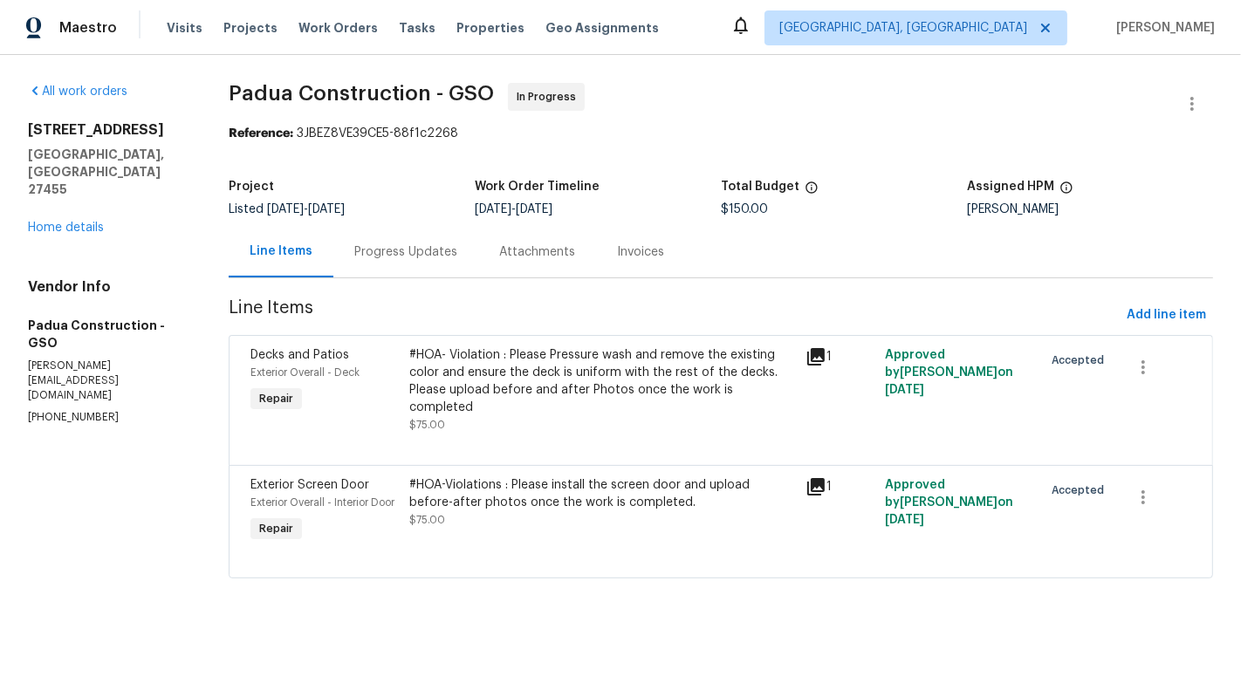
click at [398, 265] on div "Progress Updates" at bounding box center [405, 251] width 145 height 51
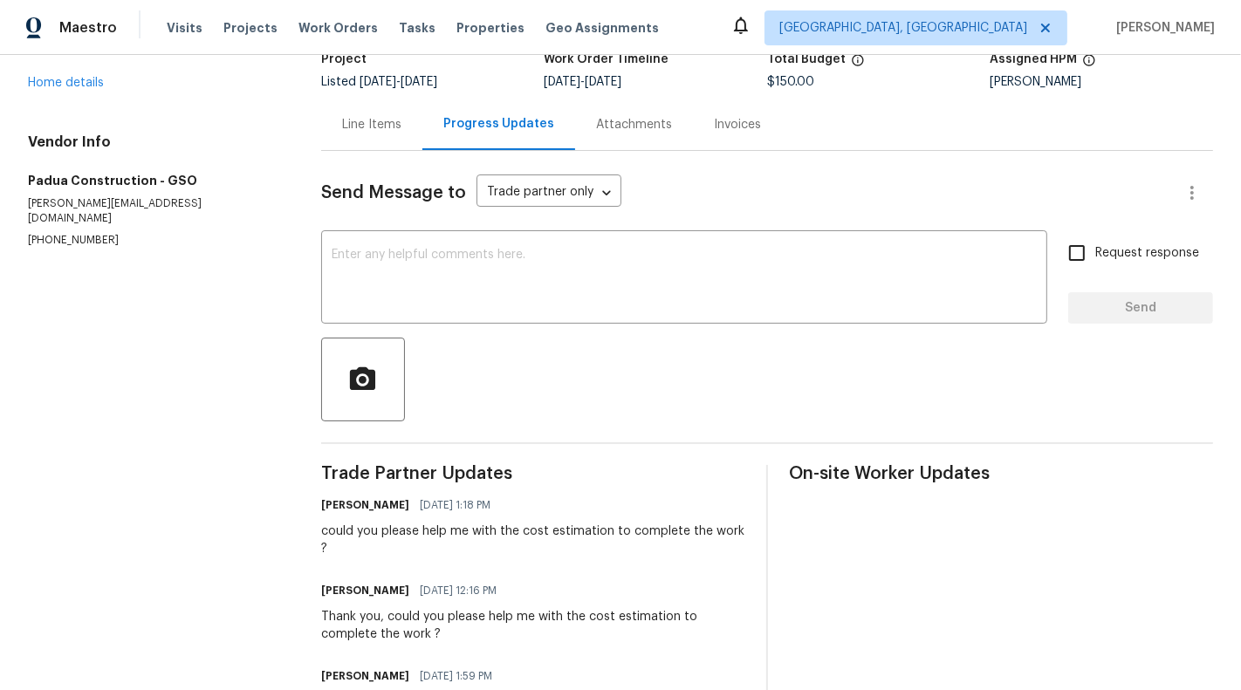
scroll to position [202, 0]
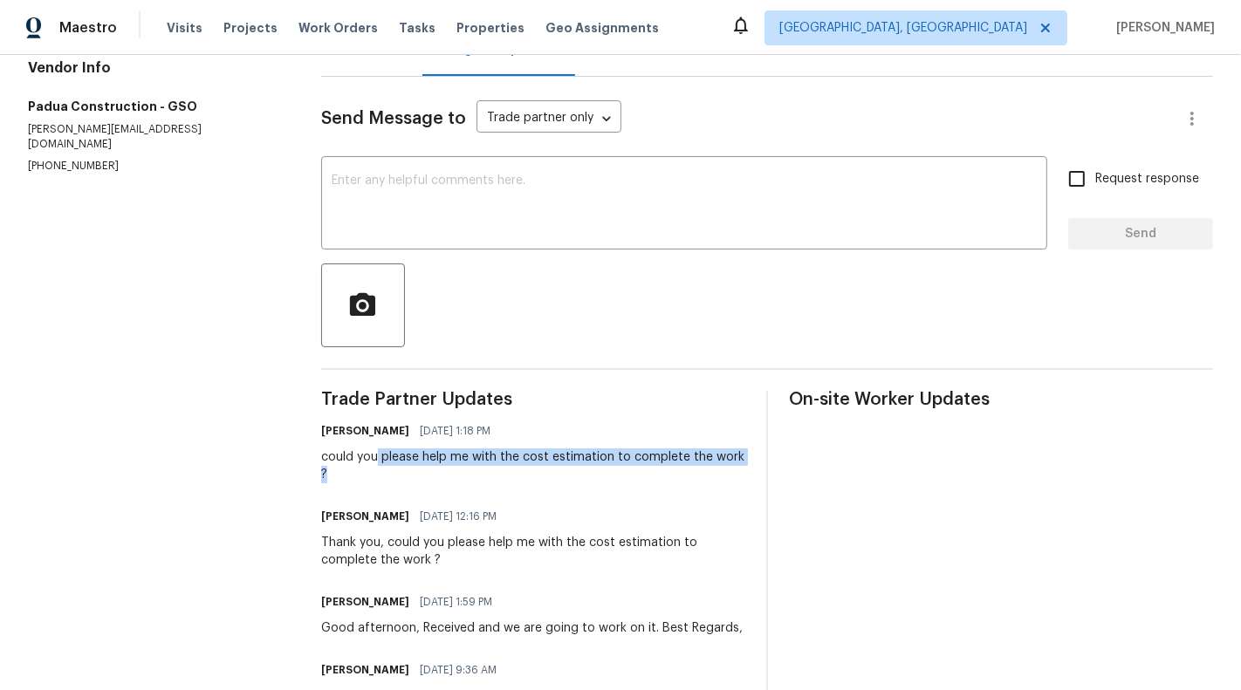
drag, startPoint x: 383, startPoint y: 462, endPoint x: 417, endPoint y: 476, distance: 36.8
click at [418, 471] on div "could you please help me with the cost estimation to complete the work ?" at bounding box center [533, 466] width 424 height 35
copy div "please help me with the cost estimation to complete the work ?"
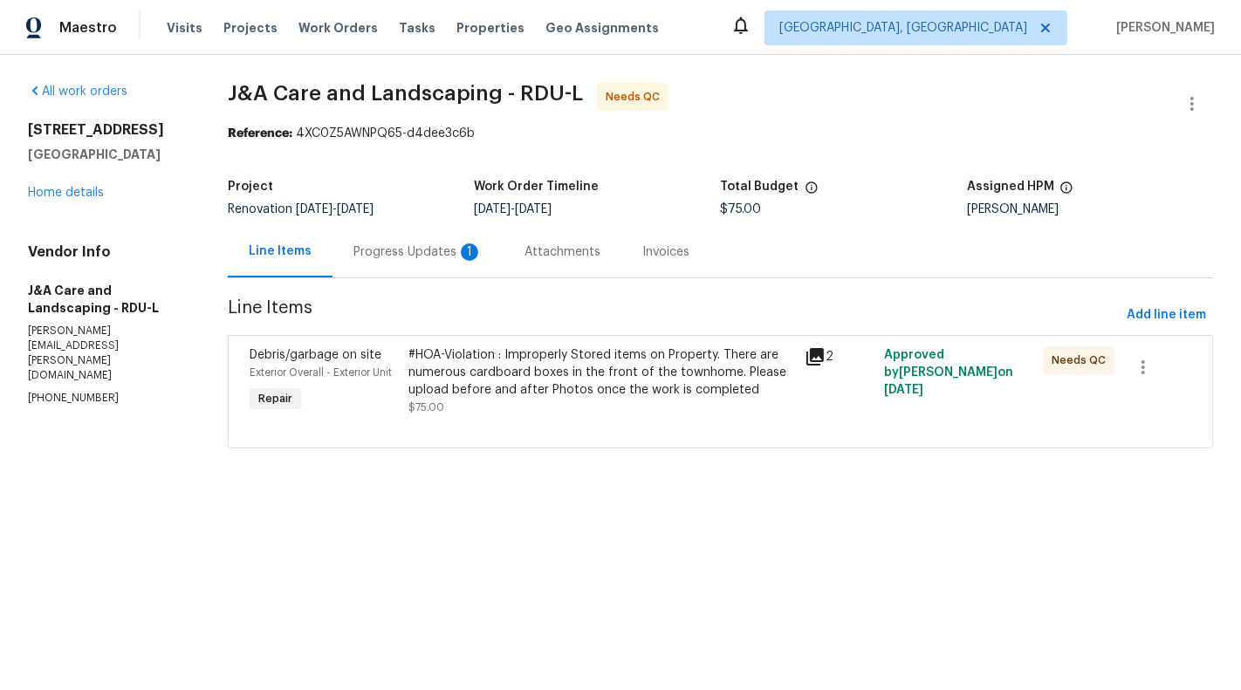
click at [421, 248] on div "Progress Updates 1" at bounding box center [417, 251] width 129 height 17
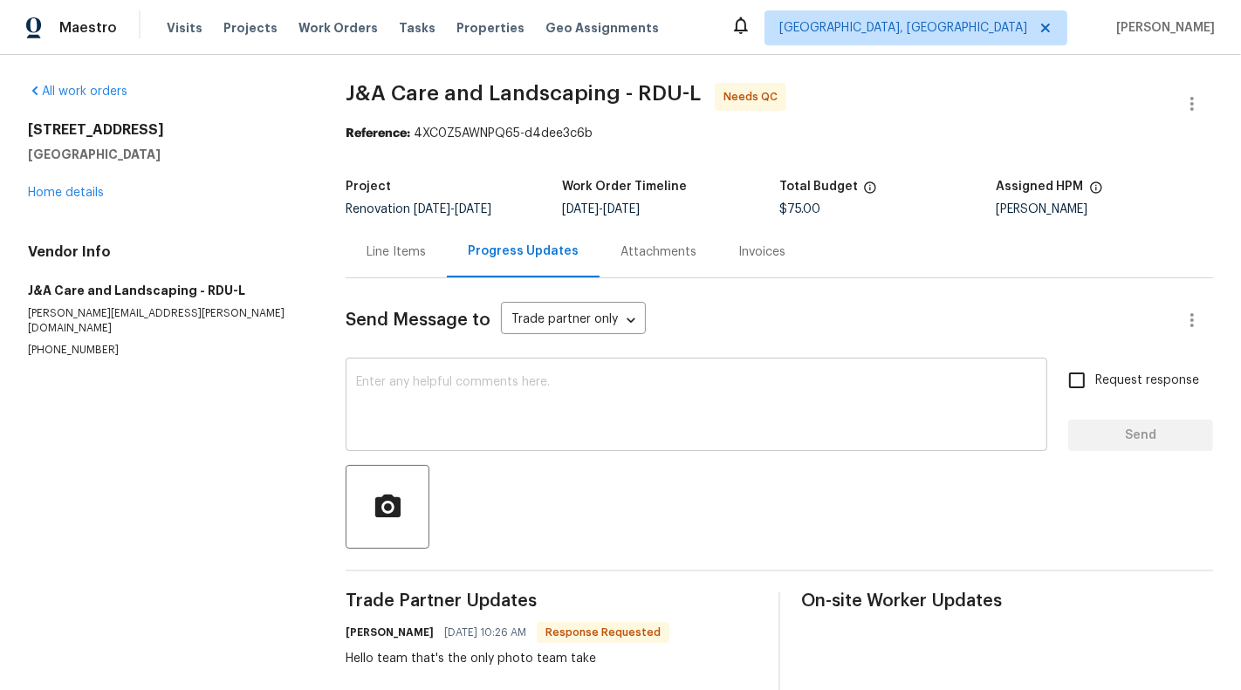
scroll to position [45, 0]
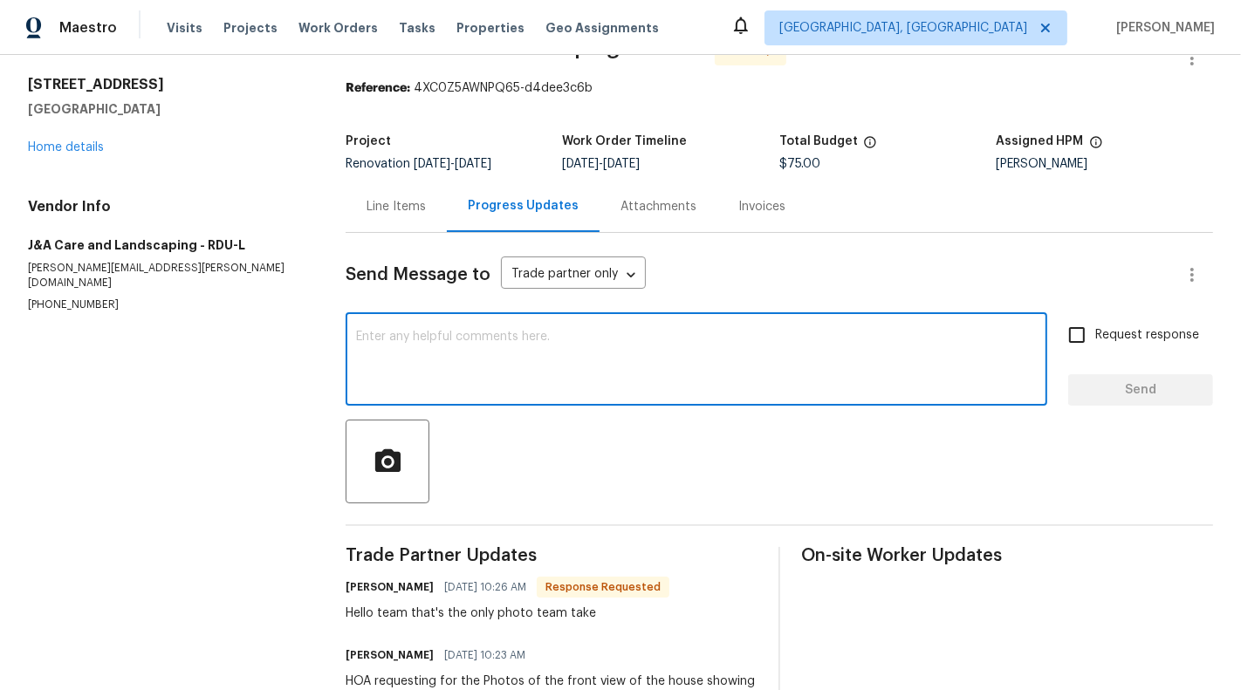
click at [521, 367] on textarea at bounding box center [696, 361] width 681 height 61
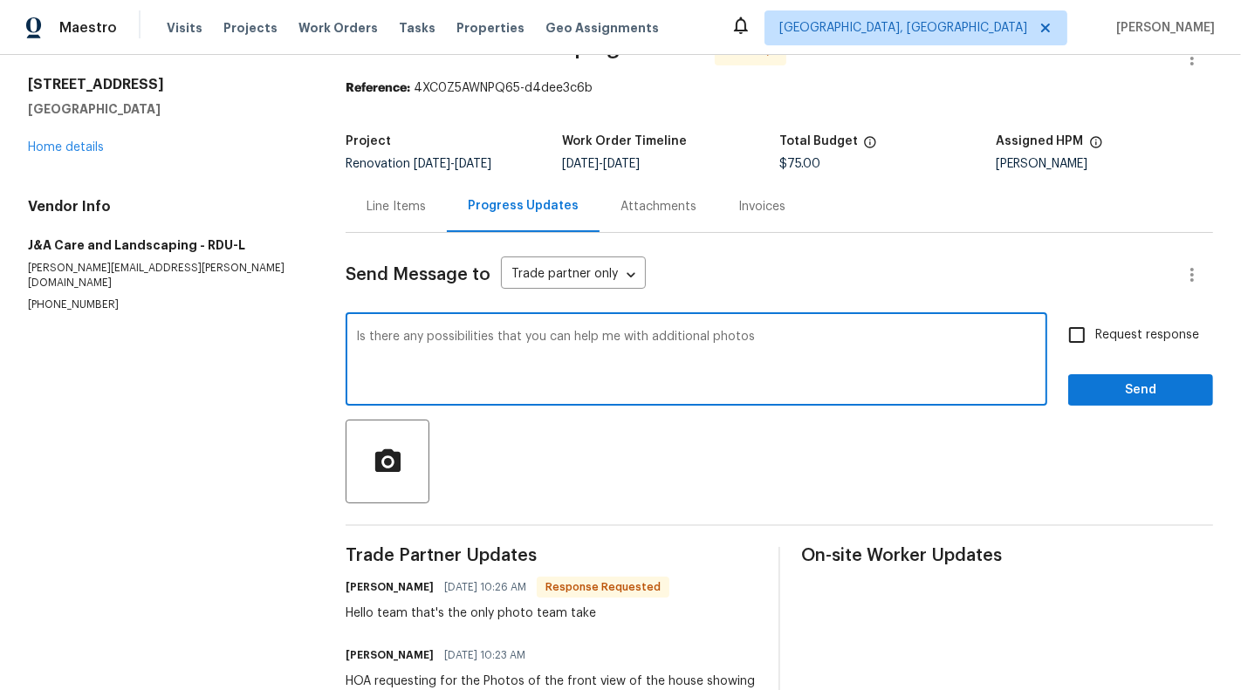
type textarea "Is there any possibilities that you can help me with additional photos"
click at [1161, 353] on div "Request response Send" at bounding box center [1140, 361] width 145 height 89
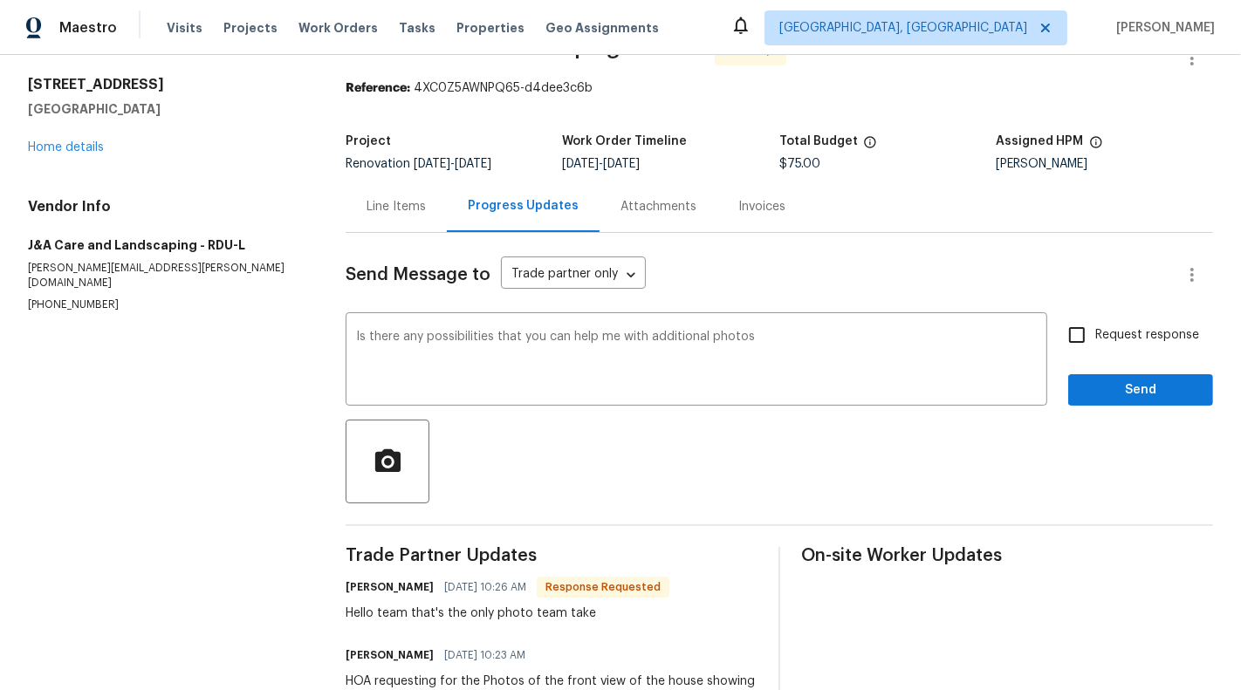
click at [1153, 328] on span "Request response" at bounding box center [1147, 335] width 104 height 18
click at [1095, 328] on input "Request response" at bounding box center [1076, 335] width 37 height 37
checkbox input "true"
click at [1154, 399] on span "Send" at bounding box center [1140, 391] width 117 height 22
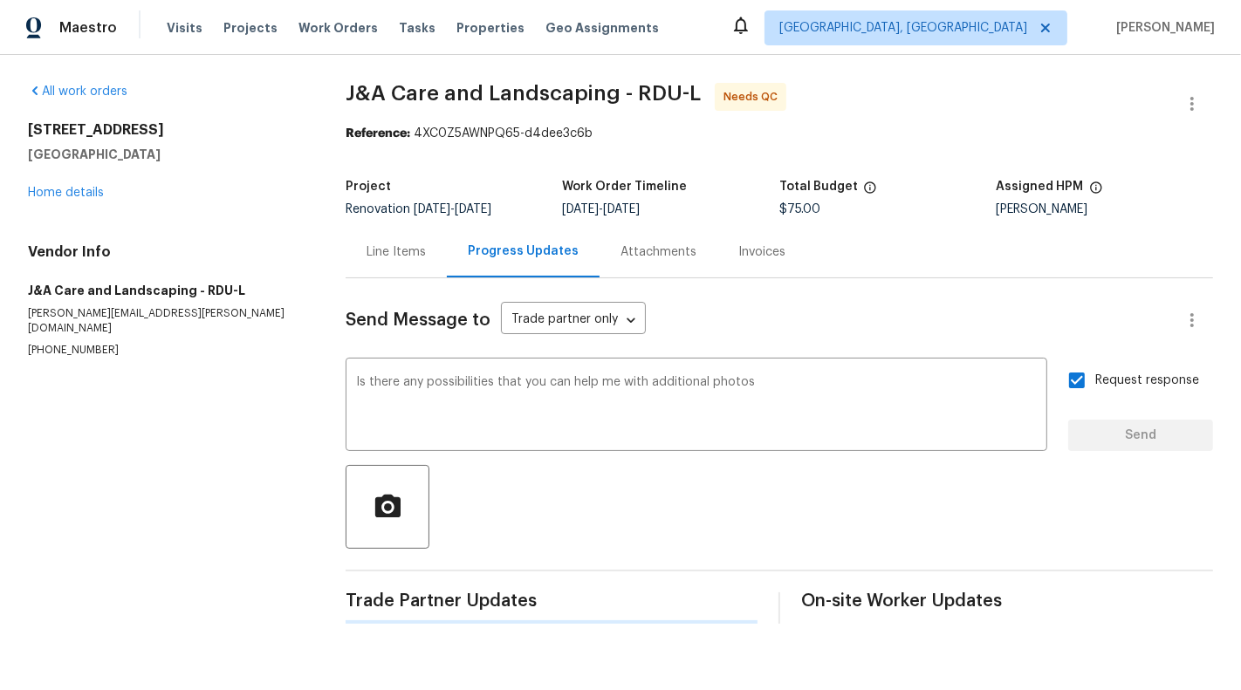
scroll to position [0, 0]
